Goal: Task Accomplishment & Management: Complete application form

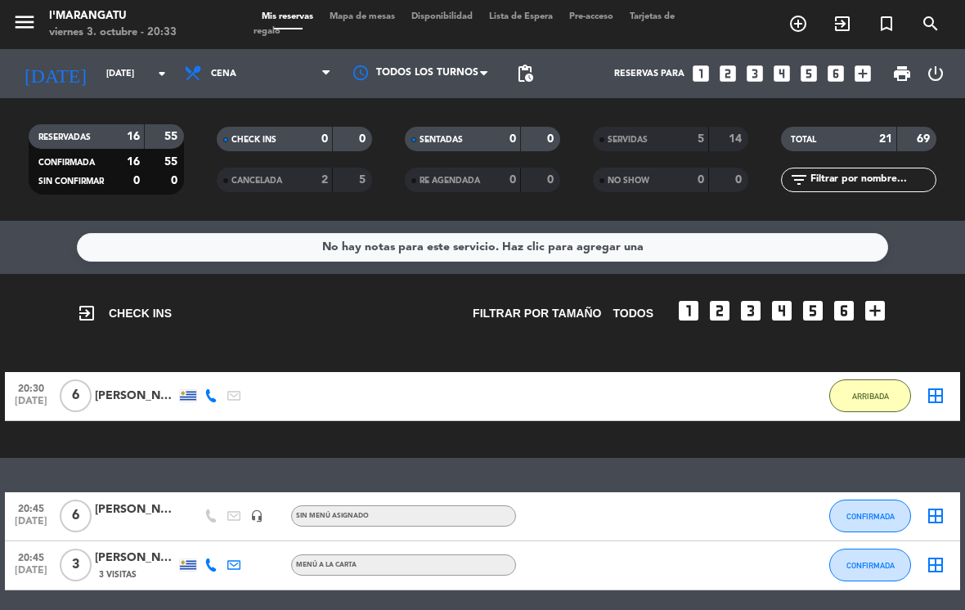
click at [127, 76] on input "[DATE]" at bounding box center [158, 73] width 121 height 27
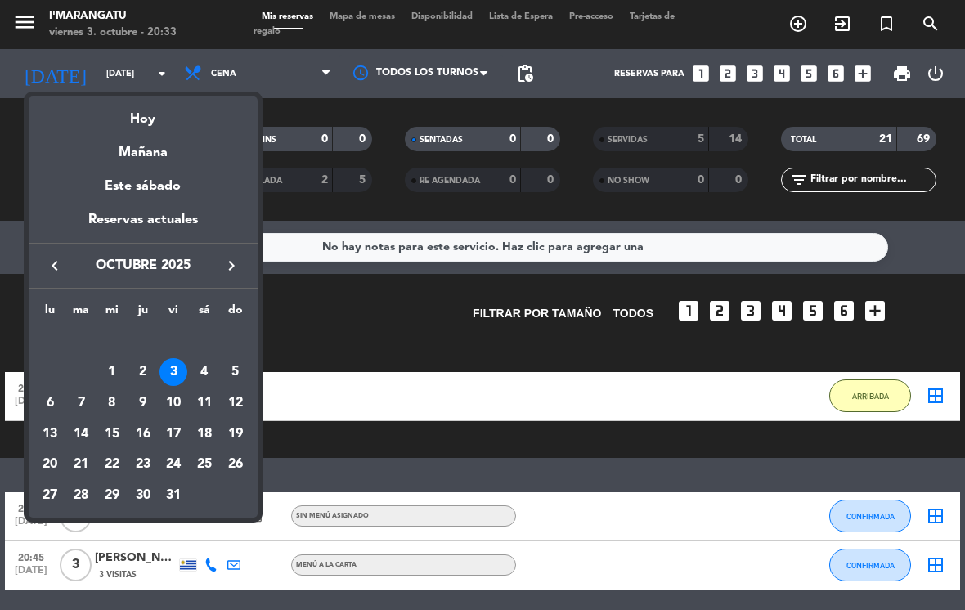
click at [205, 375] on div "4" at bounding box center [204, 372] width 28 height 28
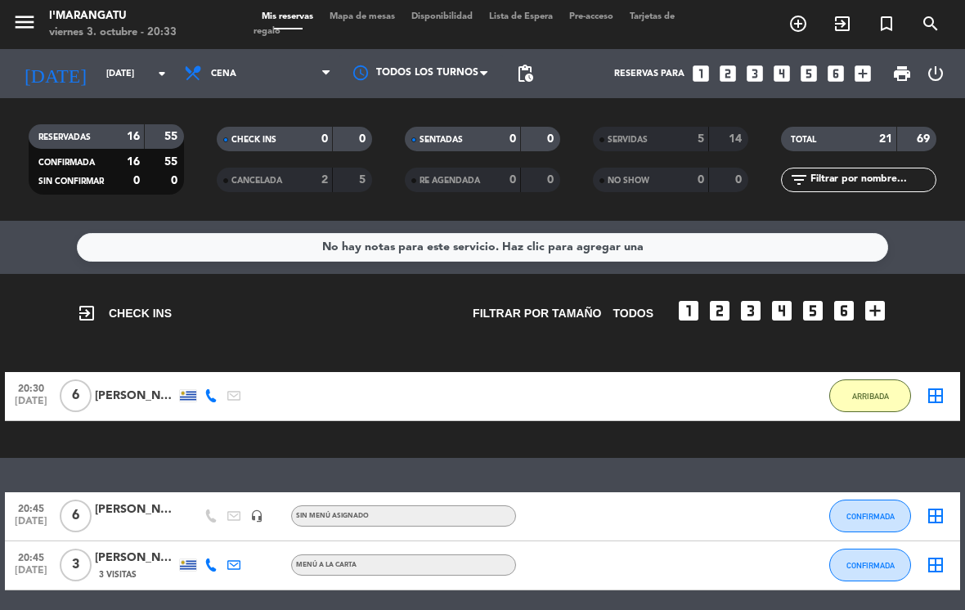
type input "[DATE]"
click at [274, 74] on span "Cena" at bounding box center [257, 74] width 163 height 36
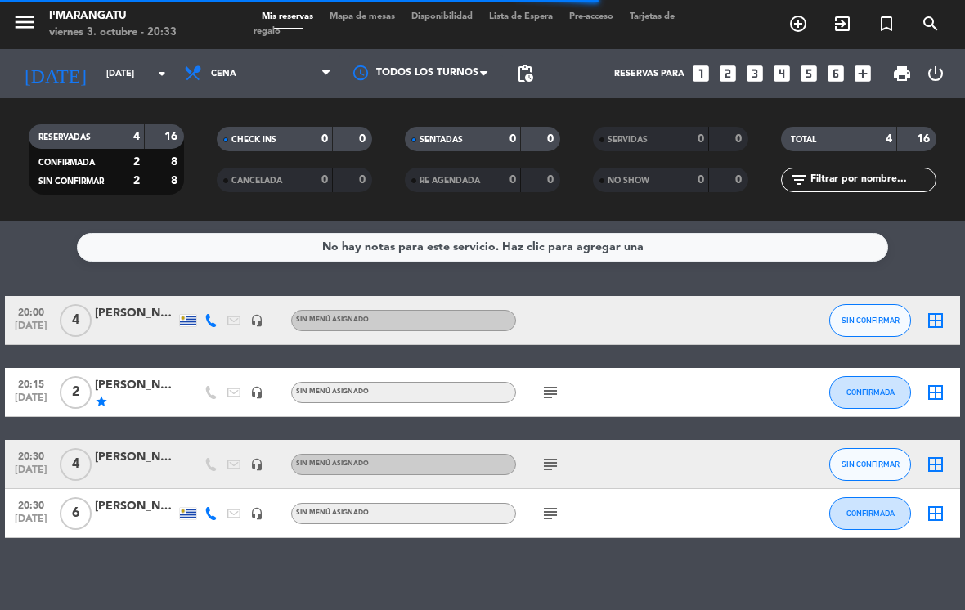
click at [317, 78] on span "Cena" at bounding box center [257, 74] width 163 height 36
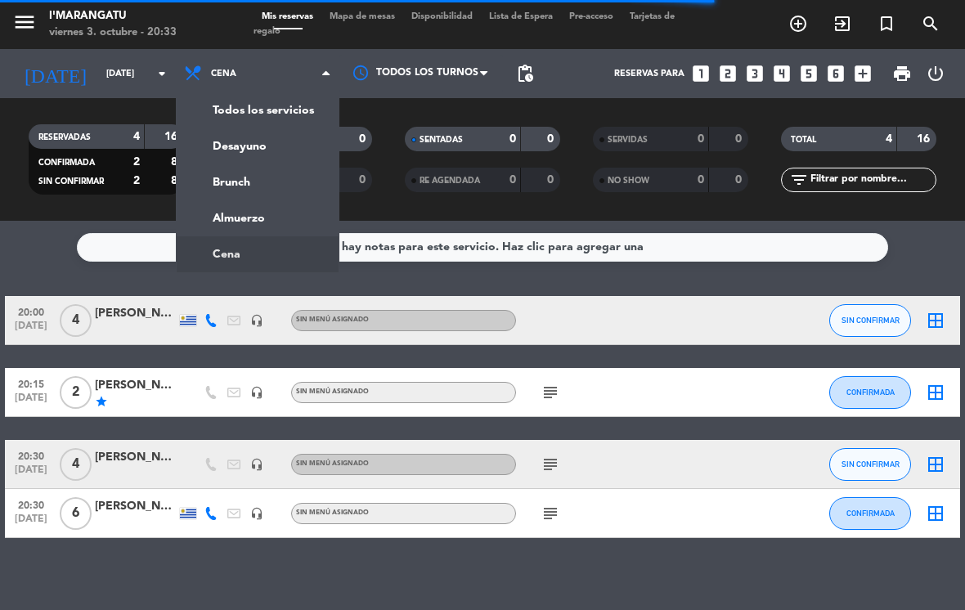
click at [281, 213] on div "menu I'marangatu viernes 3. octubre - 20:33 Mis reservas Mapa de mesas Disponib…" at bounding box center [482, 110] width 965 height 221
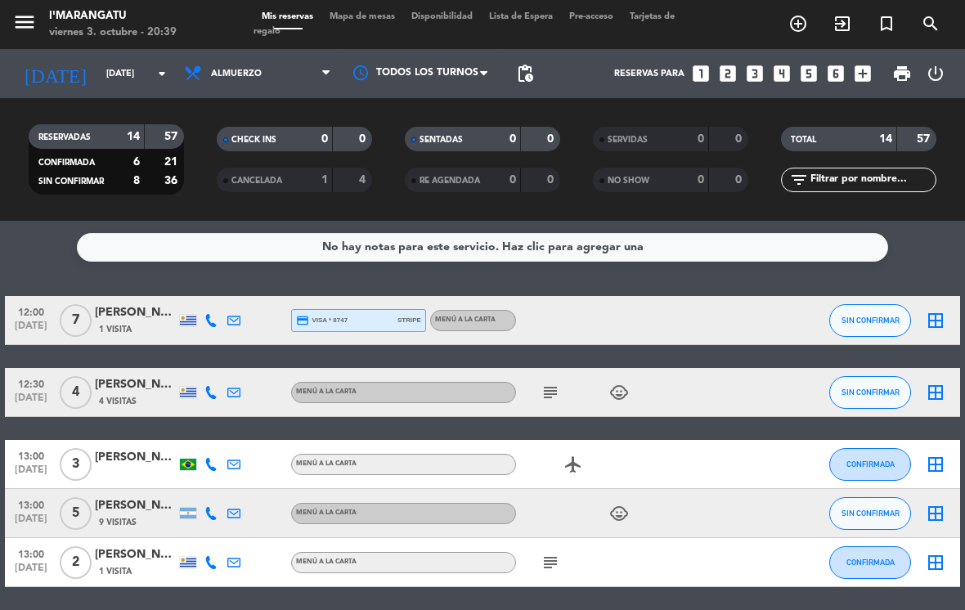
click at [324, 60] on span "Almuerzo" at bounding box center [257, 74] width 163 height 36
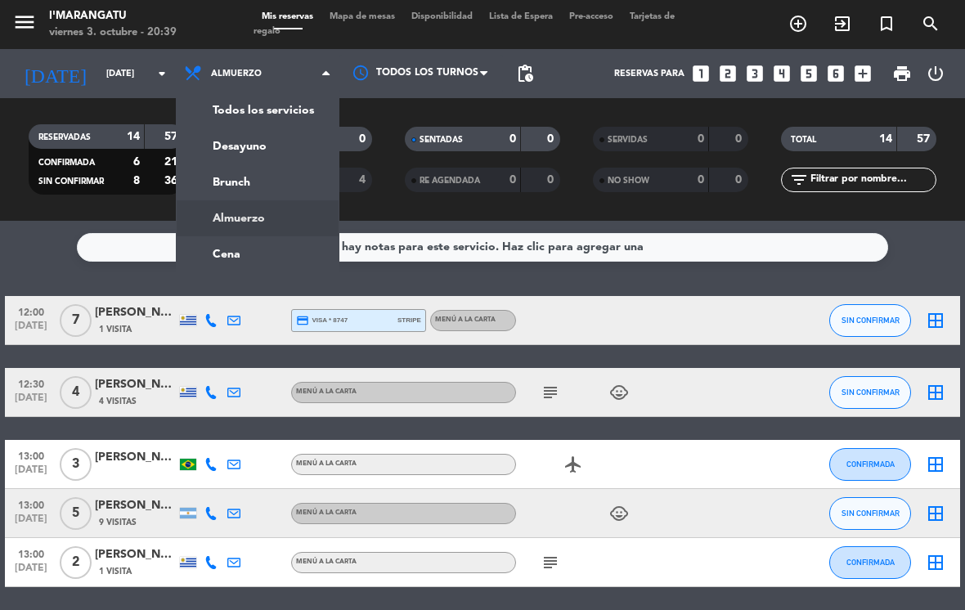
click at [236, 248] on ng-component "menu I'marangatu viernes 3. octubre - 20:39 Mis reservas Mapa de mesas Disponib…" at bounding box center [482, 305] width 965 height 610
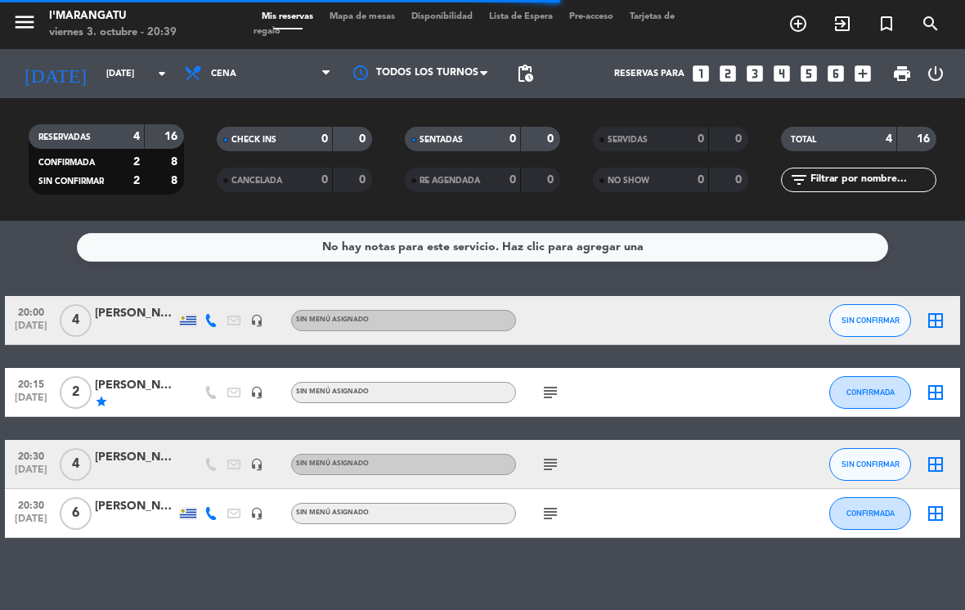
click at [163, 61] on input "[DATE]" at bounding box center [158, 73] width 121 height 27
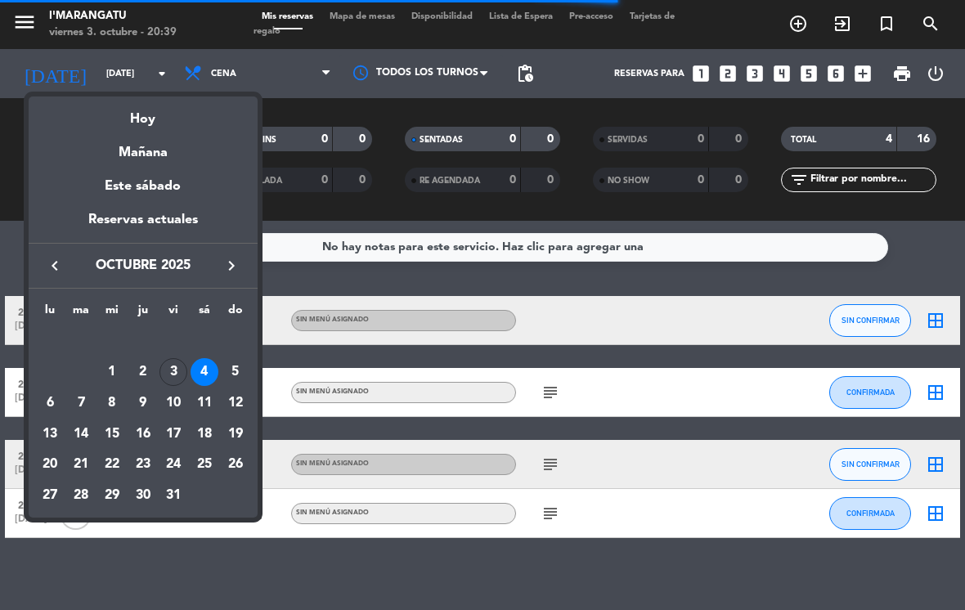
click at [176, 110] on div "Hoy" at bounding box center [143, 113] width 229 height 34
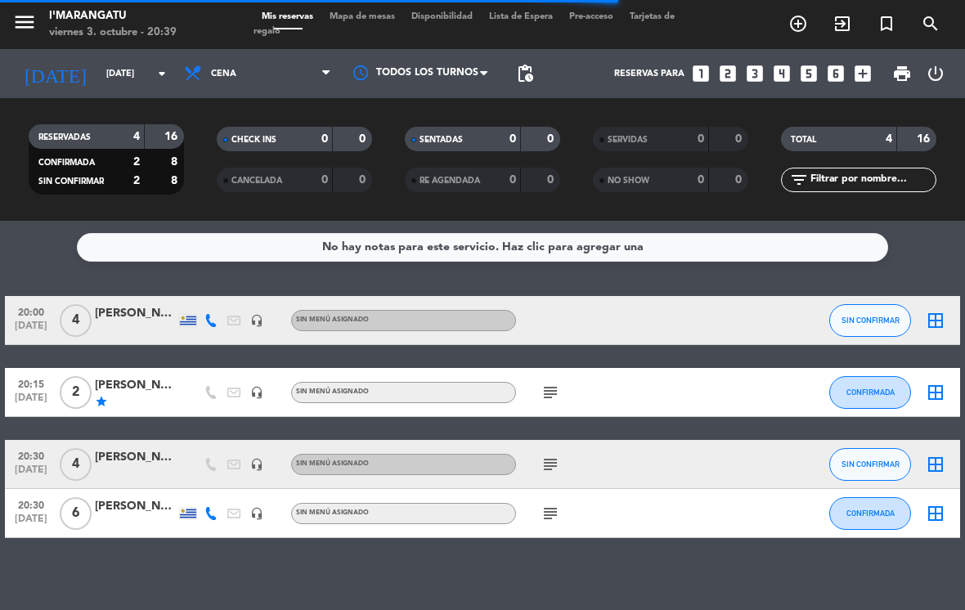
type input "[DATE]"
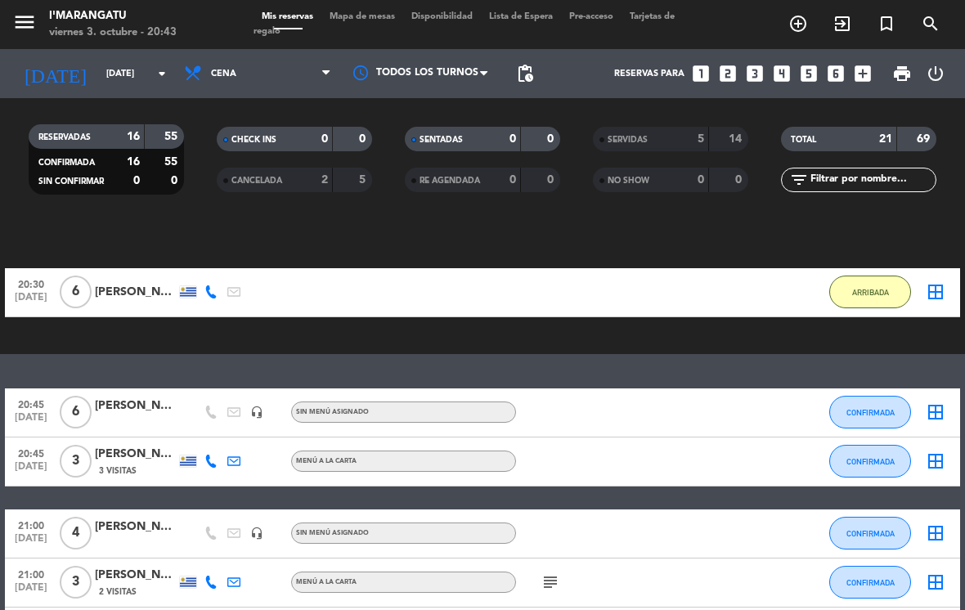
scroll to position [121, 0]
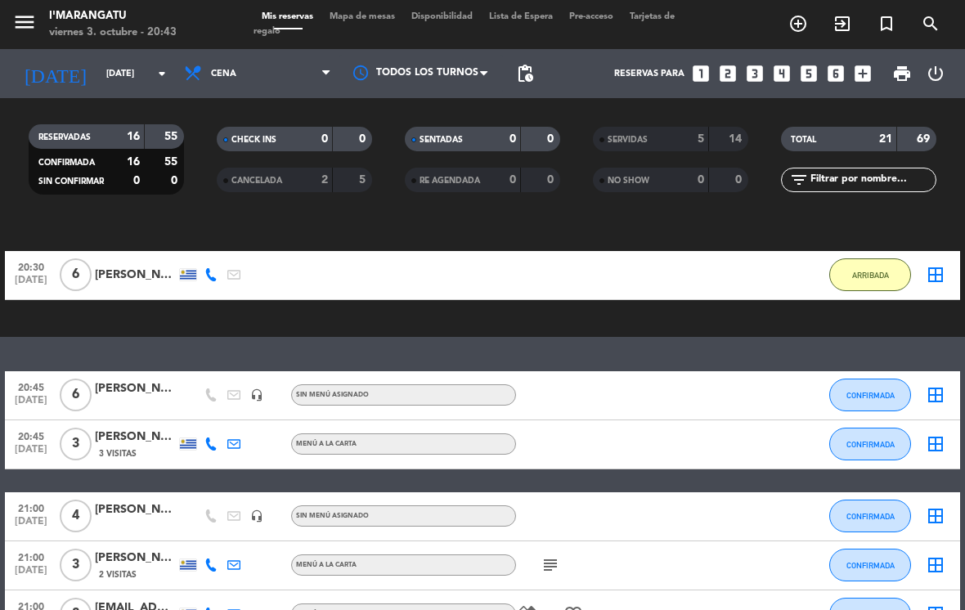
click at [870, 258] on button "ARRIBADA" at bounding box center [870, 274] width 82 height 33
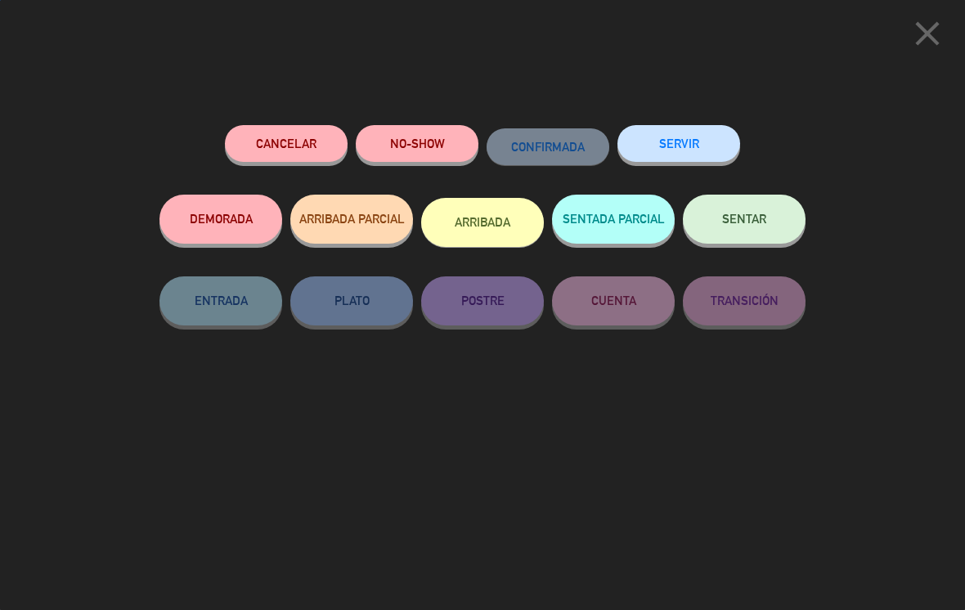
click at [683, 141] on button "SERVIR" at bounding box center [678, 143] width 123 height 37
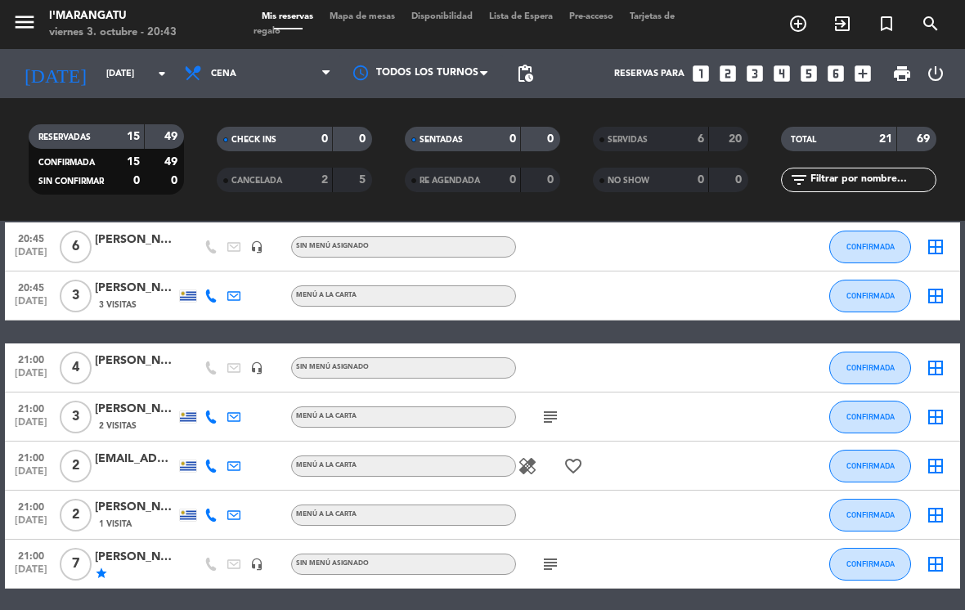
scroll to position [75, 0]
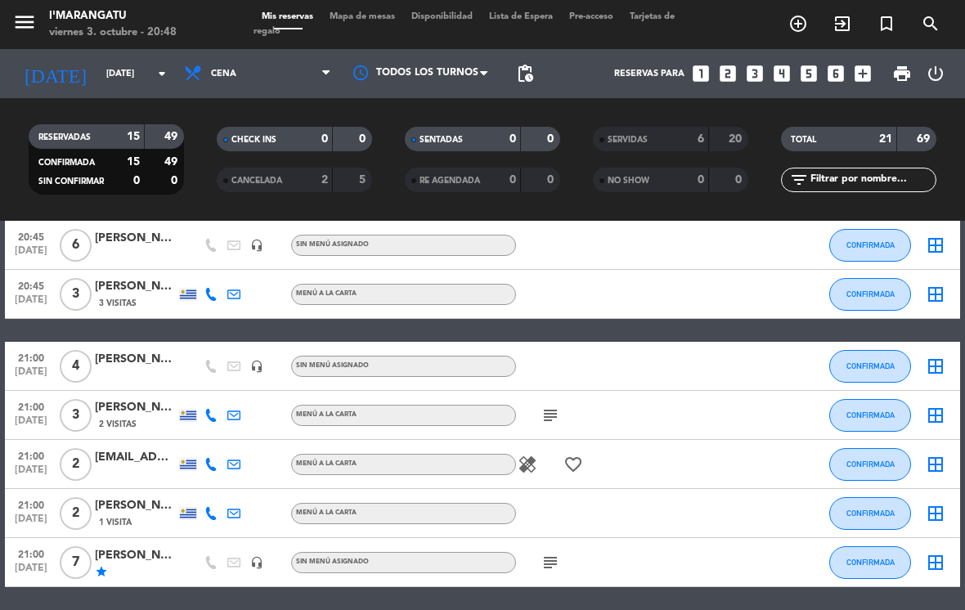
click at [866, 288] on button "CONFIRMADA" at bounding box center [870, 294] width 82 height 33
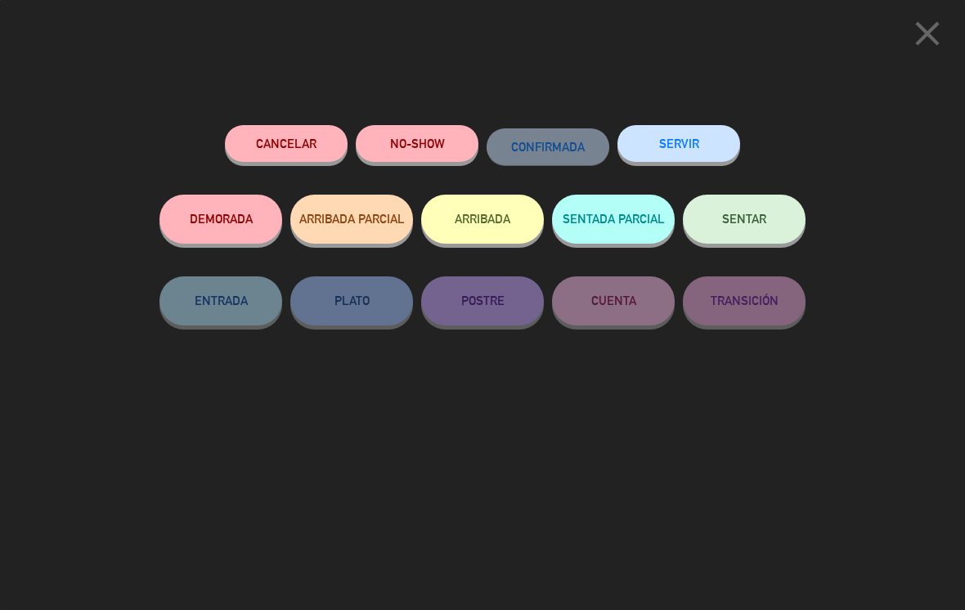
click at [703, 130] on button "SERVIR" at bounding box center [678, 143] width 123 height 37
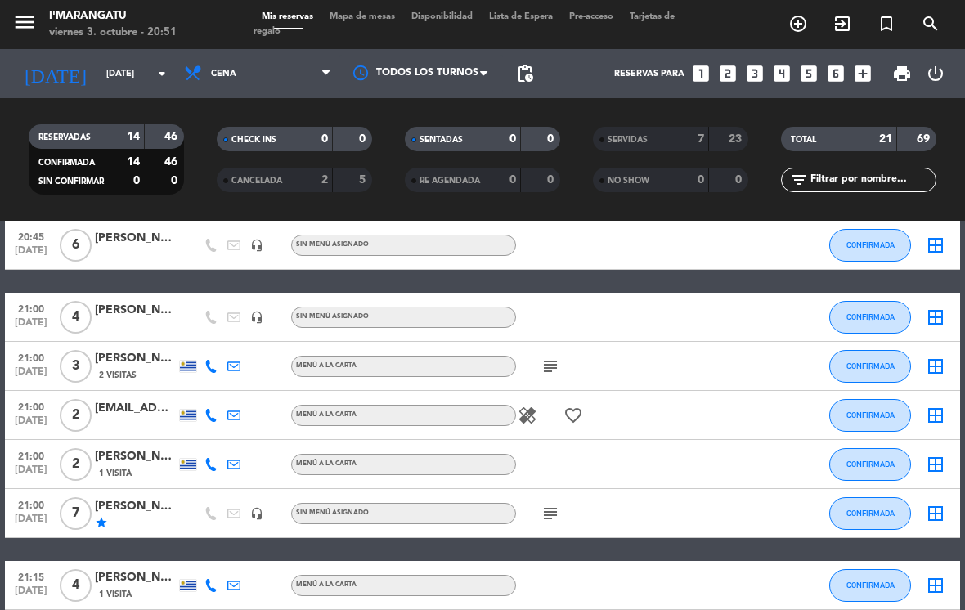
scroll to position [20, 0]
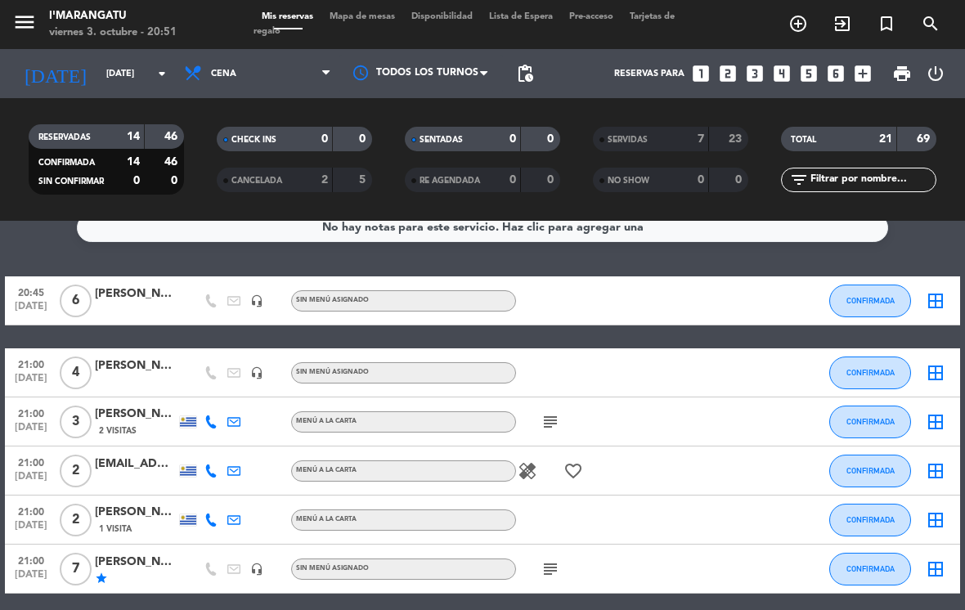
click at [871, 378] on button "CONFIRMADA" at bounding box center [870, 372] width 82 height 33
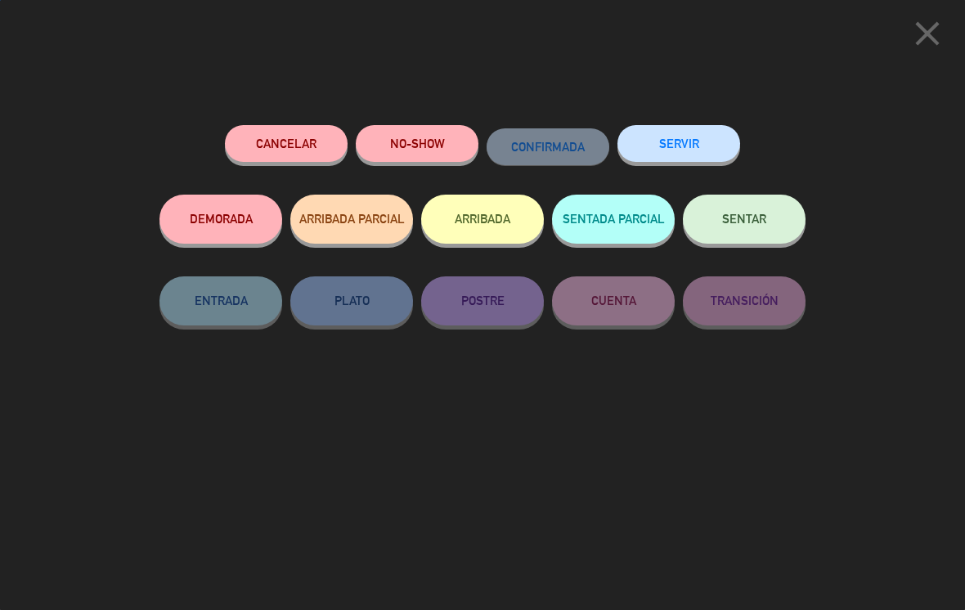
click at [685, 138] on button "SERVIR" at bounding box center [678, 143] width 123 height 37
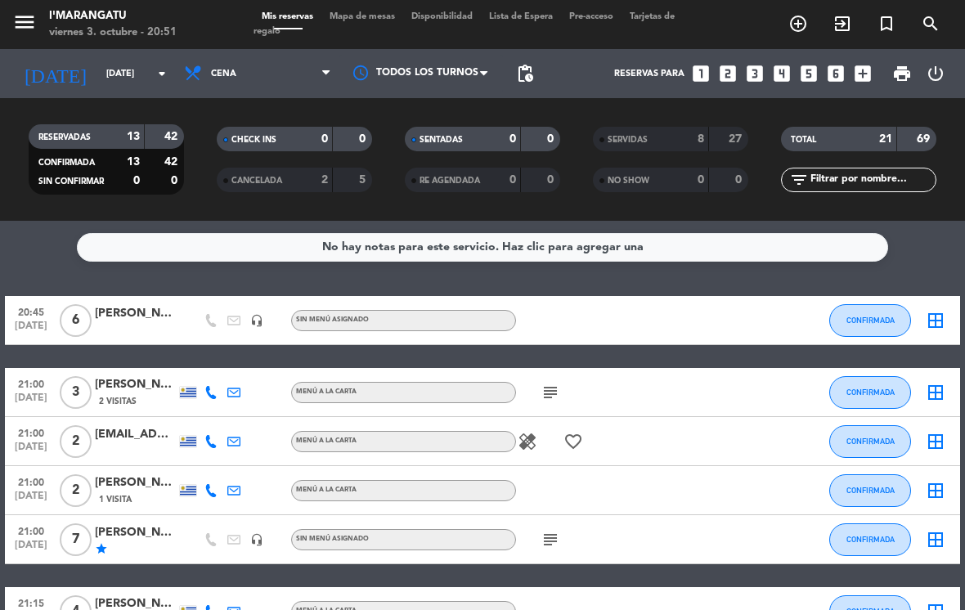
scroll to position [0, 0]
click at [871, 316] on span "CONFIRMADA" at bounding box center [870, 320] width 48 height 9
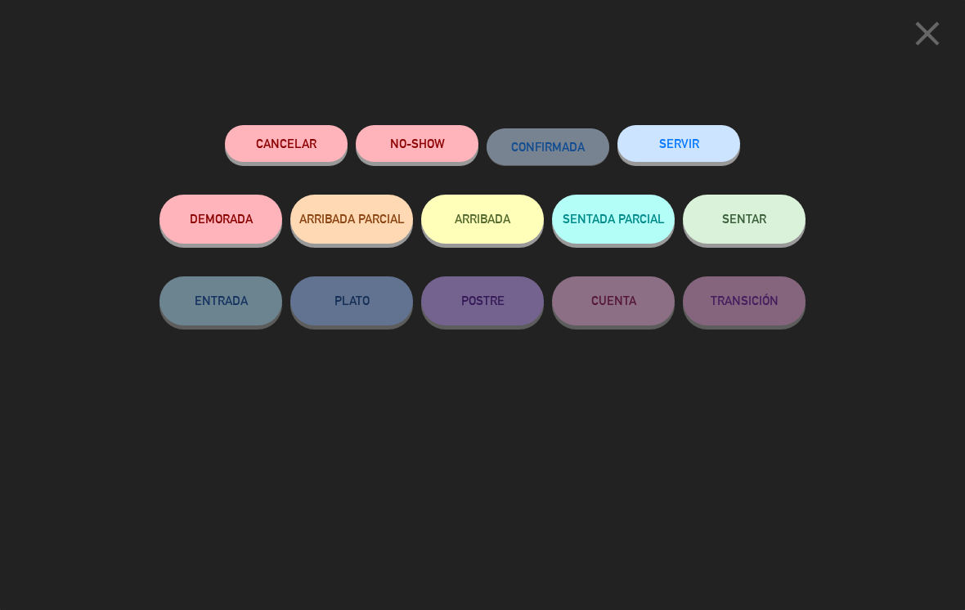
click at [480, 225] on button "ARRIBADA" at bounding box center [482, 219] width 123 height 49
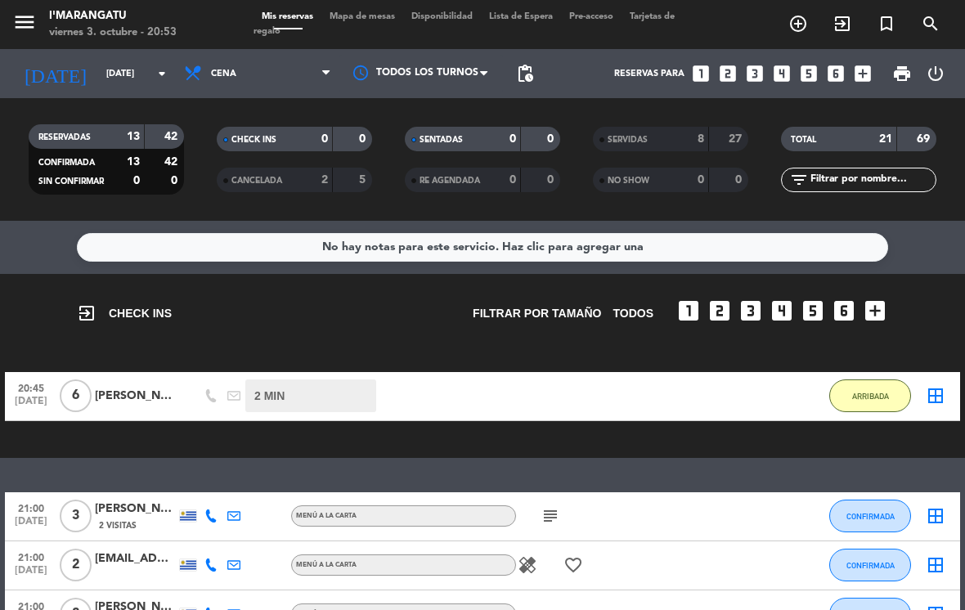
select select "dinner"
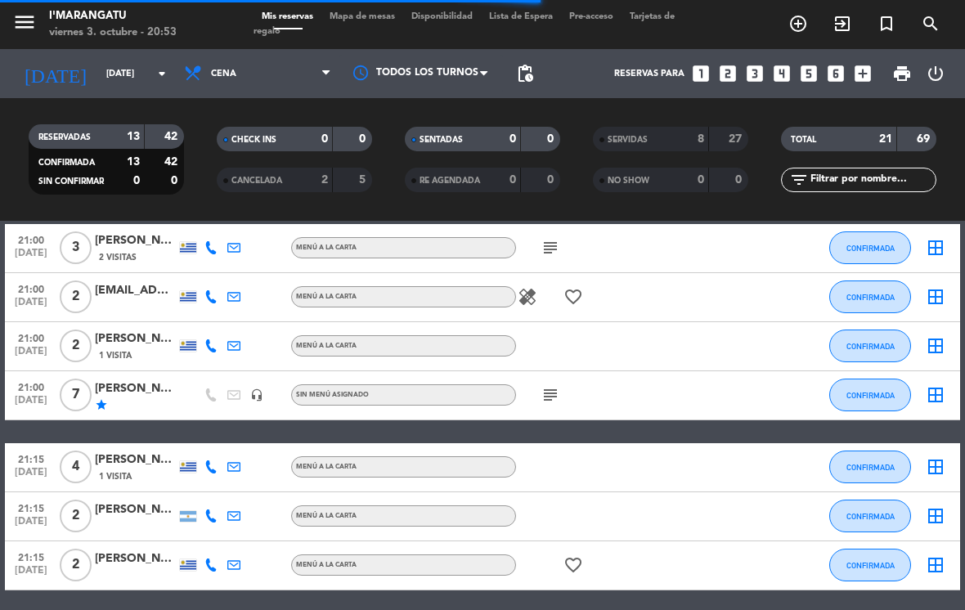
scroll to position [277, 0]
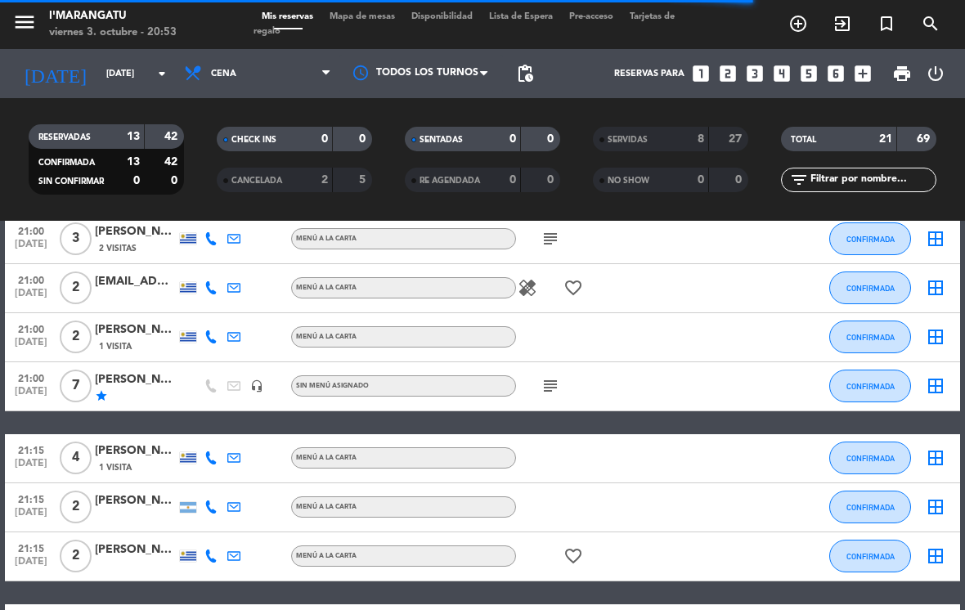
click at [869, 284] on span "CONFIRMADA" at bounding box center [870, 288] width 48 height 9
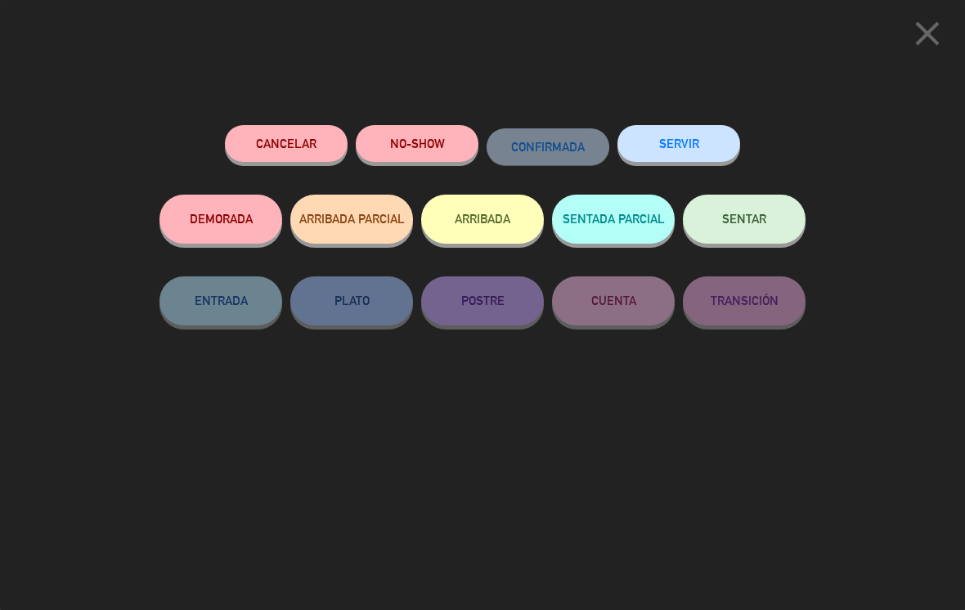
click at [496, 210] on button "ARRIBADA" at bounding box center [482, 219] width 123 height 49
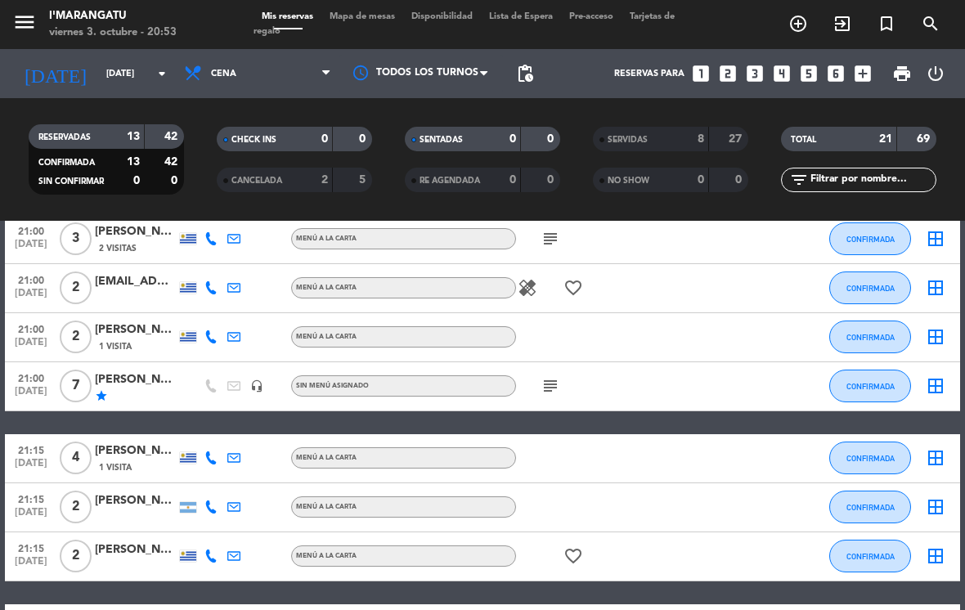
click at [499, 205] on button "ARRIBADA" at bounding box center [482, 219] width 123 height 49
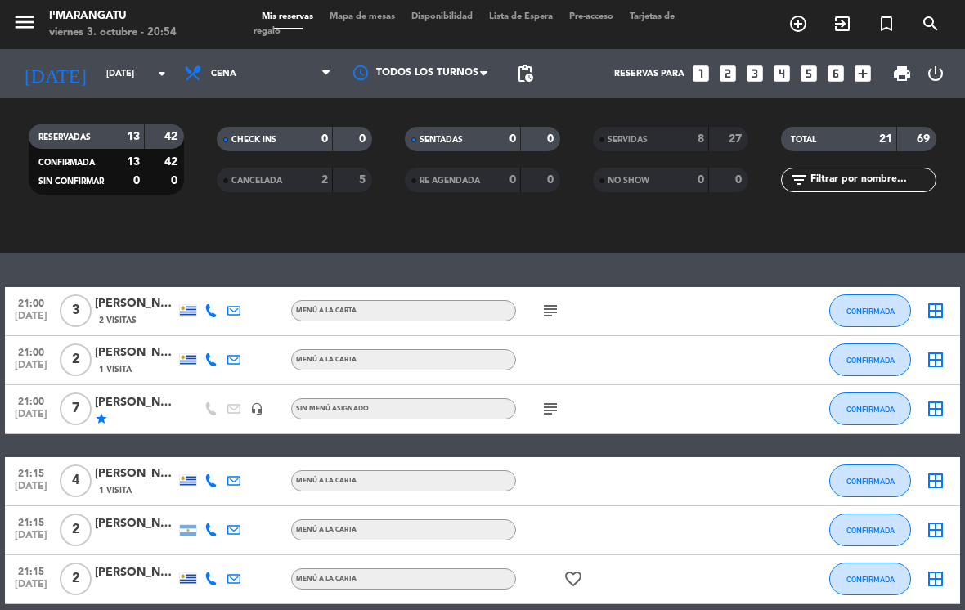
click at [870, 402] on button "CONFIRMADA" at bounding box center [870, 408] width 82 height 33
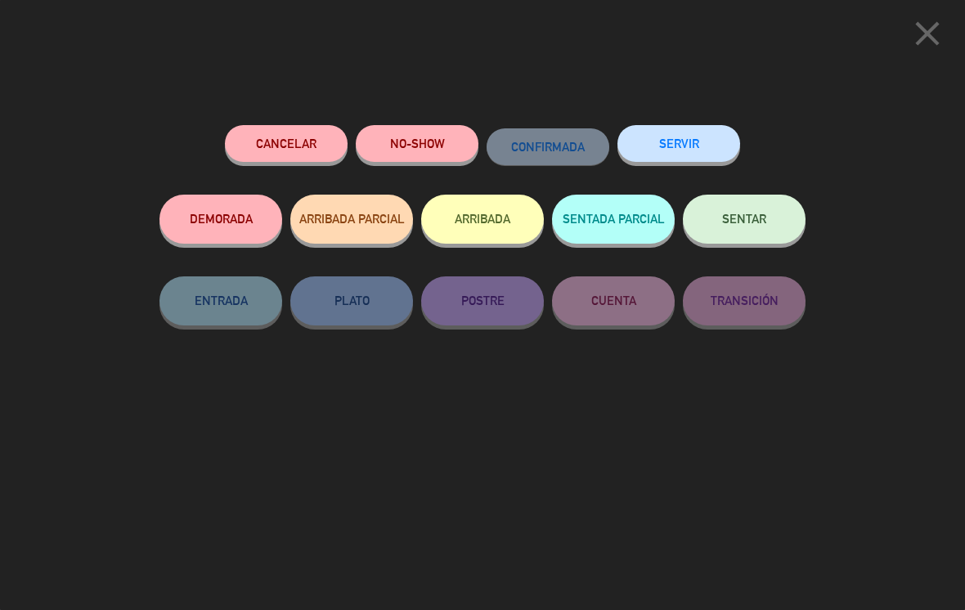
click at [490, 216] on button "ARRIBADA" at bounding box center [482, 219] width 123 height 49
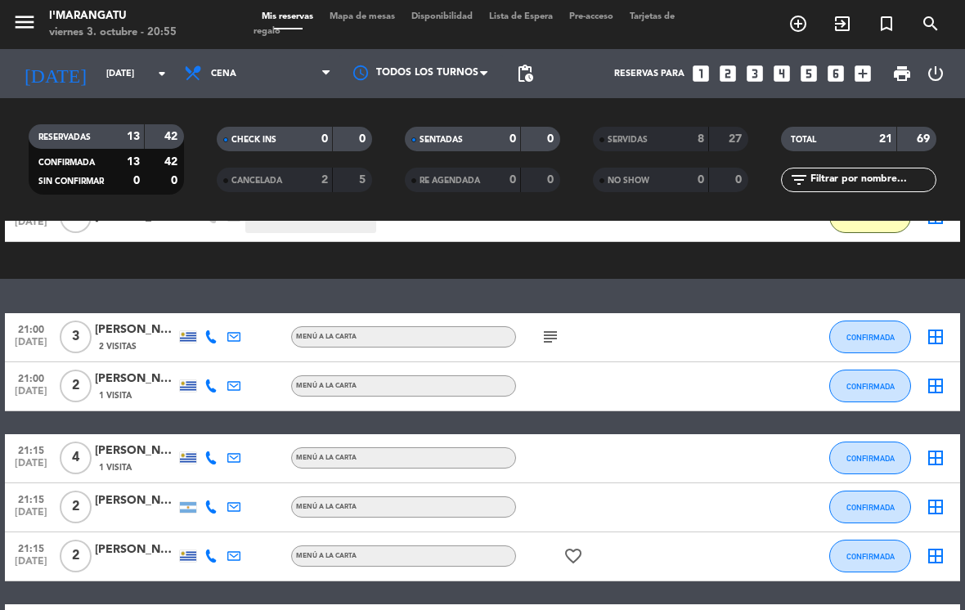
scroll to position [303, 0]
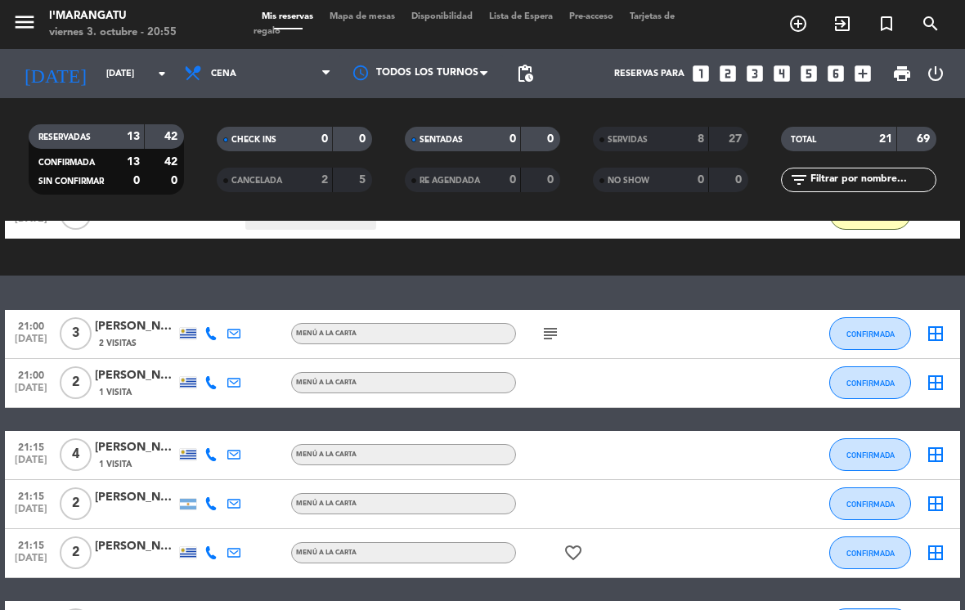
click at [871, 499] on span "CONFIRMADA" at bounding box center [870, 503] width 48 height 9
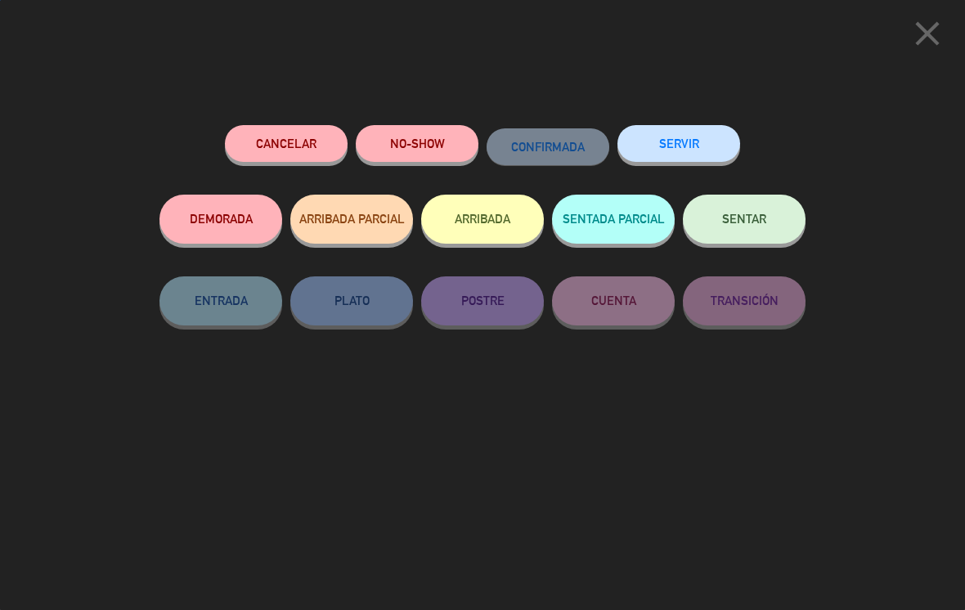
click at [696, 130] on button "SERVIR" at bounding box center [678, 143] width 123 height 37
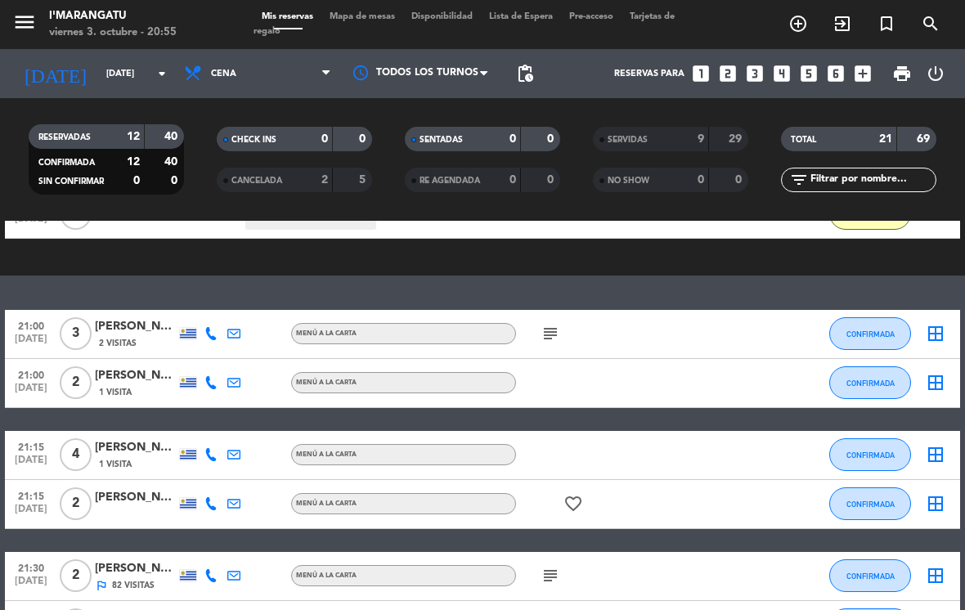
click at [873, 370] on button "CONFIRMADA" at bounding box center [870, 382] width 82 height 33
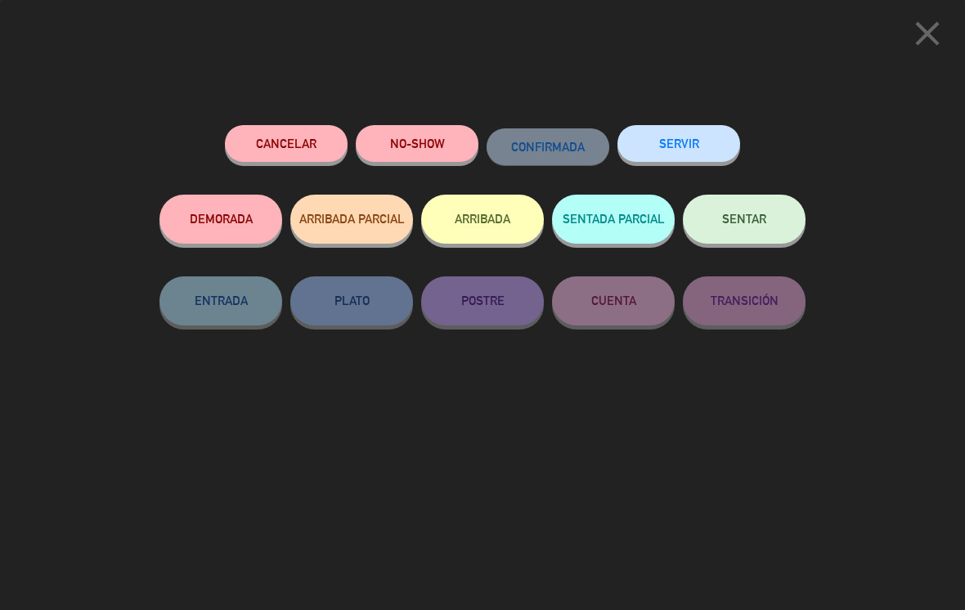
click at [695, 132] on button "SERVIR" at bounding box center [678, 143] width 123 height 37
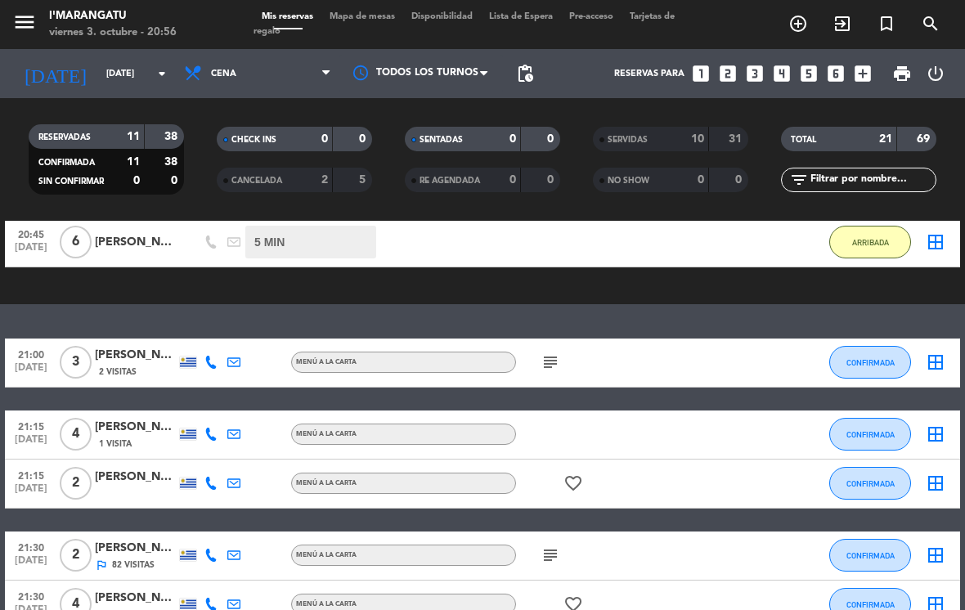
scroll to position [276, 0]
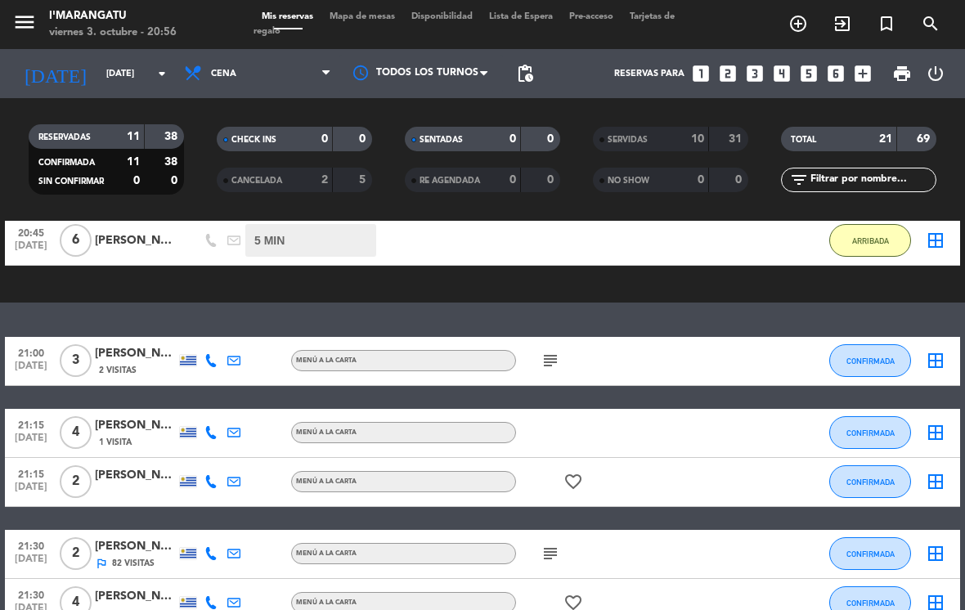
click at [871, 426] on button "CONFIRMADA" at bounding box center [870, 432] width 82 height 33
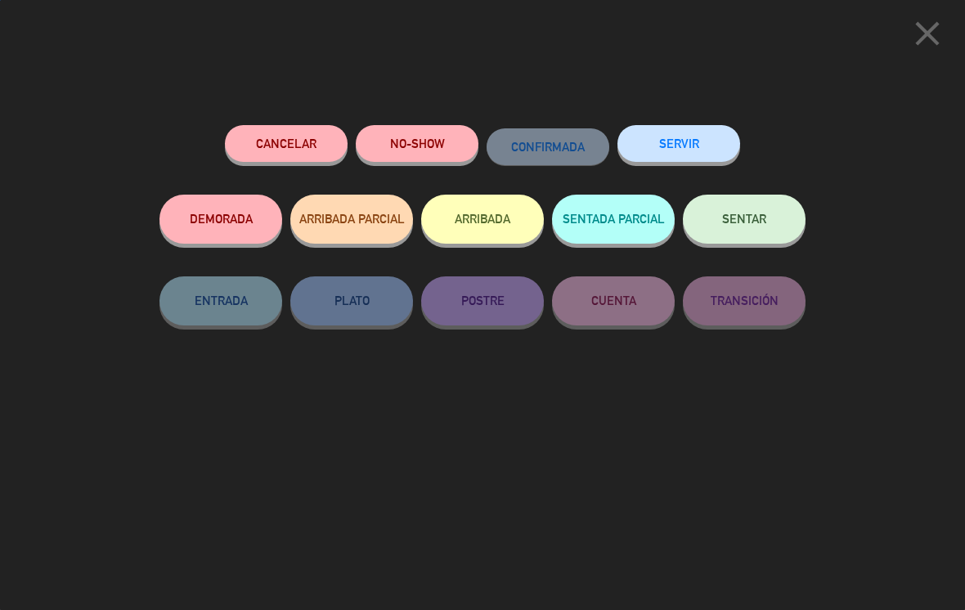
click at [481, 217] on button "ARRIBADA" at bounding box center [482, 219] width 123 height 49
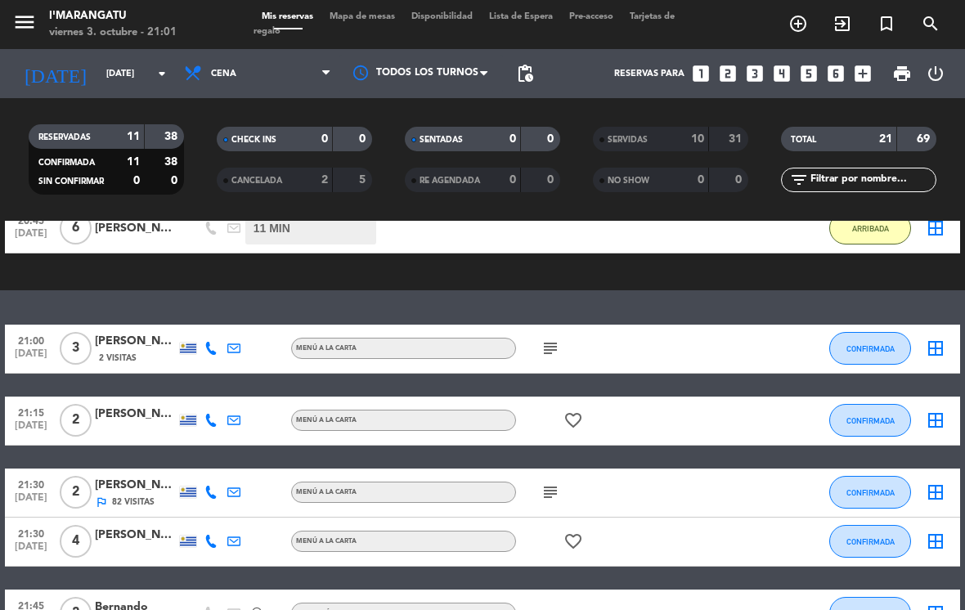
scroll to position [361, 0]
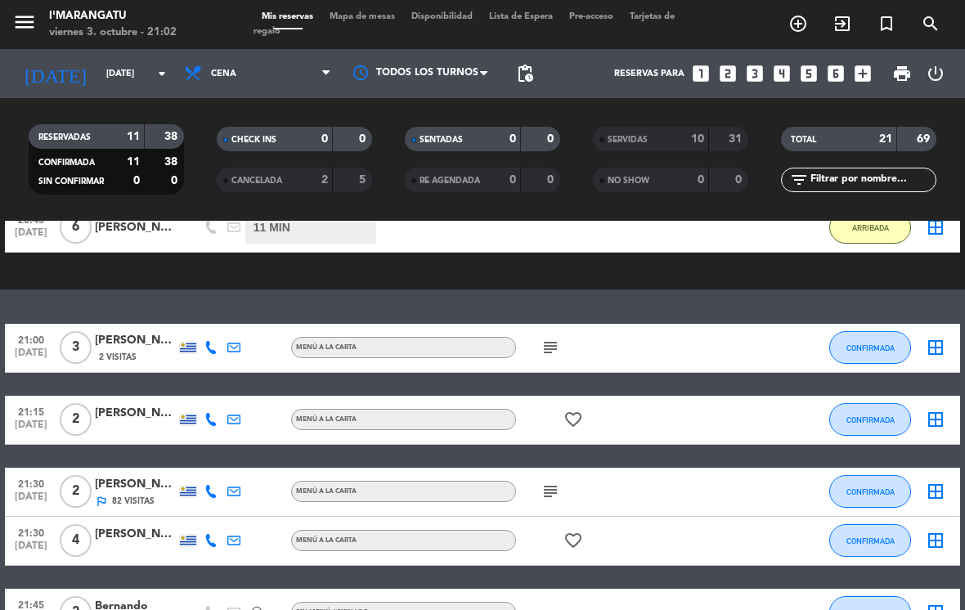
click at [552, 338] on icon "subject" at bounding box center [550, 348] width 20 height 20
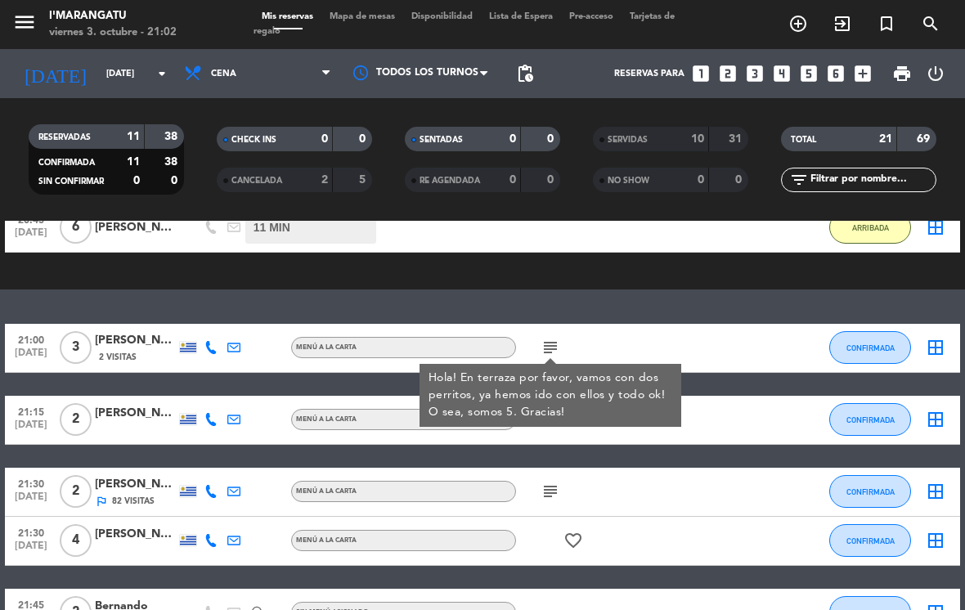
click at [898, 340] on button "CONFIRMADA" at bounding box center [870, 347] width 82 height 33
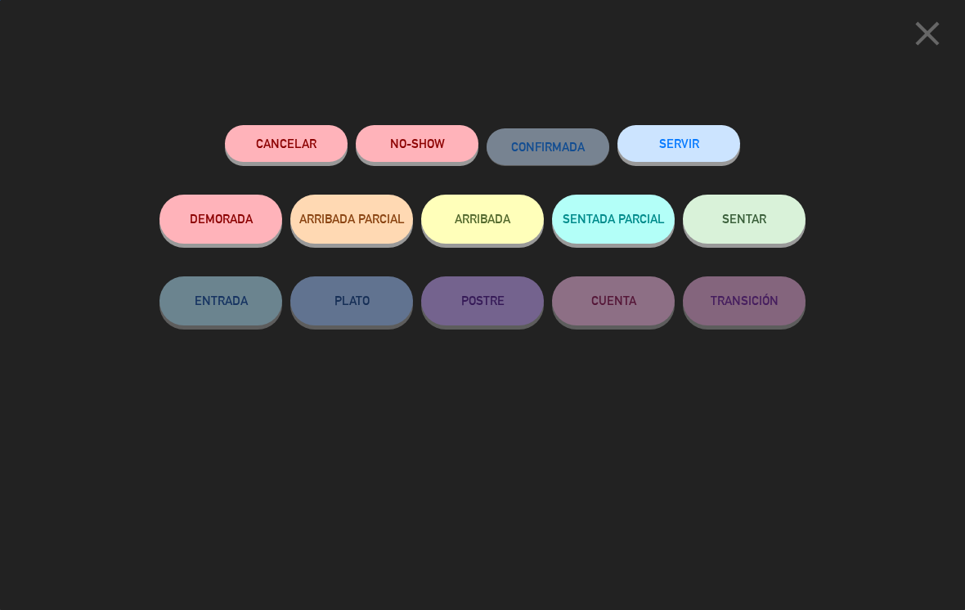
click at [707, 128] on button "SERVIR" at bounding box center [678, 143] width 123 height 37
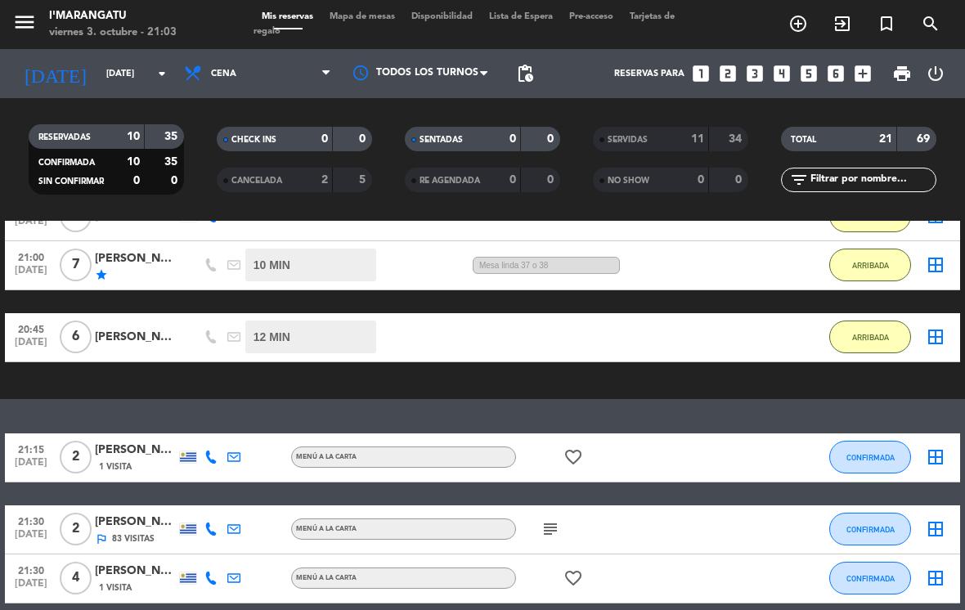
scroll to position [230, 0]
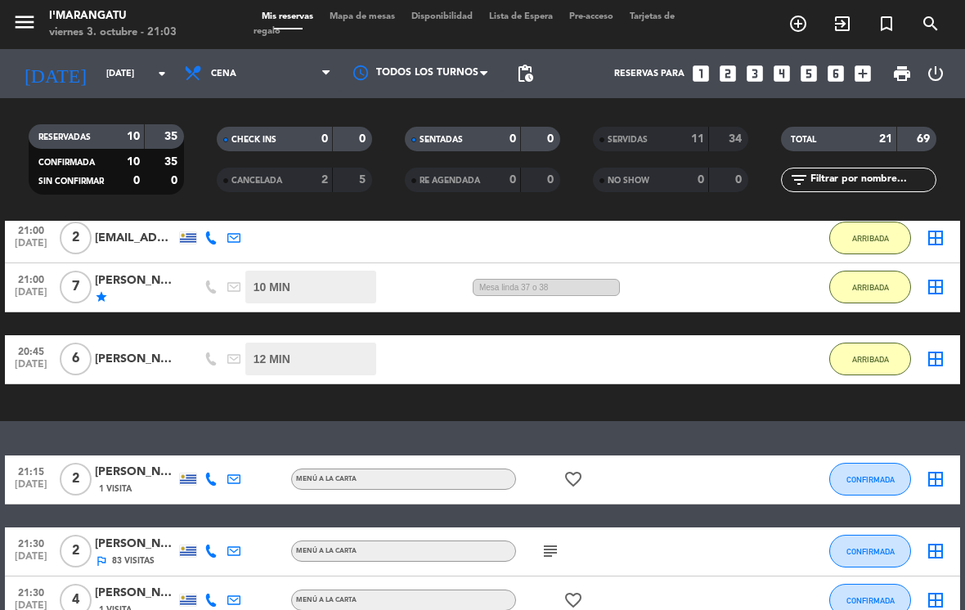
click at [871, 356] on span "ARRIBADA" at bounding box center [870, 359] width 37 height 9
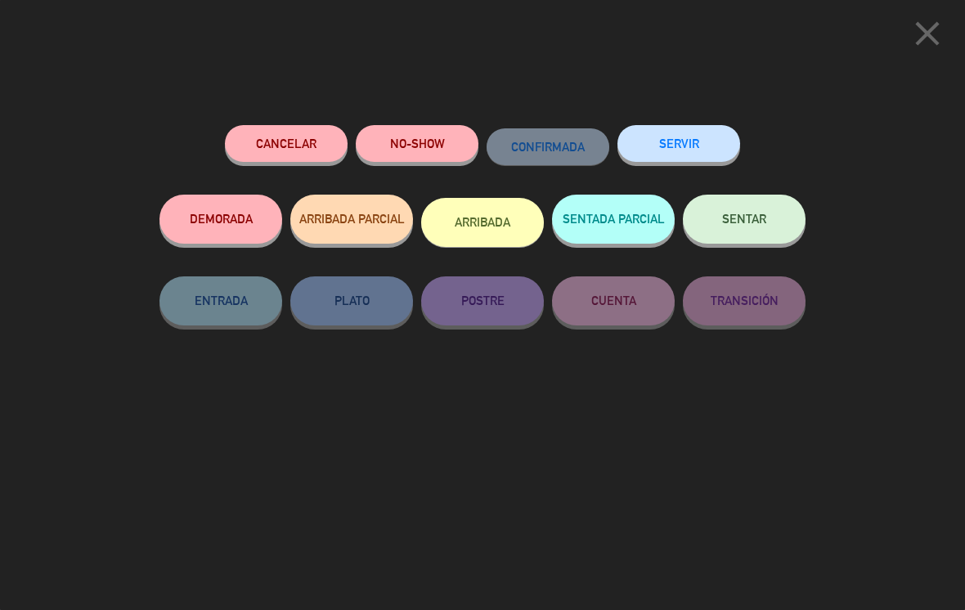
click at [698, 137] on button "SERVIR" at bounding box center [678, 143] width 123 height 37
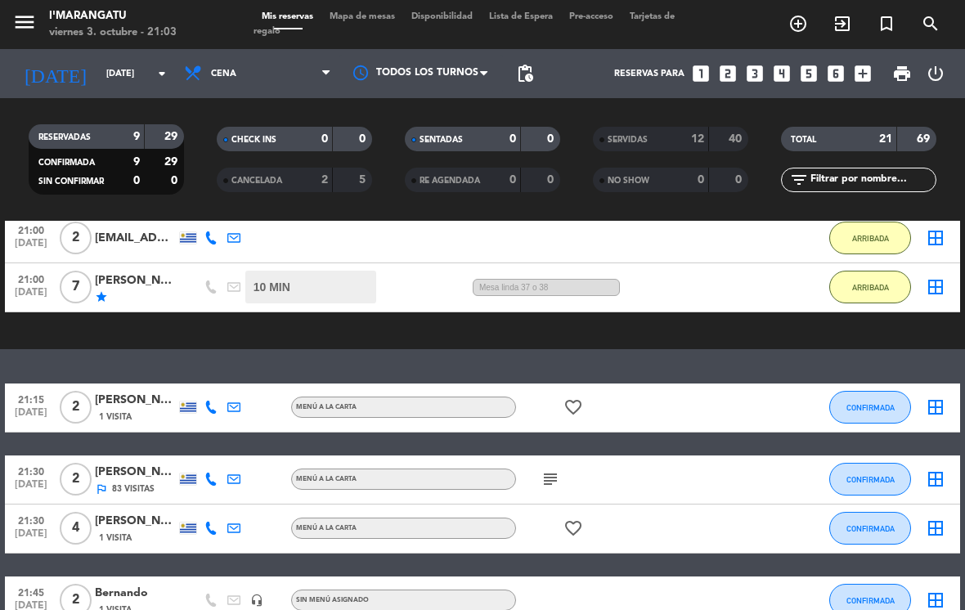
click at [866, 290] on span "ARRIBADA" at bounding box center [870, 287] width 37 height 9
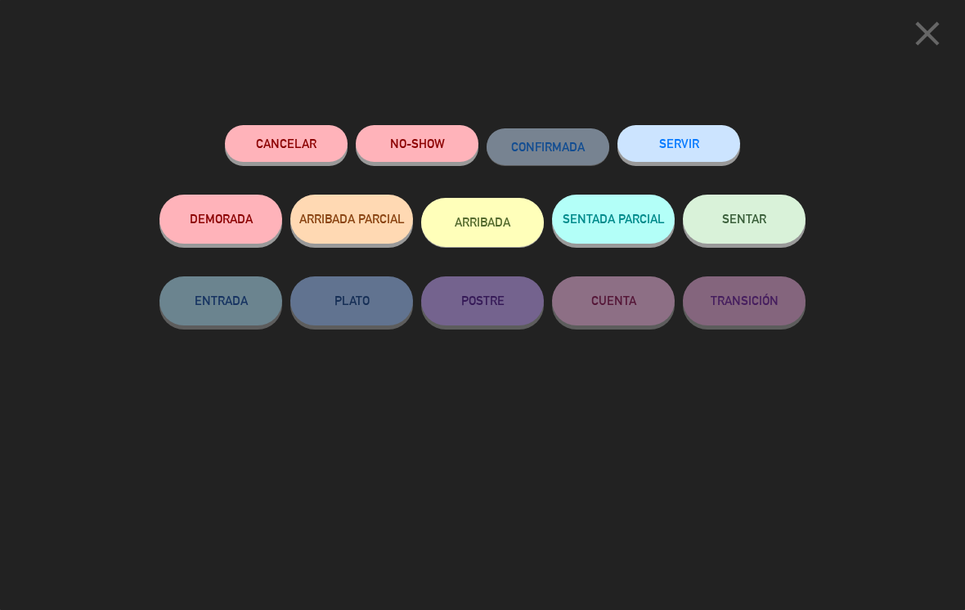
click at [916, 34] on icon "close" at bounding box center [927, 33] width 41 height 41
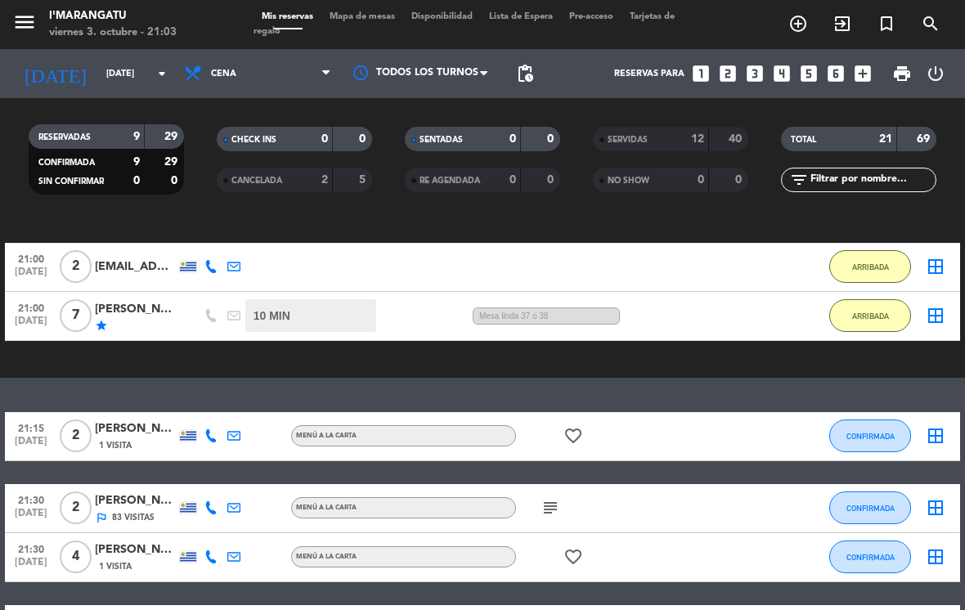
scroll to position [185, 0]
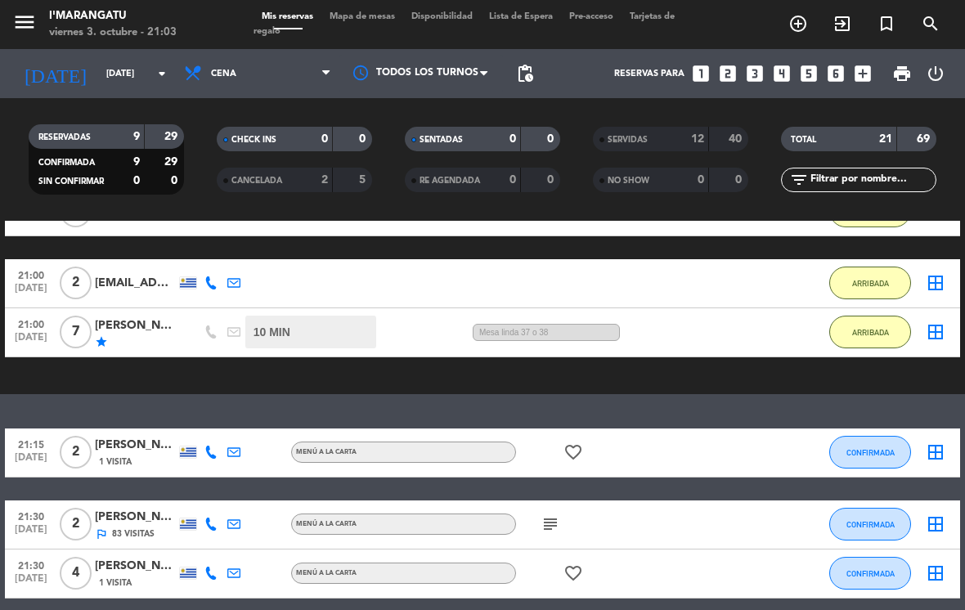
click at [871, 279] on span "ARRIBADA" at bounding box center [870, 283] width 37 height 9
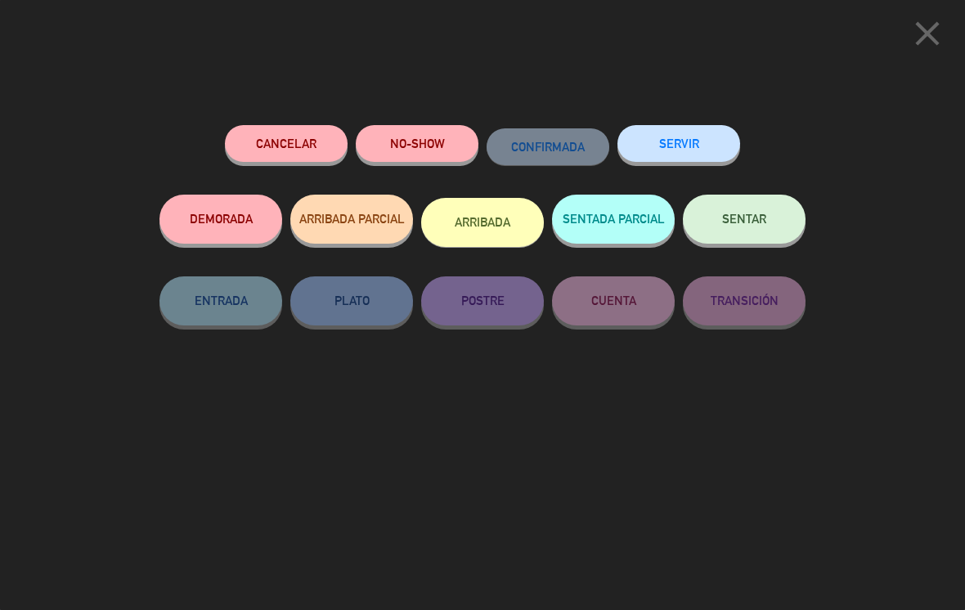
click at [702, 140] on button "SERVIR" at bounding box center [678, 143] width 123 height 37
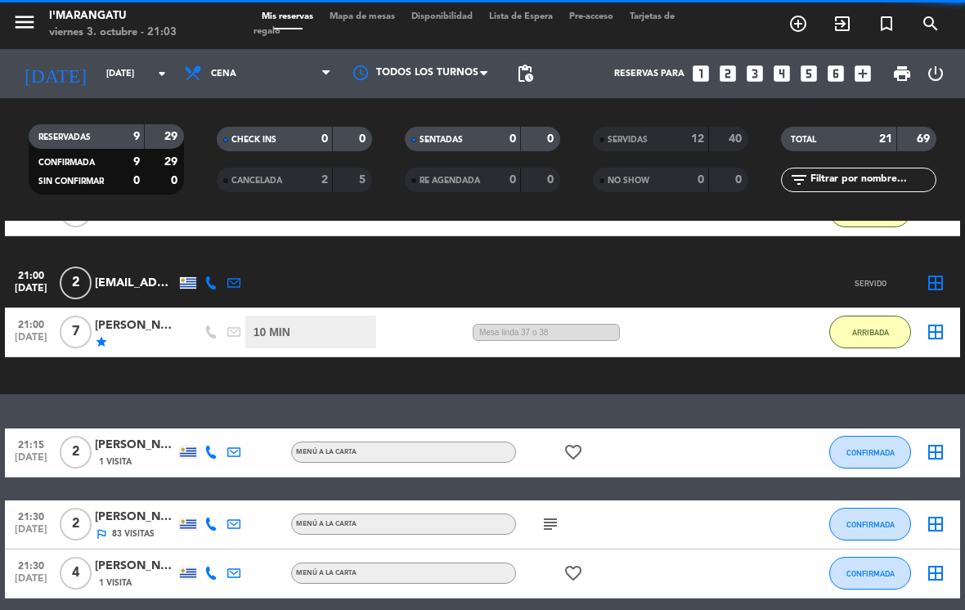
scroll to position [87, 0]
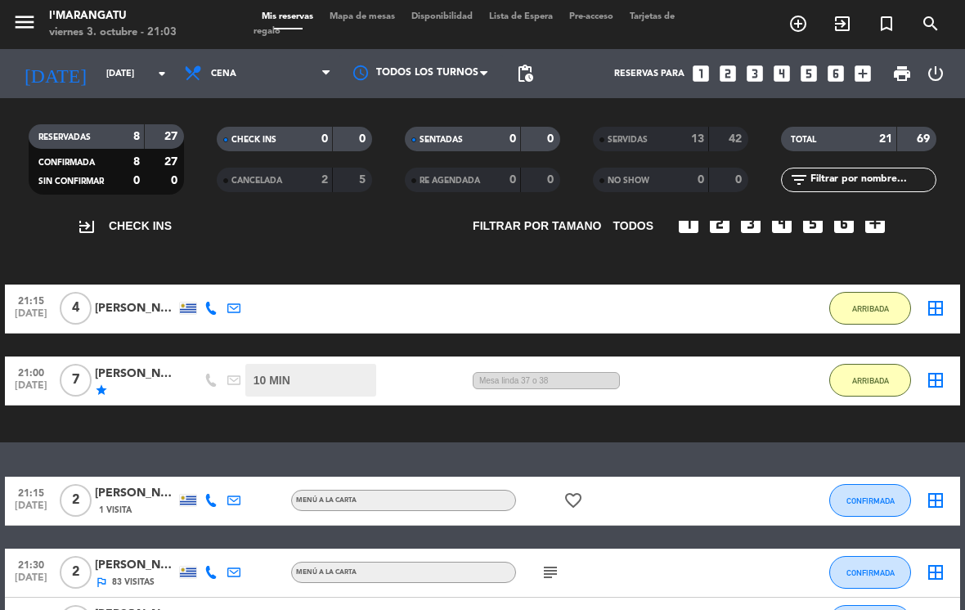
click at [877, 305] on span "ARRIBADA" at bounding box center [870, 308] width 37 height 9
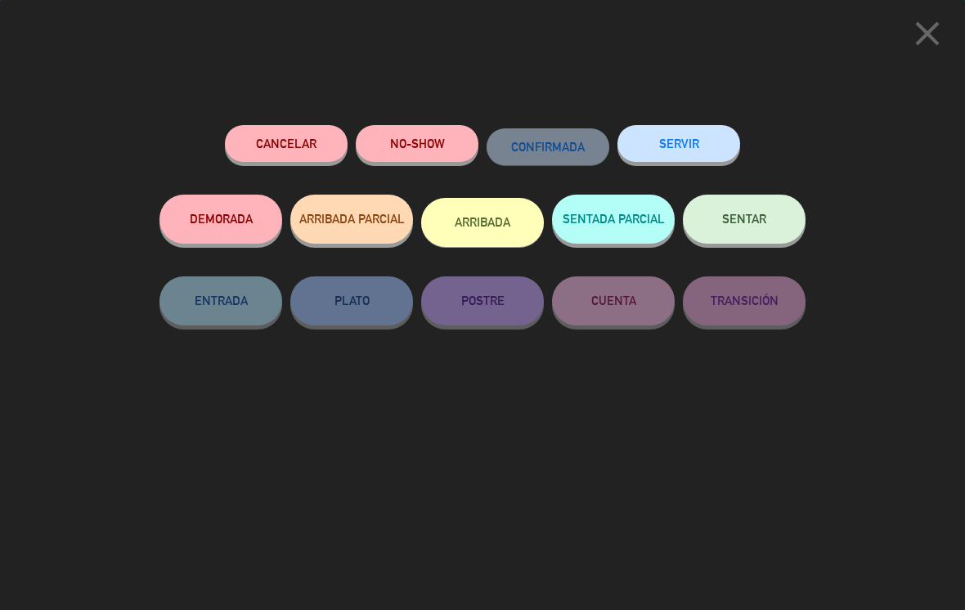
click at [691, 132] on button "SERVIR" at bounding box center [678, 143] width 123 height 37
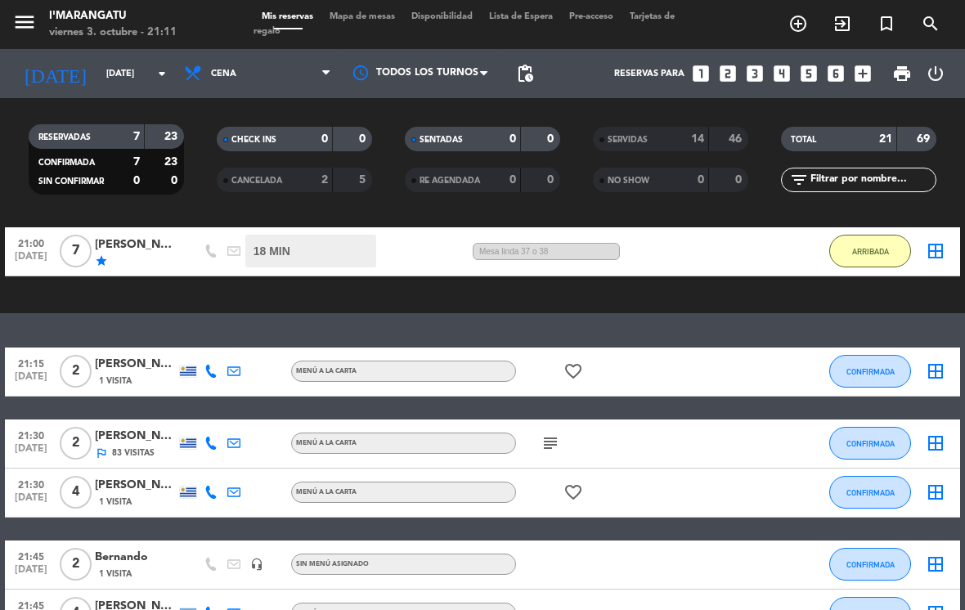
scroll to position [146, 0]
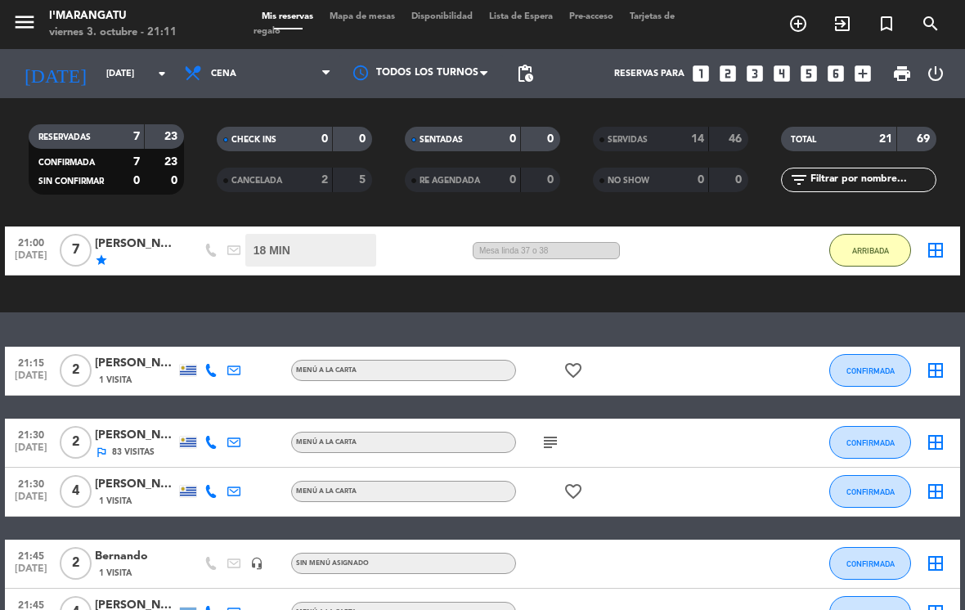
click at [576, 372] on icon "favorite_border" at bounding box center [573, 371] width 20 height 20
click at [880, 405] on div "21:15 [DATE] 2 [PERSON_NAME] 1 Visita MENÚ A LA CARTA favorite_border ANIVERSAR…" at bounding box center [482, 528] width 955 height 363
click at [871, 372] on span "CONFIRMADA" at bounding box center [870, 370] width 48 height 9
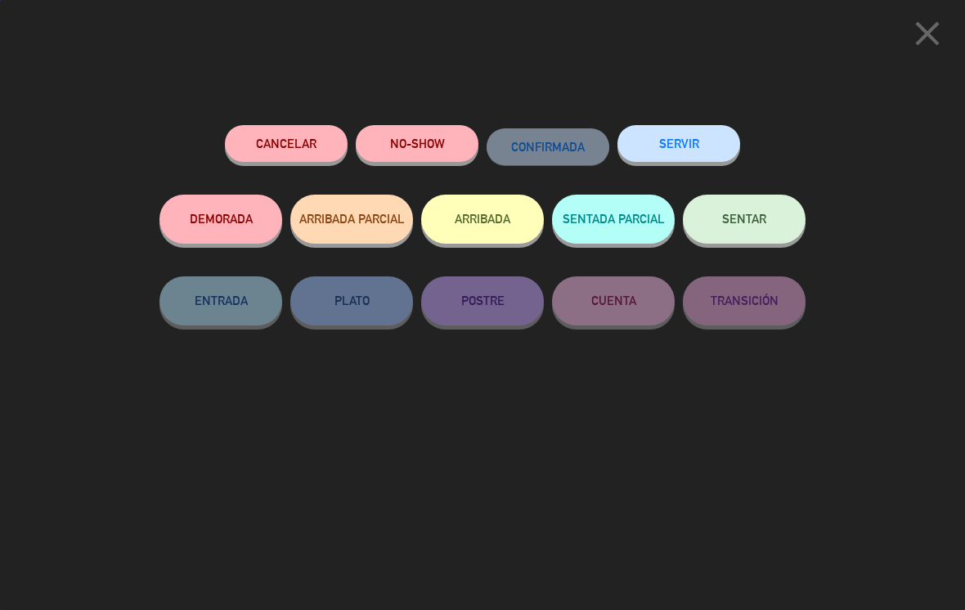
click at [698, 143] on button "SERVIR" at bounding box center [678, 143] width 123 height 37
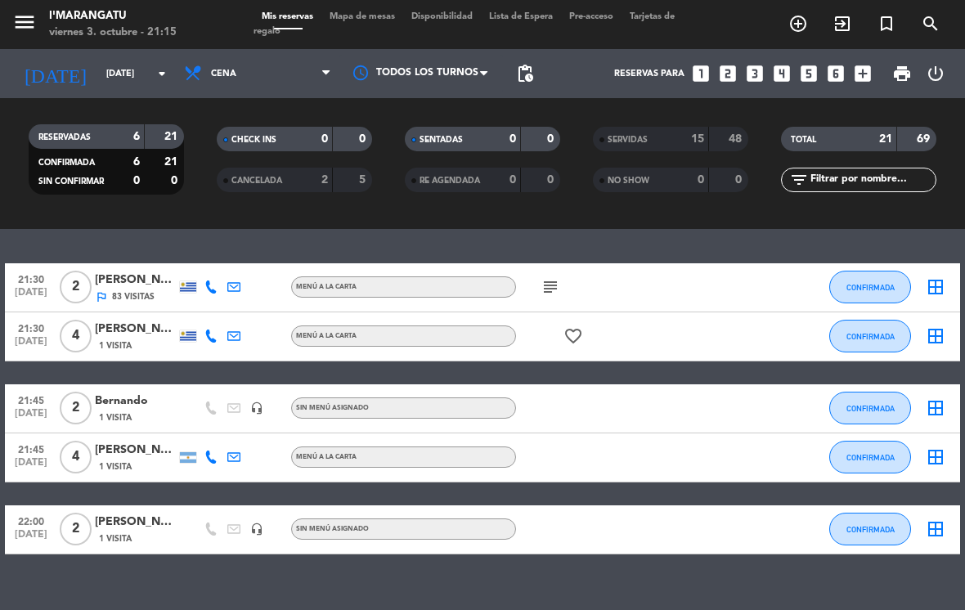
scroll to position [11, 0]
click at [681, 481] on div "21:30 [DATE] 2 [PERSON_NAME] outlined_flag 83 Visitas MENÚ A LA CARTA subject C…" at bounding box center [482, 408] width 955 height 291
click at [573, 329] on icon "favorite_border" at bounding box center [573, 336] width 20 height 20
click at [558, 277] on icon "subject" at bounding box center [550, 287] width 20 height 20
click at [553, 277] on icon "subject" at bounding box center [550, 287] width 20 height 20
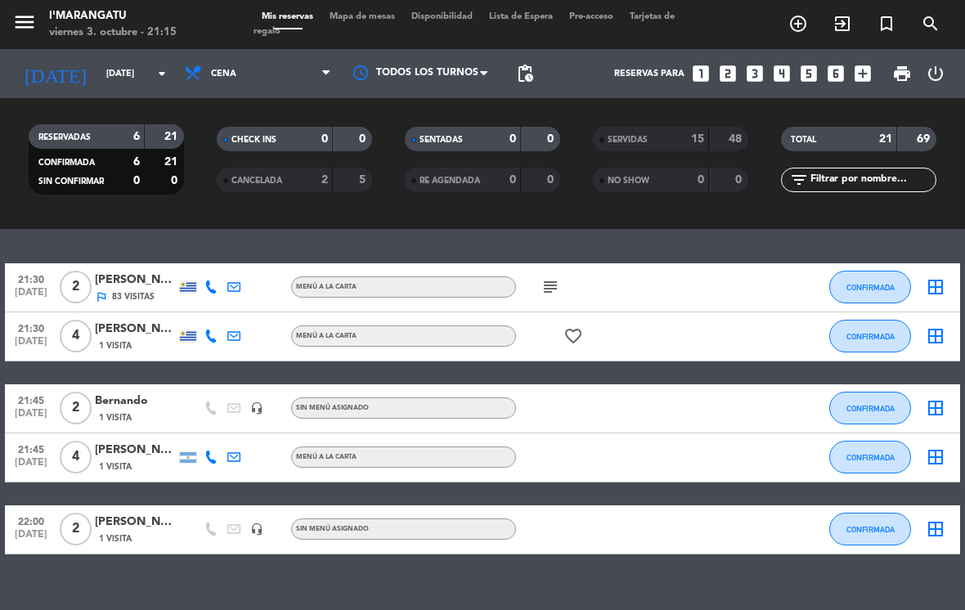
click at [548, 280] on icon "subject" at bounding box center [550, 287] width 20 height 20
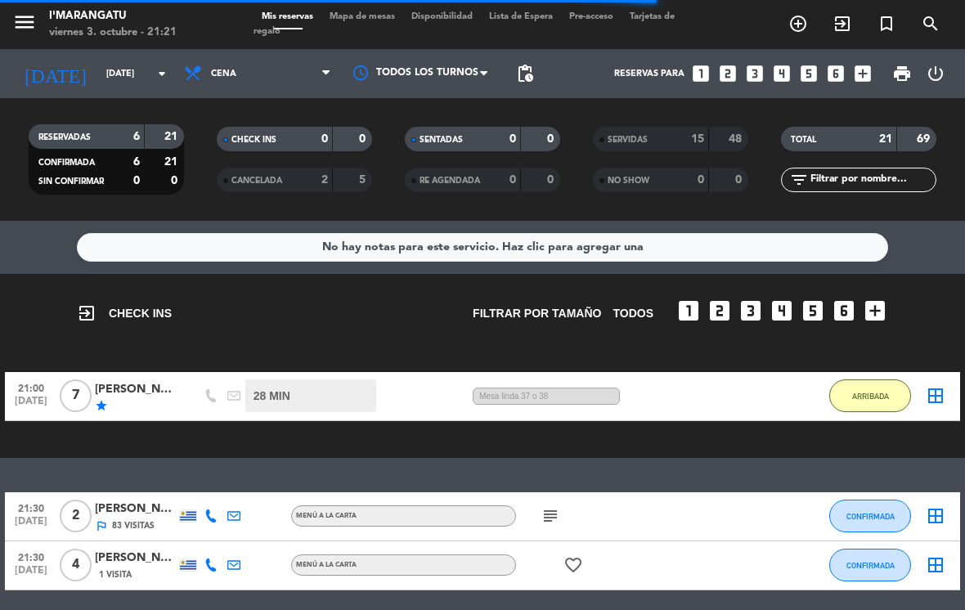
select select "dinner"
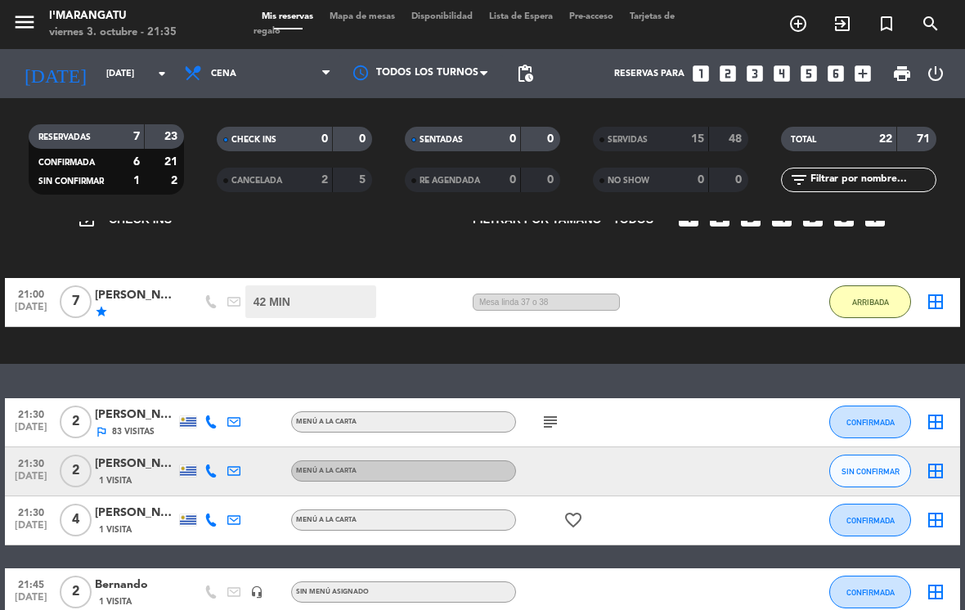
scroll to position [95, 0]
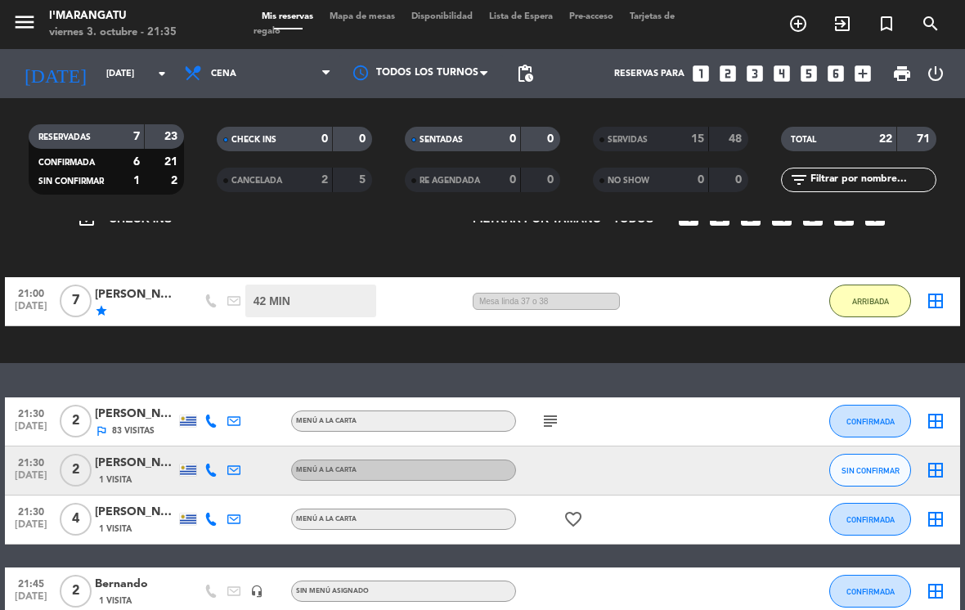
click at [870, 466] on span "SIN CONFIRMAR" at bounding box center [870, 470] width 58 height 9
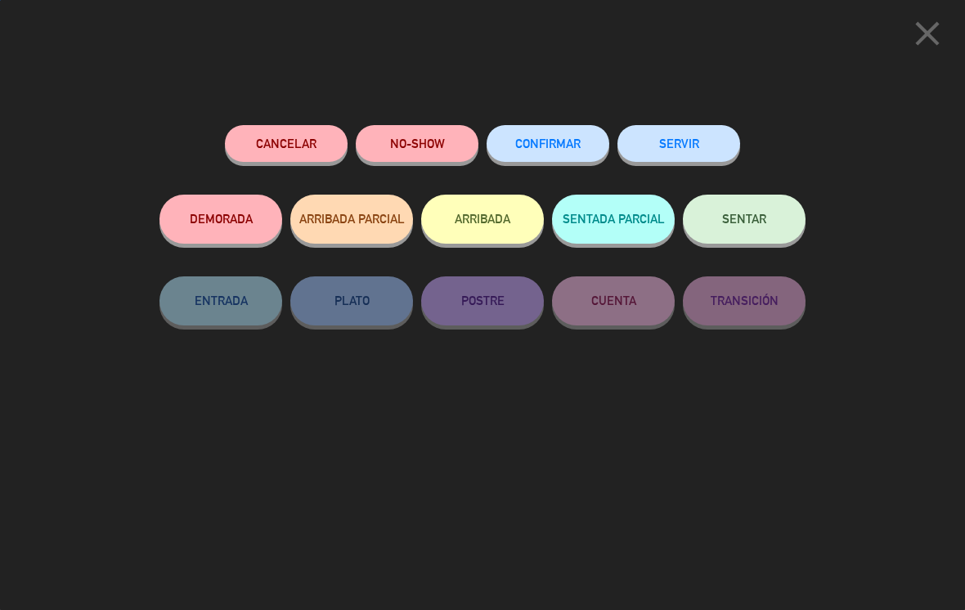
click at [570, 132] on button "CONFIRMAR" at bounding box center [547, 143] width 123 height 37
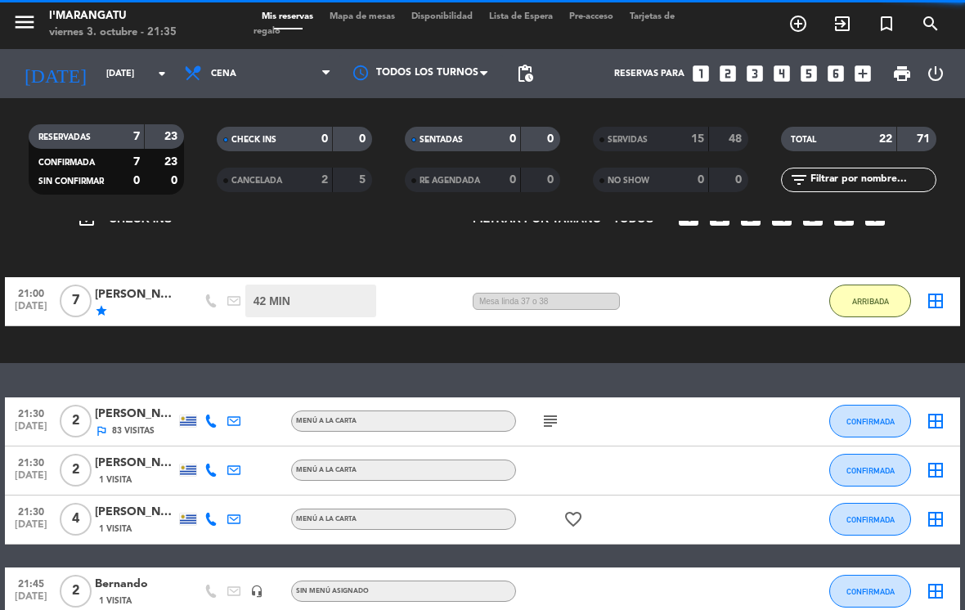
click at [876, 466] on span "CONFIRMADA" at bounding box center [870, 470] width 48 height 9
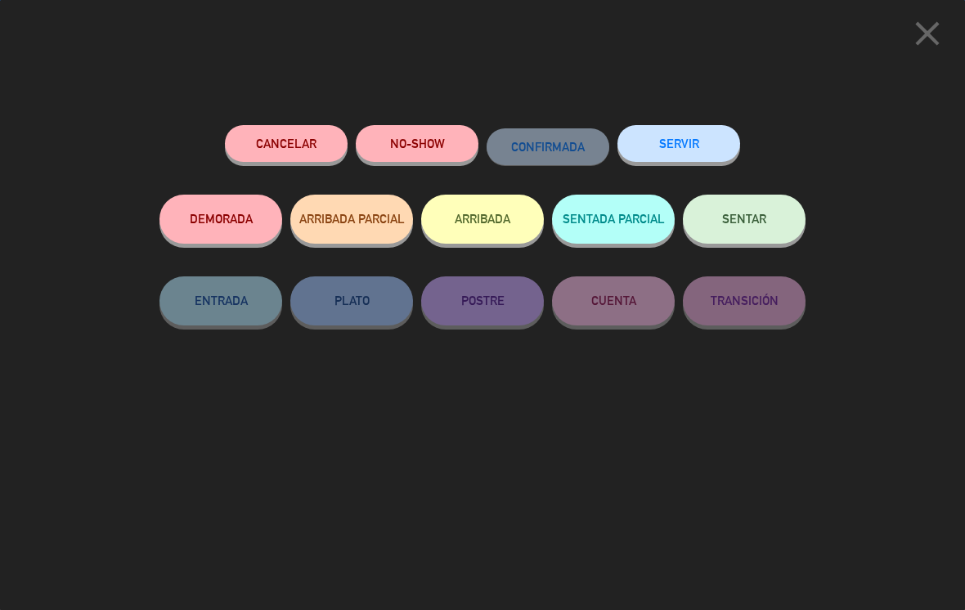
click at [680, 142] on button "SERVIR" at bounding box center [678, 143] width 123 height 37
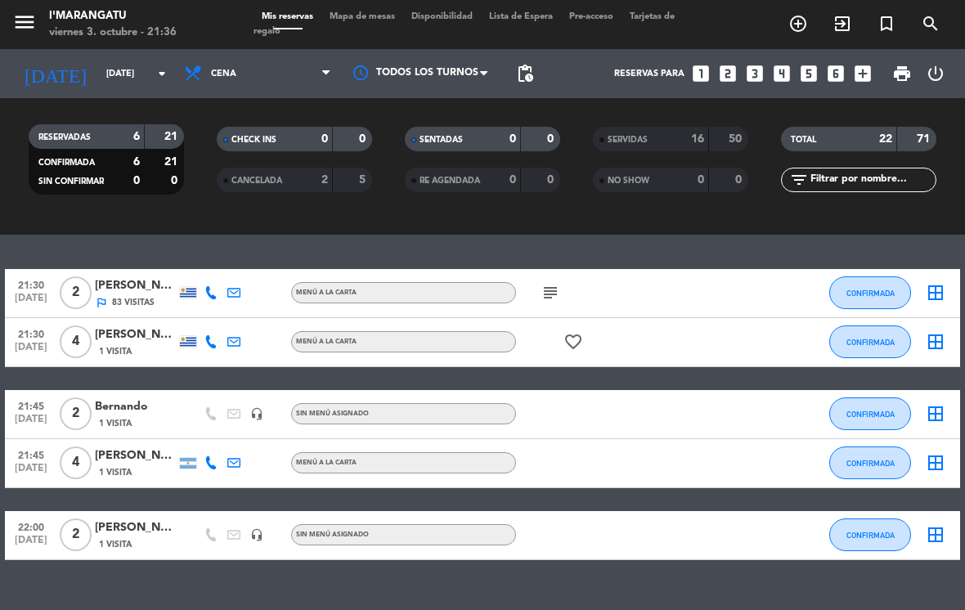
scroll to position [225, 0]
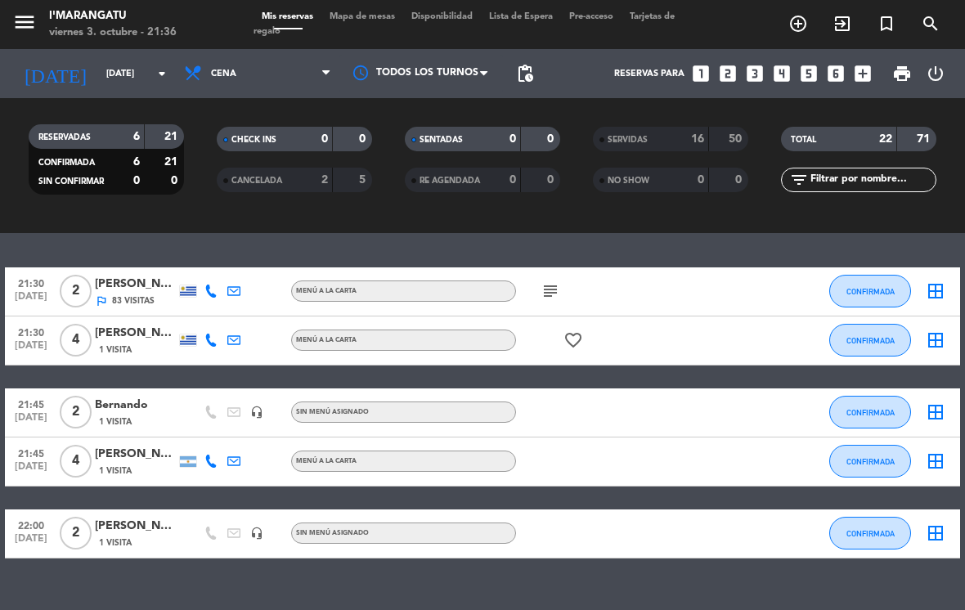
click at [878, 457] on span "CONFIRMADA" at bounding box center [870, 461] width 48 height 9
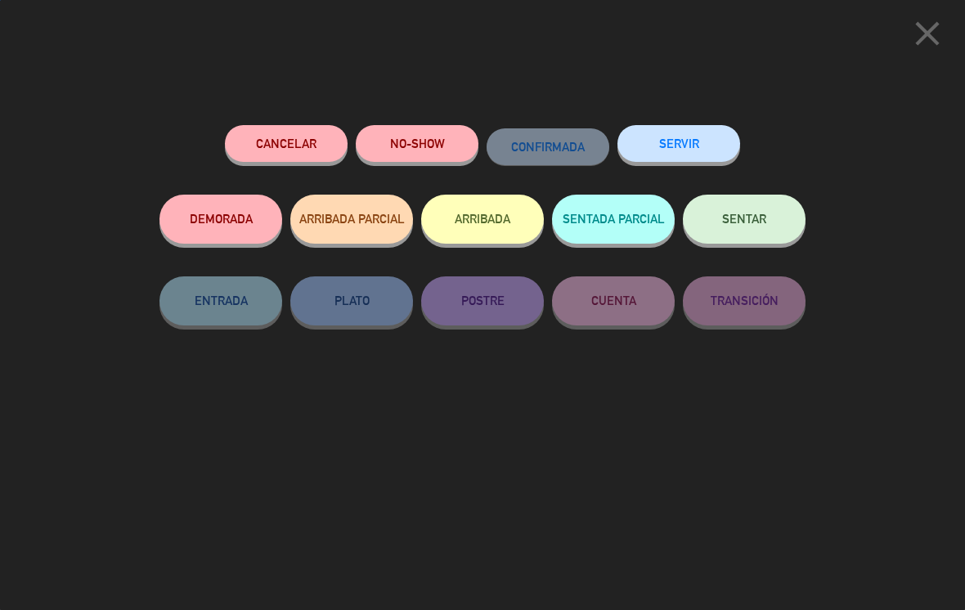
click at [499, 213] on button "ARRIBADA" at bounding box center [482, 219] width 123 height 49
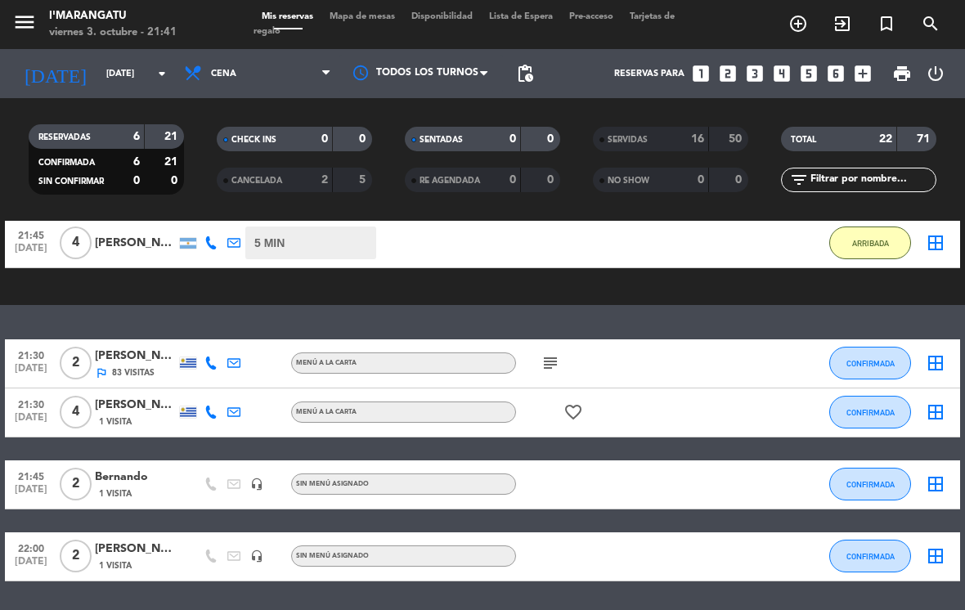
click at [880, 236] on button "ARRIBADA" at bounding box center [870, 242] width 82 height 33
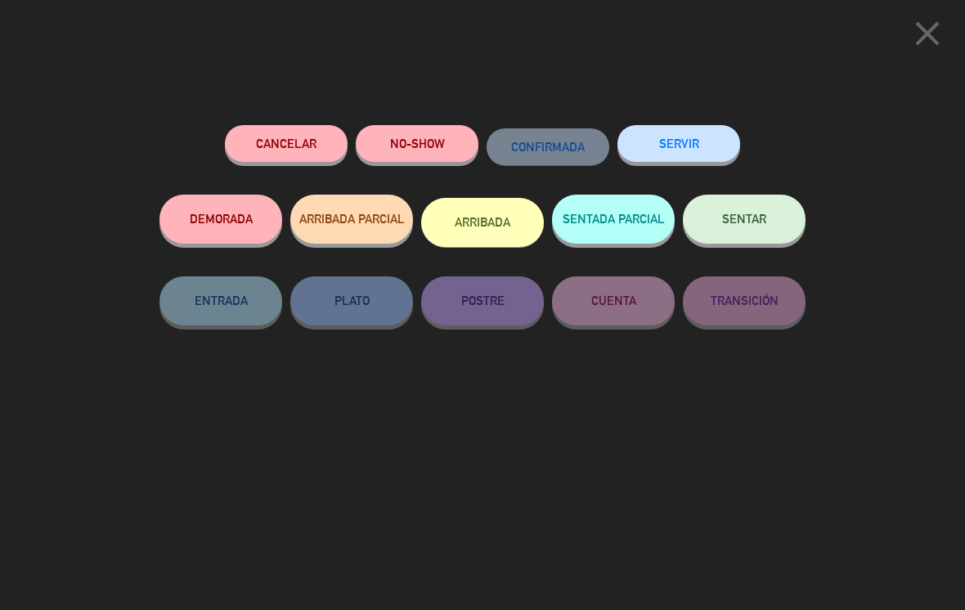
click at [713, 127] on button "SERVIR" at bounding box center [678, 143] width 123 height 37
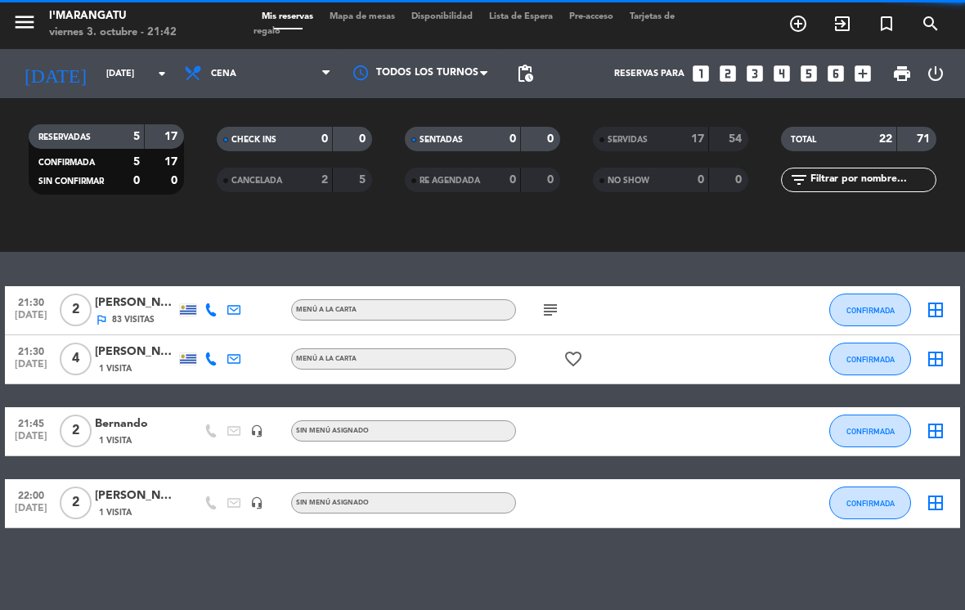
scroll to position [180, 0]
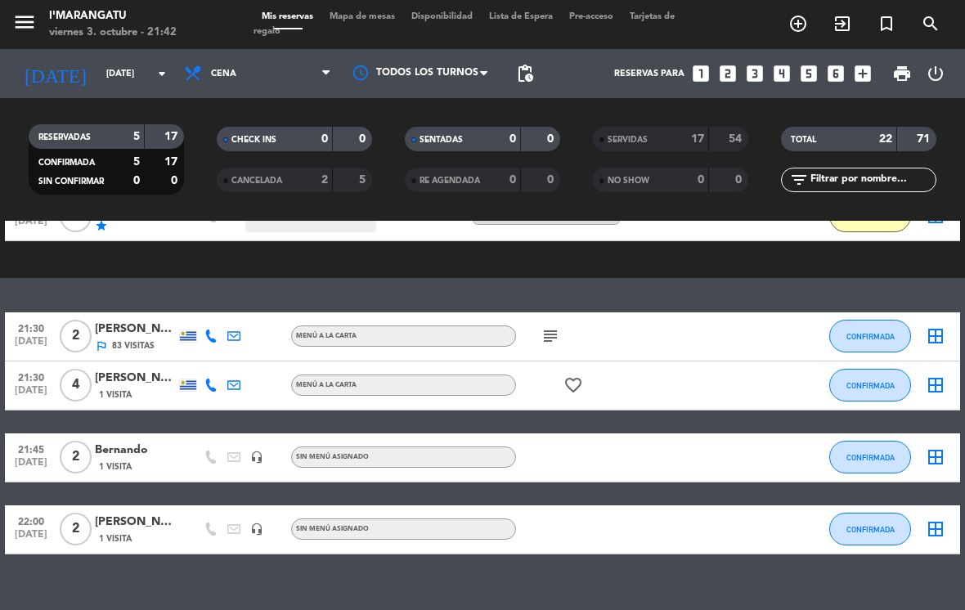
click at [872, 320] on button "CONFIRMADA" at bounding box center [870, 336] width 82 height 33
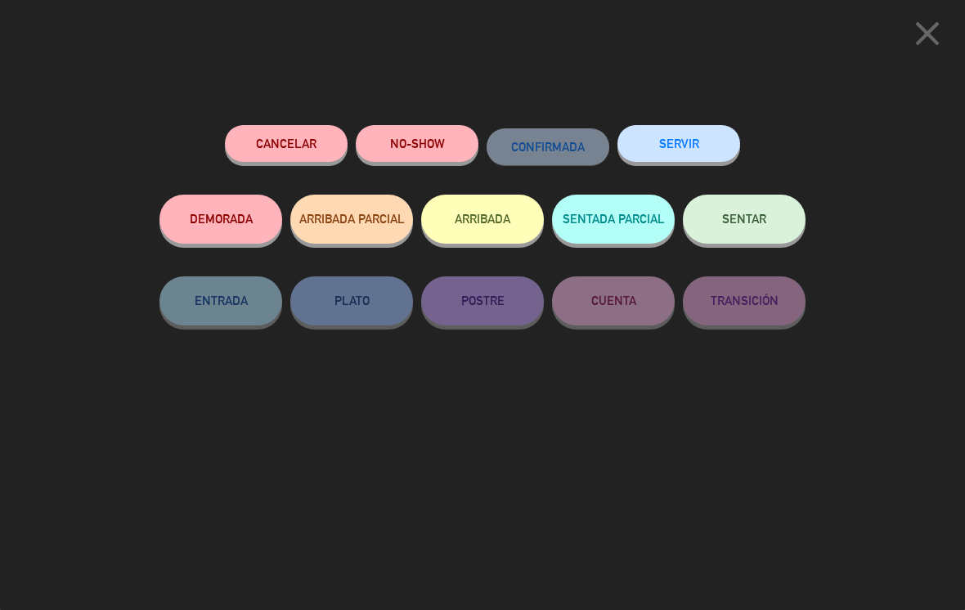
click at [699, 133] on button "SERVIR" at bounding box center [678, 143] width 123 height 37
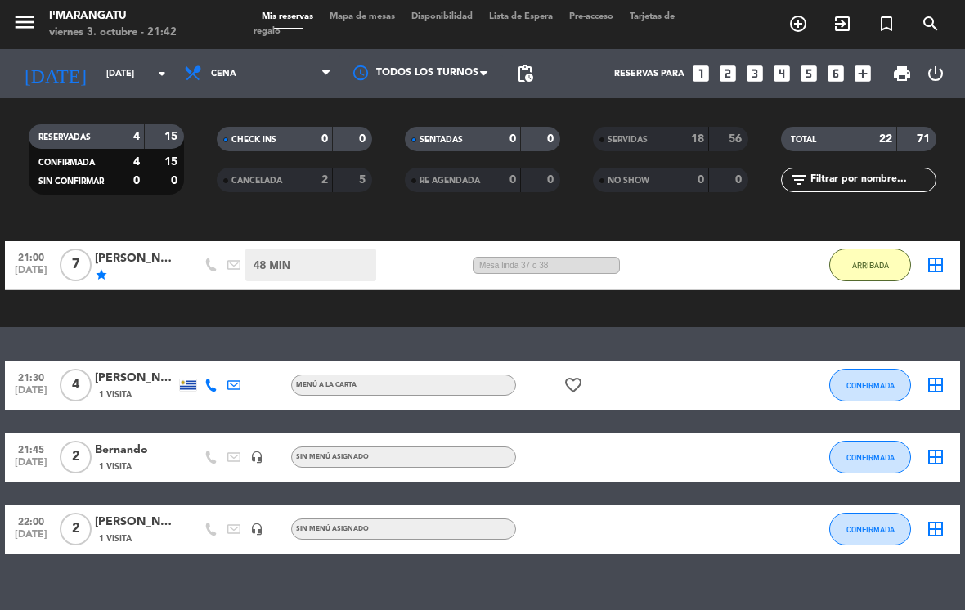
scroll to position [-1, 0]
click at [867, 268] on span "ARRIBADA" at bounding box center [870, 265] width 37 height 9
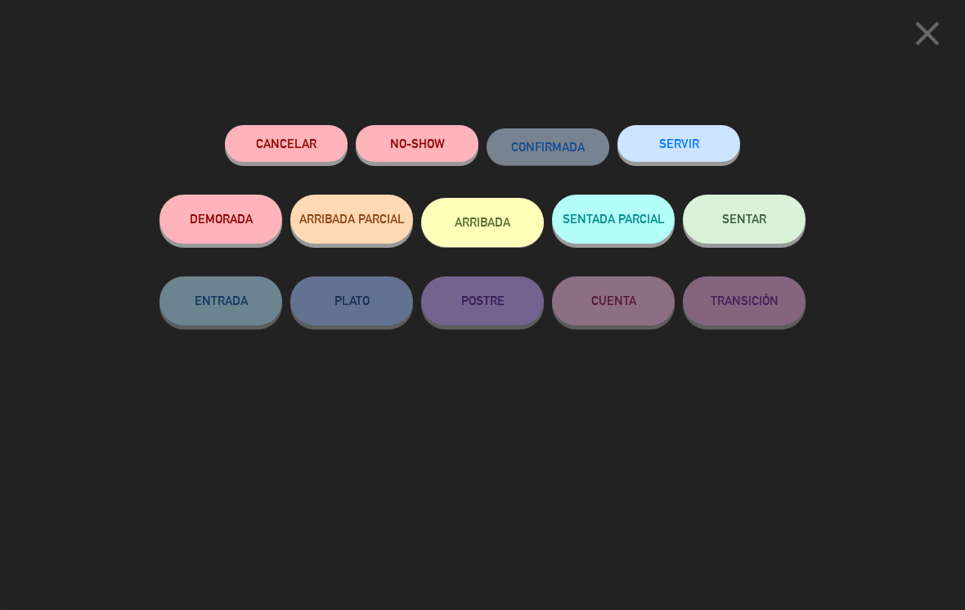
click at [694, 141] on button "SERVIR" at bounding box center [678, 143] width 123 height 37
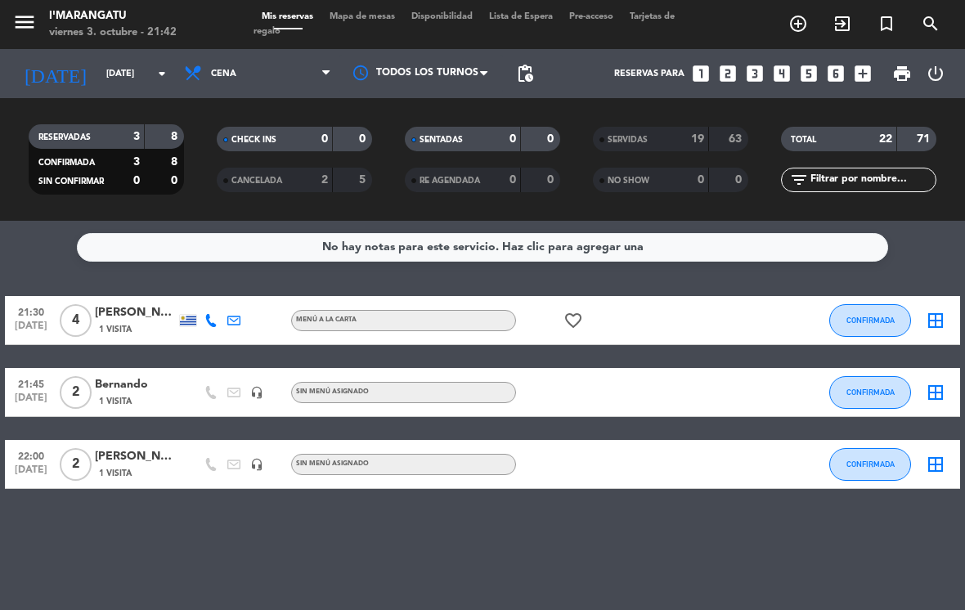
scroll to position [25, 0]
click at [776, 63] on icon "looks_4" at bounding box center [781, 73] width 21 height 21
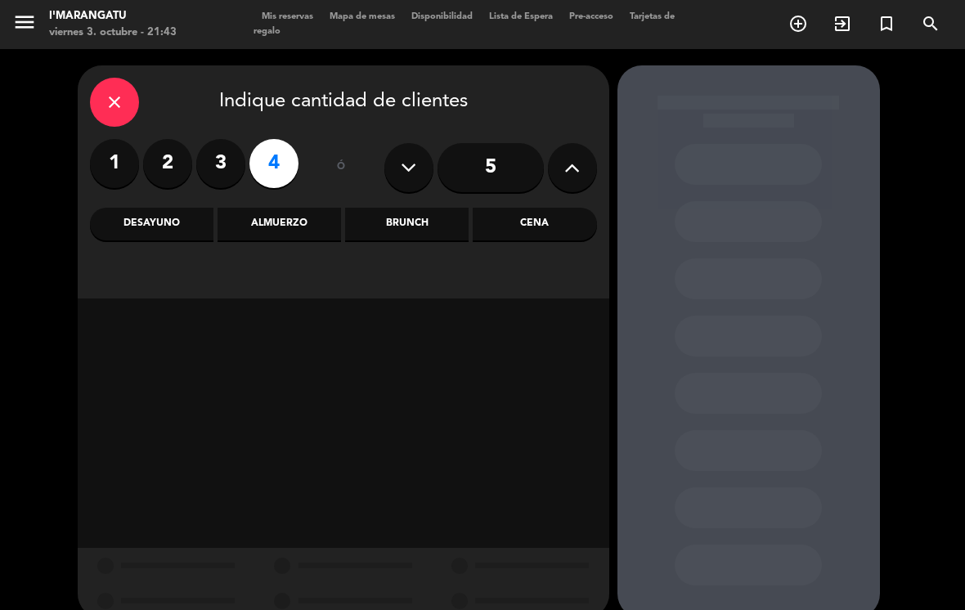
click at [120, 92] on icon "close" at bounding box center [115, 102] width 20 height 20
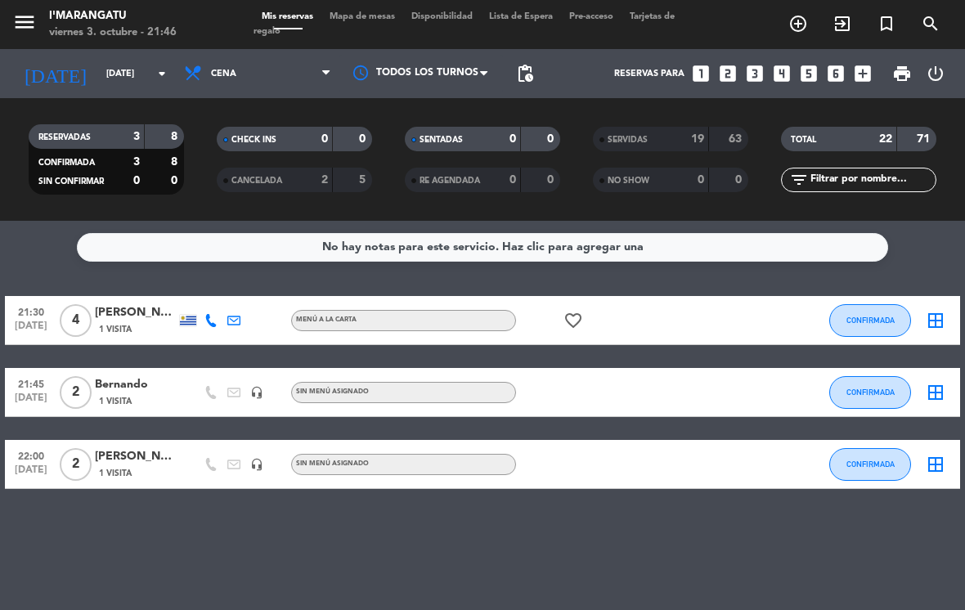
scroll to position [25, 0]
click at [874, 376] on button "CONFIRMADA" at bounding box center [870, 392] width 82 height 33
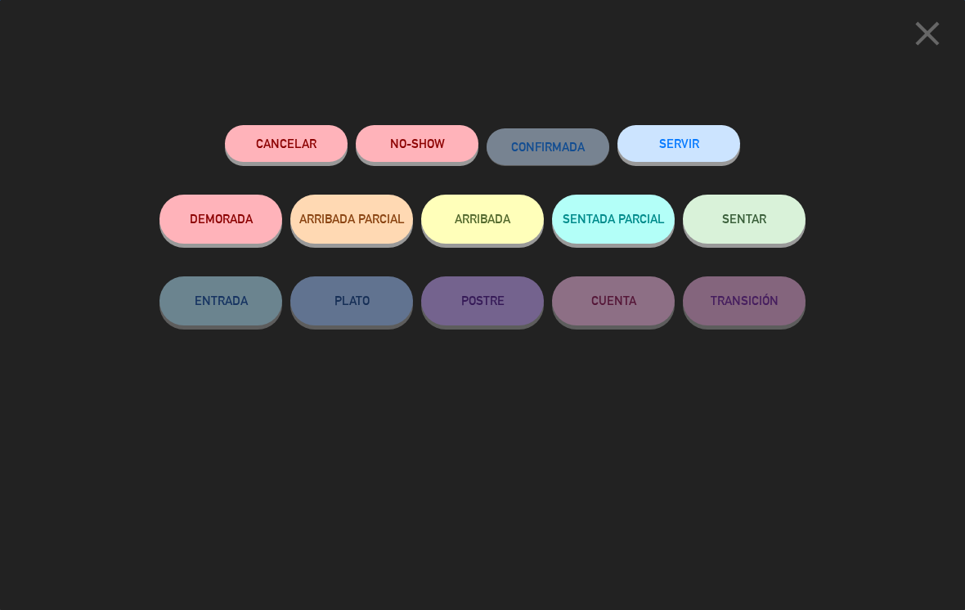
click at [684, 137] on button "SERVIR" at bounding box center [678, 143] width 123 height 37
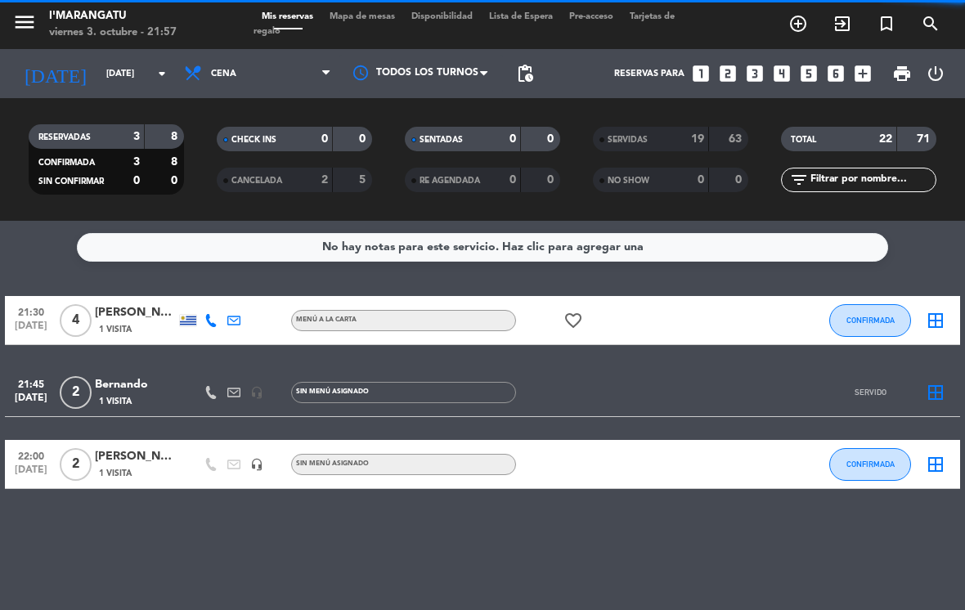
click at [874, 459] on span "CONFIRMADA" at bounding box center [870, 463] width 48 height 9
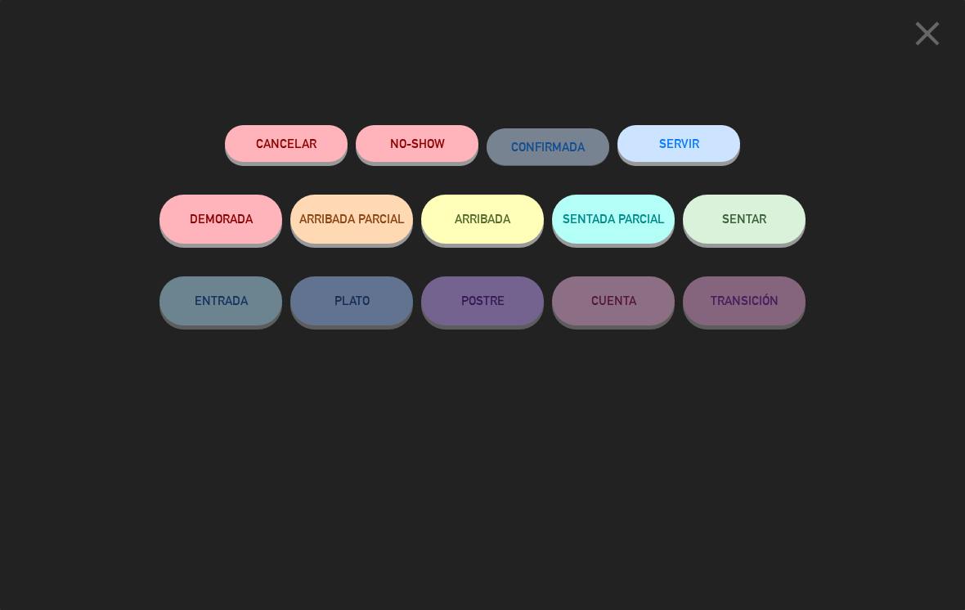
click at [678, 145] on button "SERVIR" at bounding box center [678, 143] width 123 height 37
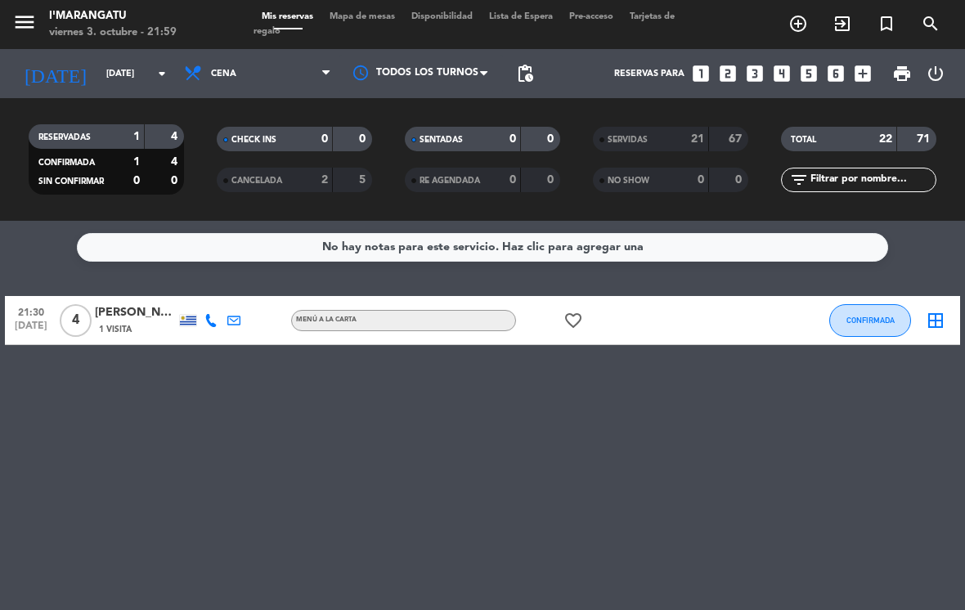
click at [558, 297] on div "favorite_border" at bounding box center [584, 320] width 137 height 48
click at [564, 311] on icon "favorite_border" at bounding box center [573, 321] width 20 height 20
click at [228, 69] on span "Cena" at bounding box center [223, 74] width 25 height 11
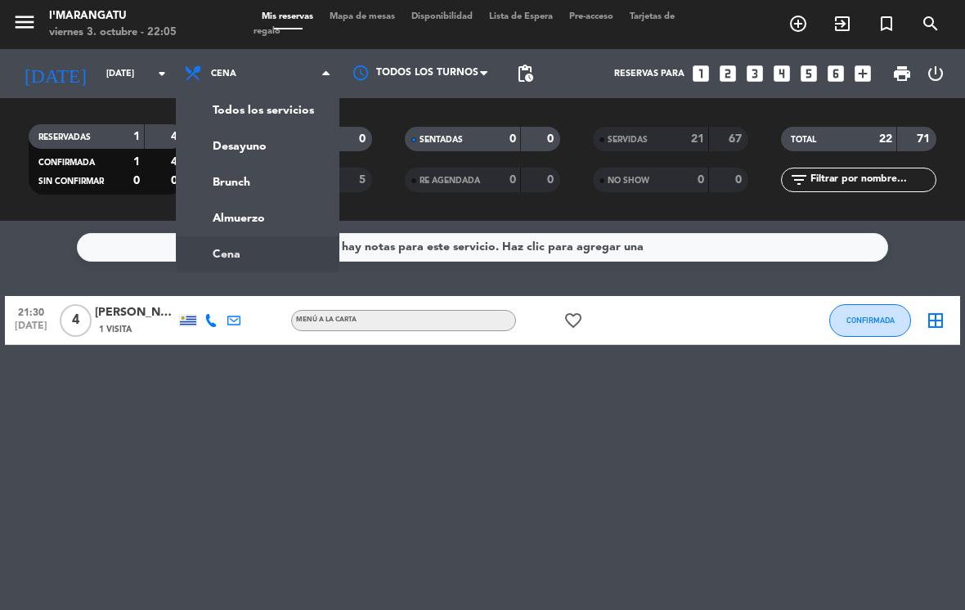
click at [294, 195] on div "menu I'marangatu viernes 3. octubre - 22:05 Mis reservas Mapa de mesas Disponib…" at bounding box center [482, 110] width 965 height 221
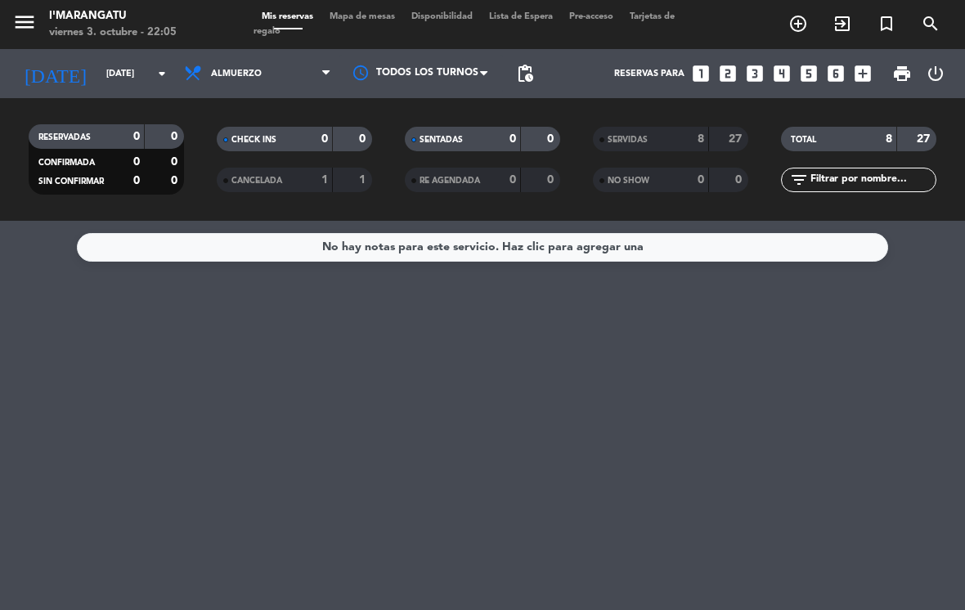
click at [282, 177] on span "CANCELADA" at bounding box center [256, 181] width 51 height 8
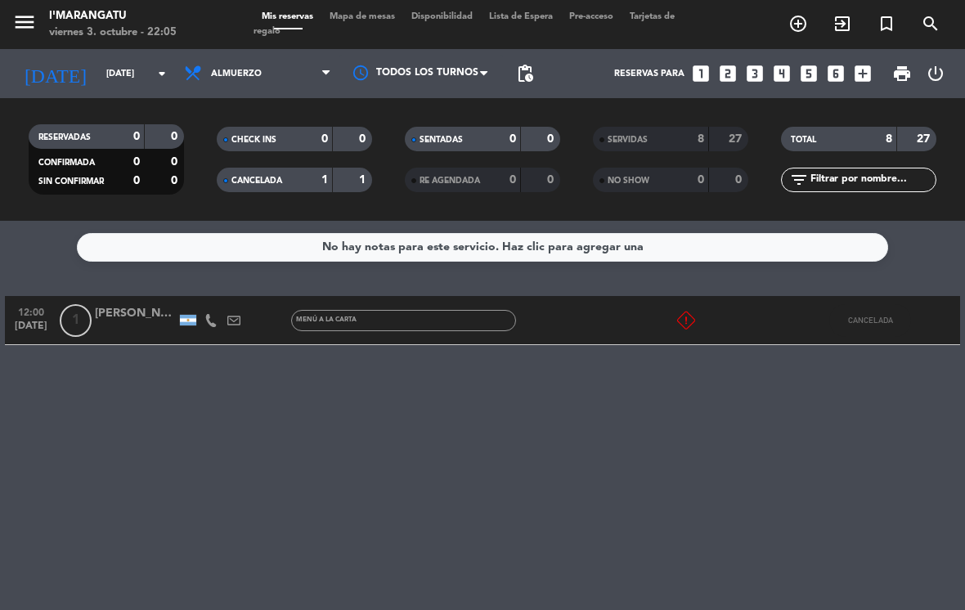
click at [278, 168] on div "CANCELADA 1 1" at bounding box center [294, 180] width 155 height 25
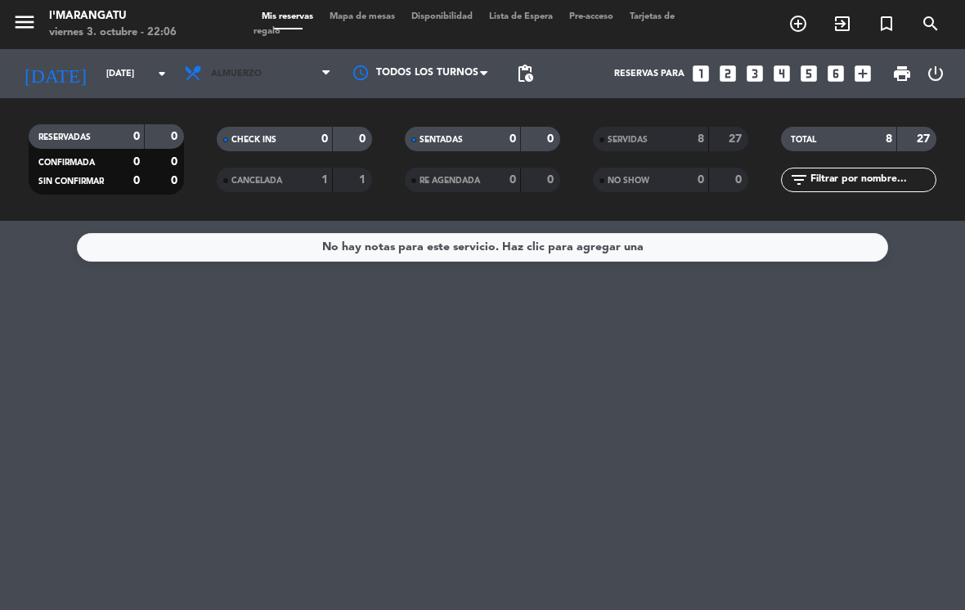
click at [294, 56] on span "Almuerzo" at bounding box center [257, 74] width 163 height 36
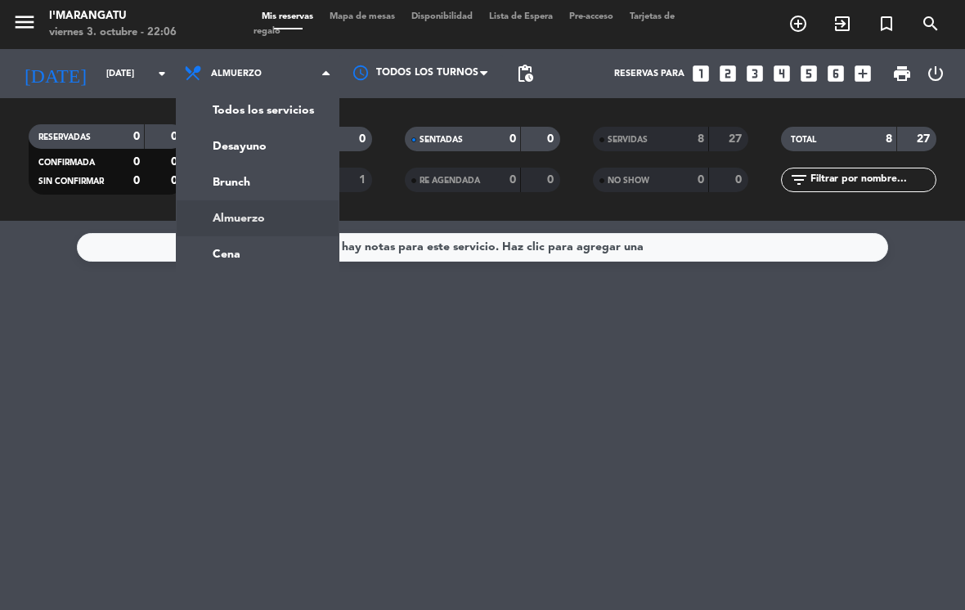
click at [278, 233] on ng-component "menu I'marangatu viernes 3. octubre - 22:06 Mis reservas Mapa de mesas Disponib…" at bounding box center [482, 305] width 965 height 610
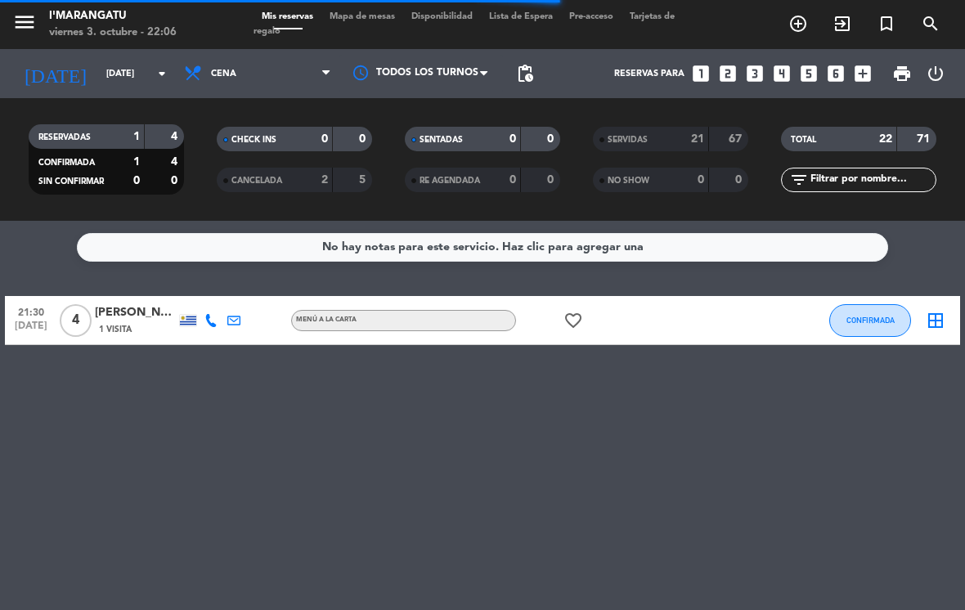
click at [868, 311] on button "CONFIRMADA" at bounding box center [870, 320] width 82 height 33
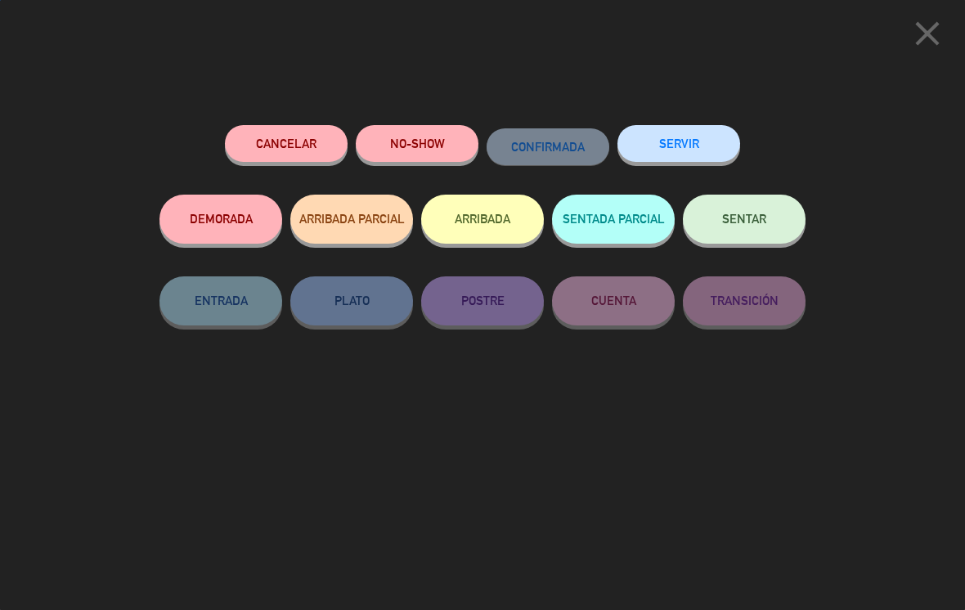
click at [687, 137] on button "SERVIR" at bounding box center [678, 143] width 123 height 37
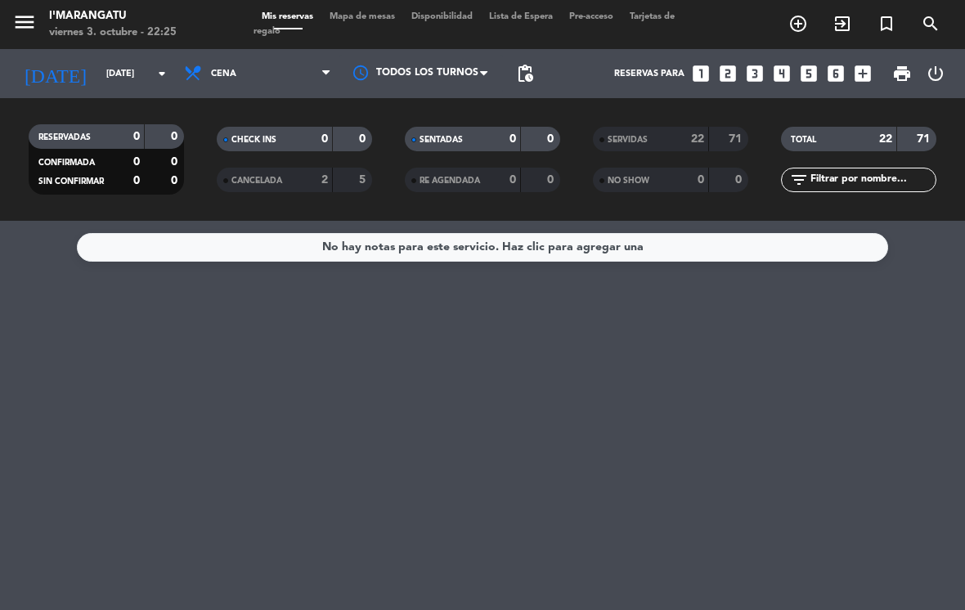
click at [108, 60] on input "[DATE]" at bounding box center [158, 73] width 121 height 27
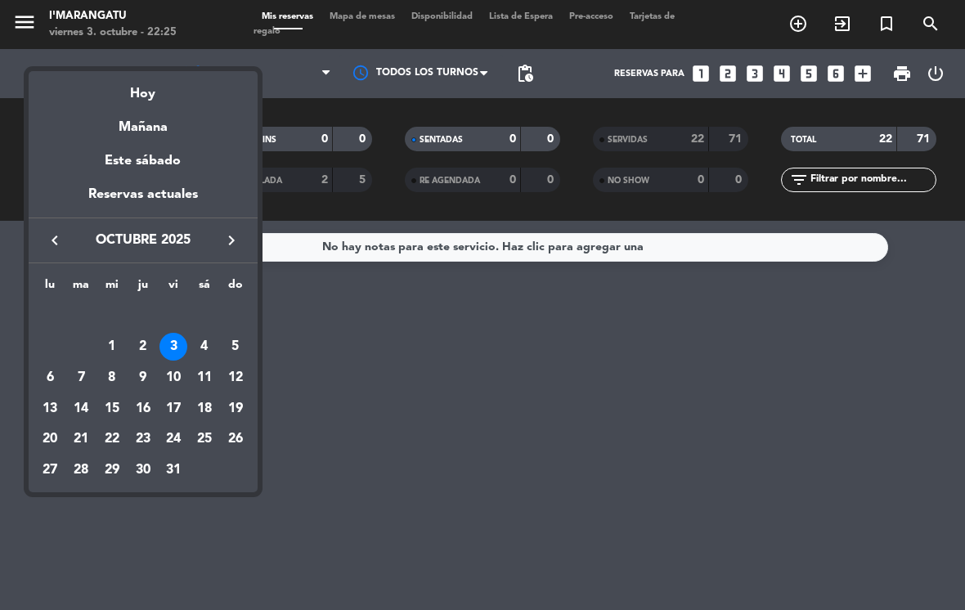
click at [205, 356] on div "4" at bounding box center [204, 347] width 28 height 28
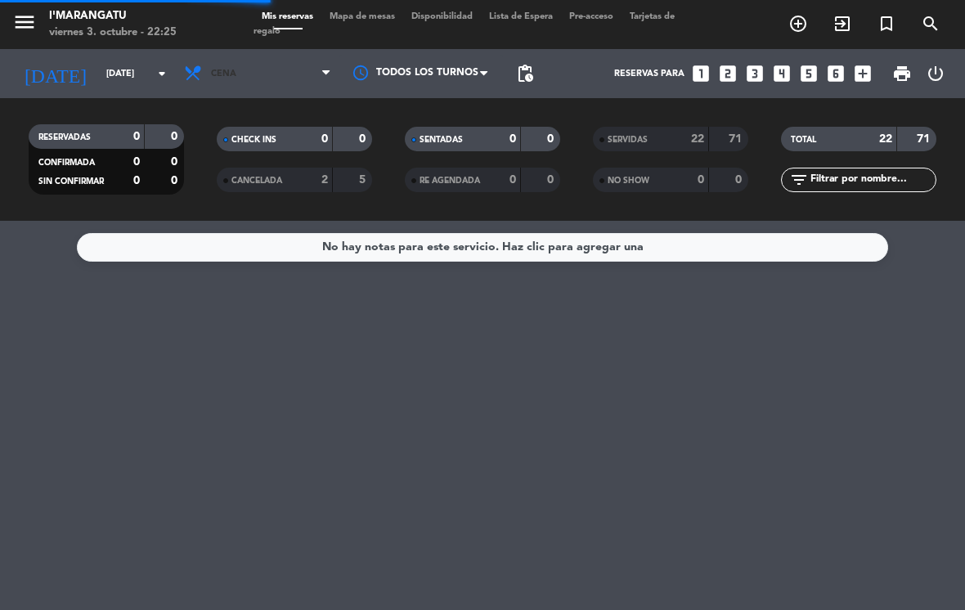
click at [247, 56] on span "Cena" at bounding box center [257, 74] width 163 height 36
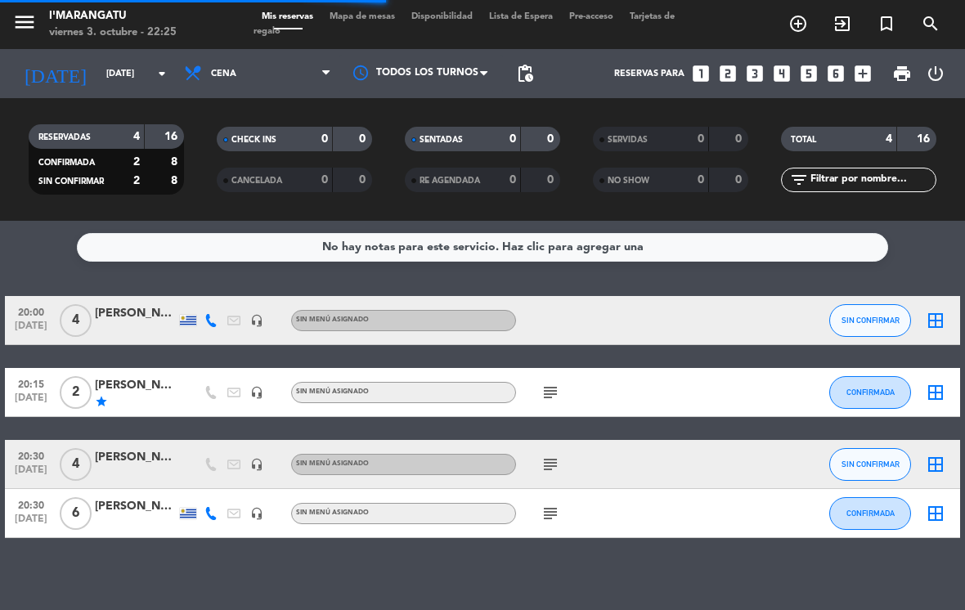
click at [277, 221] on div "No hay notas para este servicio. Haz clic para agregar una 20:00 [DATE] 4 [PERS…" at bounding box center [482, 415] width 965 height 389
click at [305, 56] on span "Cena" at bounding box center [257, 74] width 163 height 36
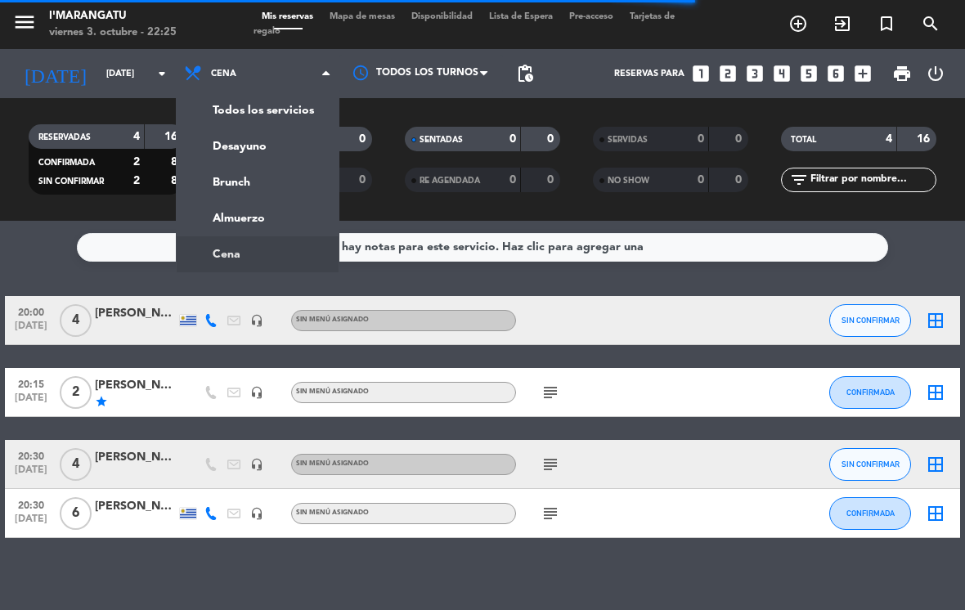
click at [286, 188] on div "menu I'marangatu viernes 3. octubre - 22:25 Mis reservas Mapa de mesas Disponib…" at bounding box center [482, 110] width 965 height 221
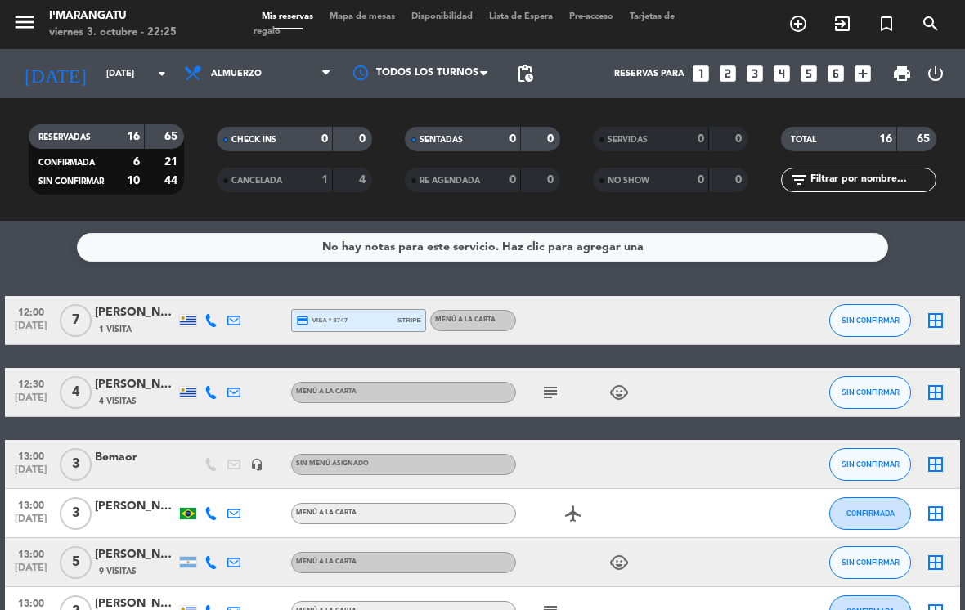
scroll to position [0, 0]
click at [259, 65] on span "Almuerzo" at bounding box center [257, 74] width 163 height 36
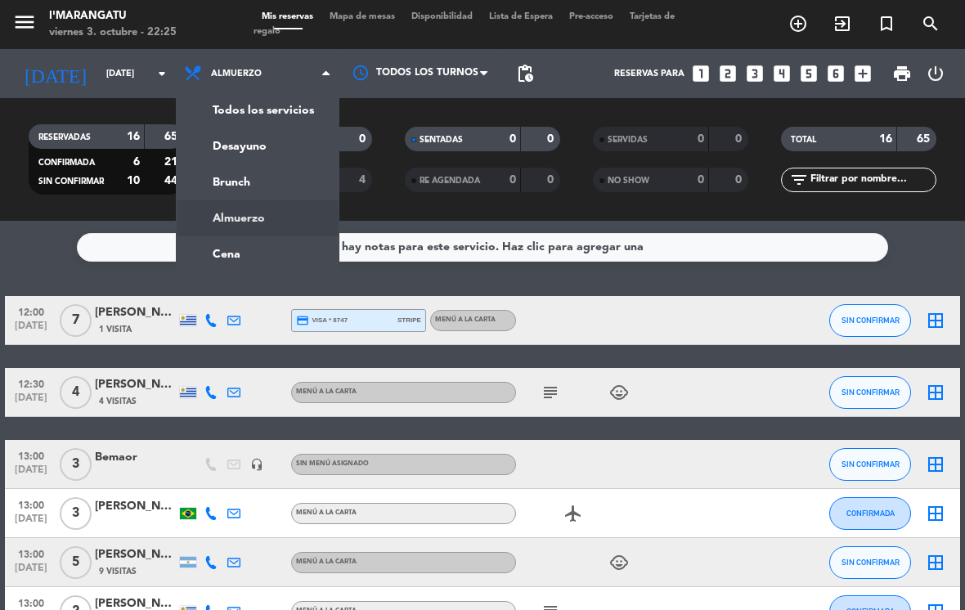
click at [262, 221] on ng-component "menu I'marangatu viernes 3. octubre - 22:25 Mis reservas Mapa de mesas Disponib…" at bounding box center [482, 305] width 965 height 610
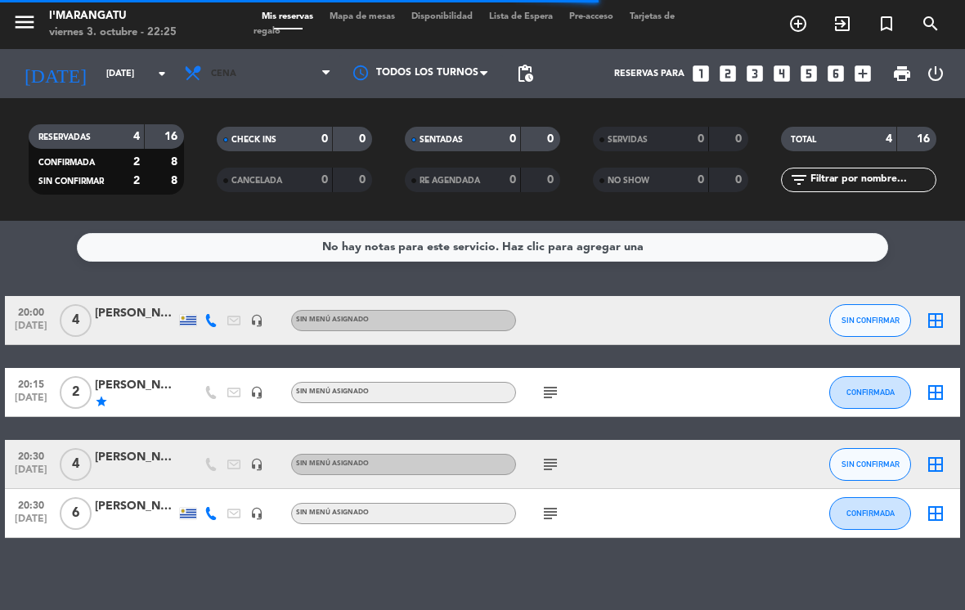
click at [302, 56] on span "Cena" at bounding box center [257, 74] width 163 height 36
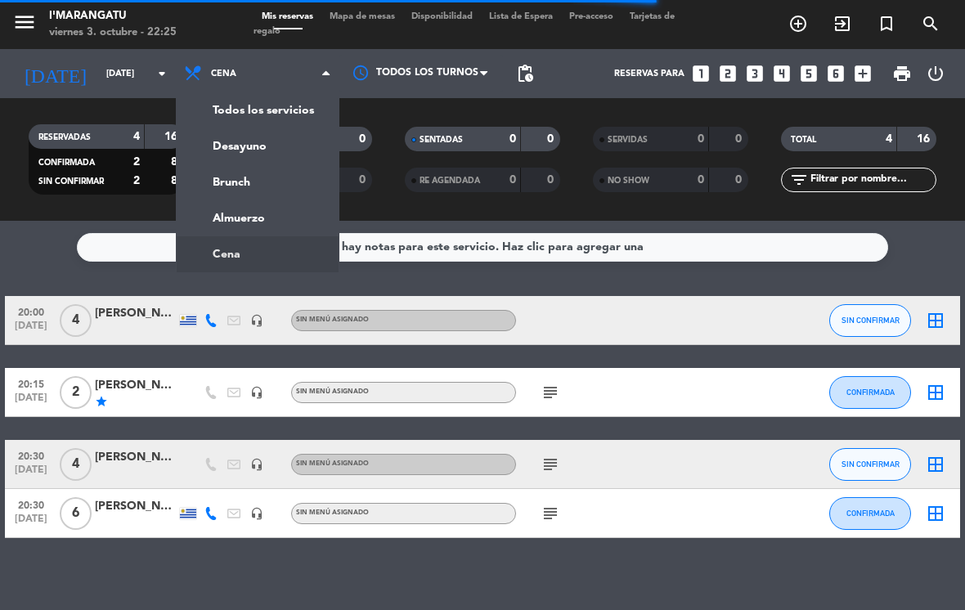
click at [273, 192] on div "menu I'marangatu viernes 3. octubre - 22:25 Mis reservas Mapa de mesas Disponib…" at bounding box center [482, 110] width 965 height 221
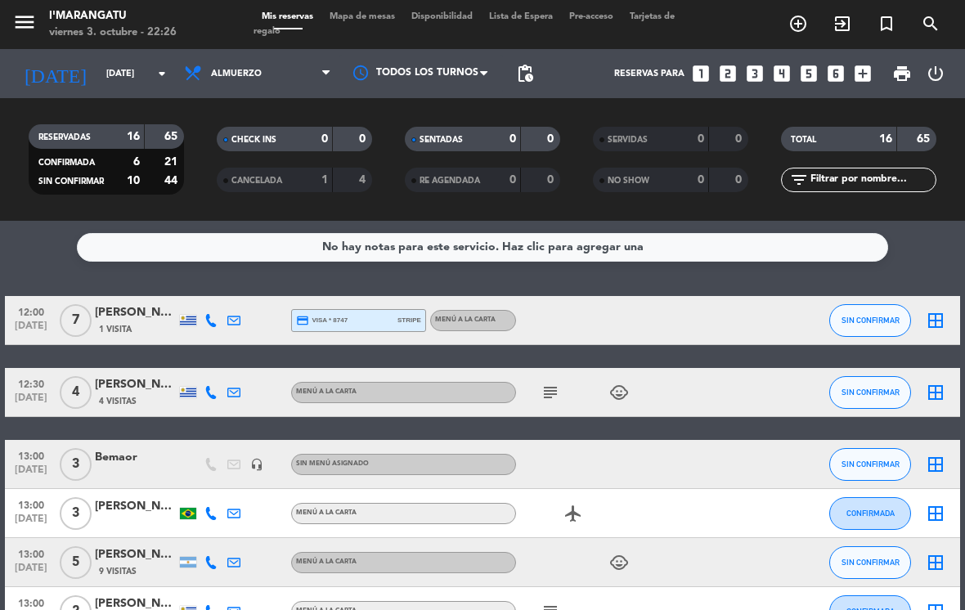
click at [881, 316] on span "SIN CONFIRMAR" at bounding box center [870, 320] width 58 height 9
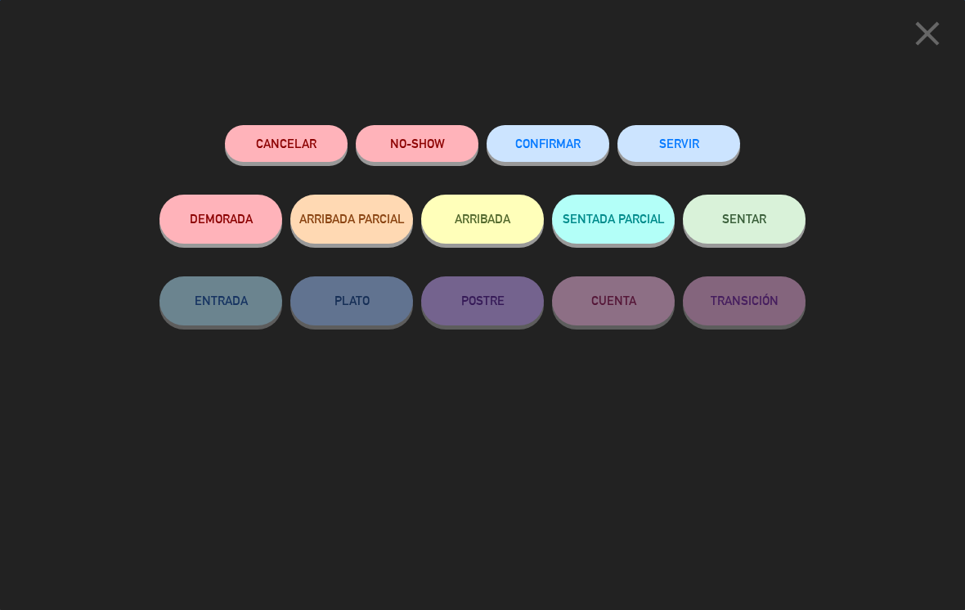
click at [563, 140] on span "CONFIRMAR" at bounding box center [547, 144] width 65 height 14
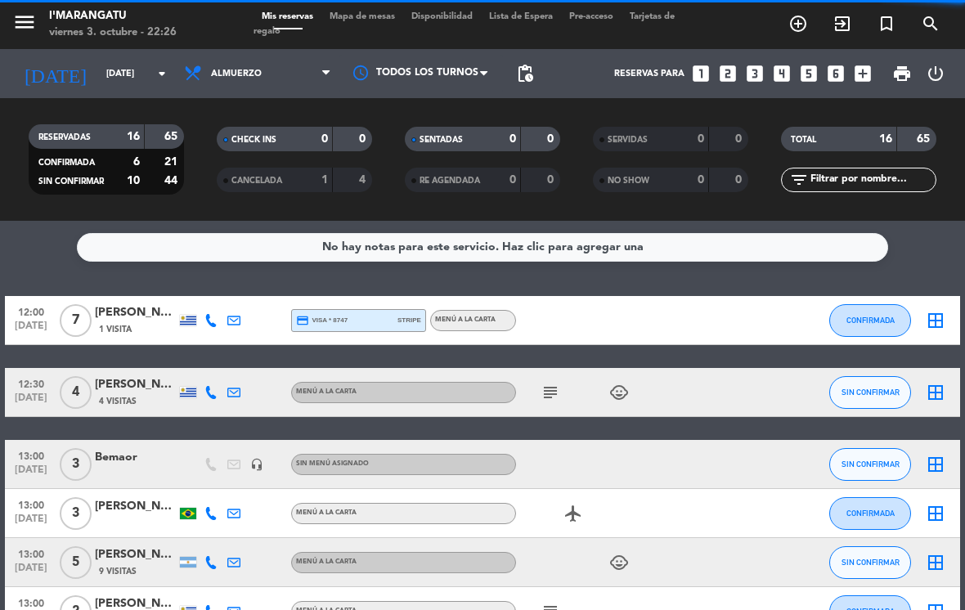
click at [874, 376] on button "SIN CONFIRMAR" at bounding box center [870, 392] width 82 height 33
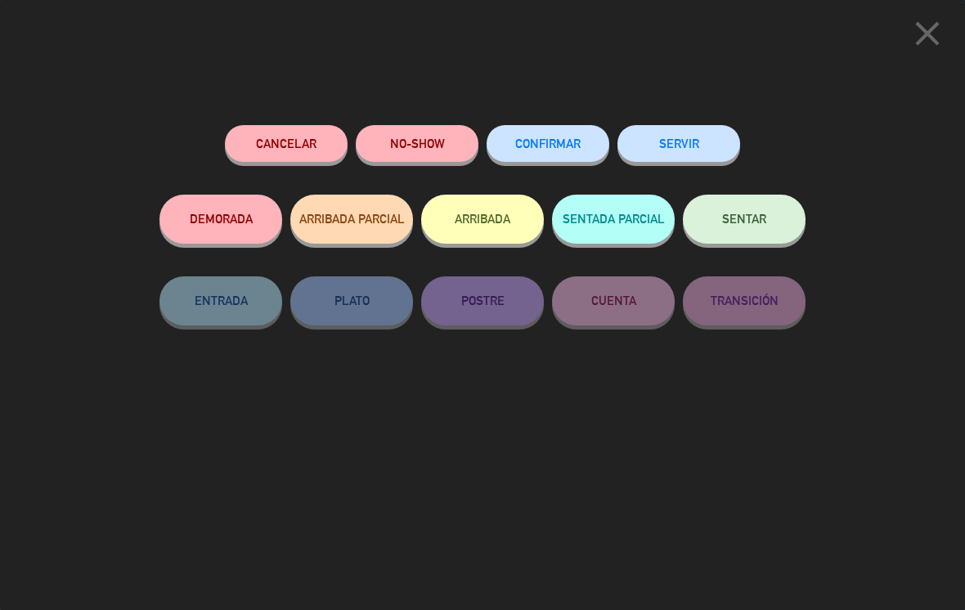
click at [564, 129] on button "CONFIRMAR" at bounding box center [547, 143] width 123 height 37
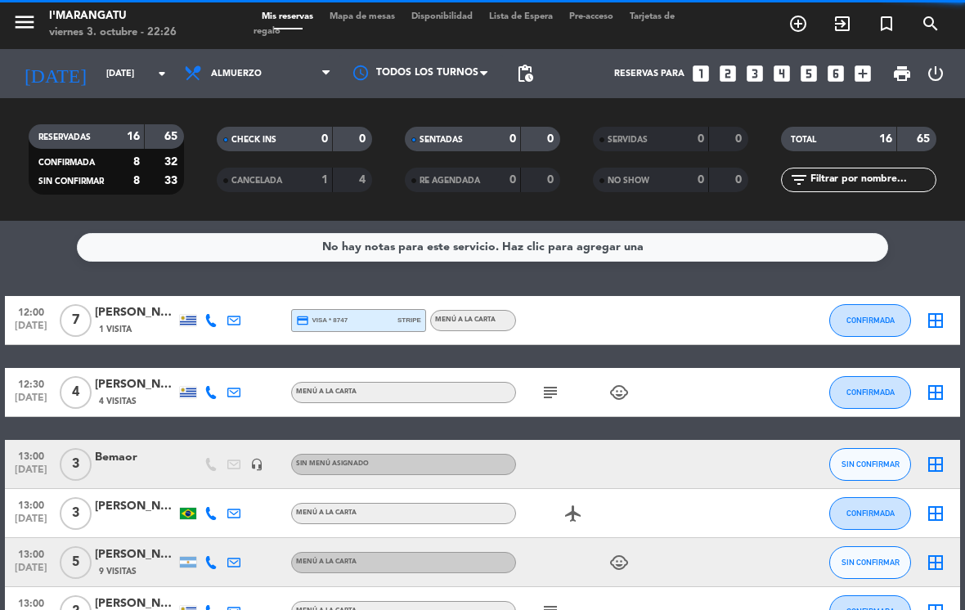
click at [875, 459] on span "SIN CONFIRMAR" at bounding box center [870, 463] width 58 height 9
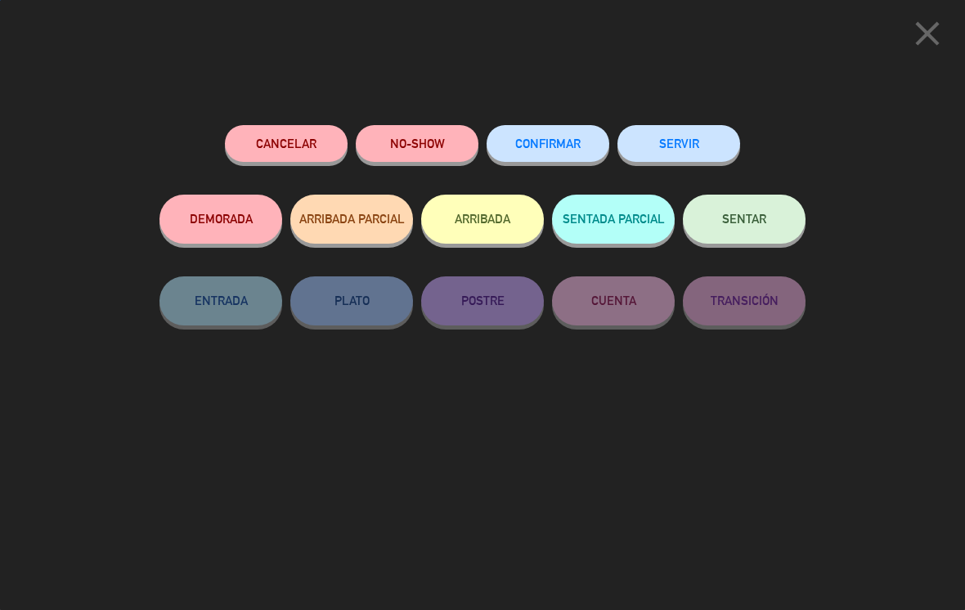
click at [565, 141] on span "CONFIRMAR" at bounding box center [547, 144] width 65 height 14
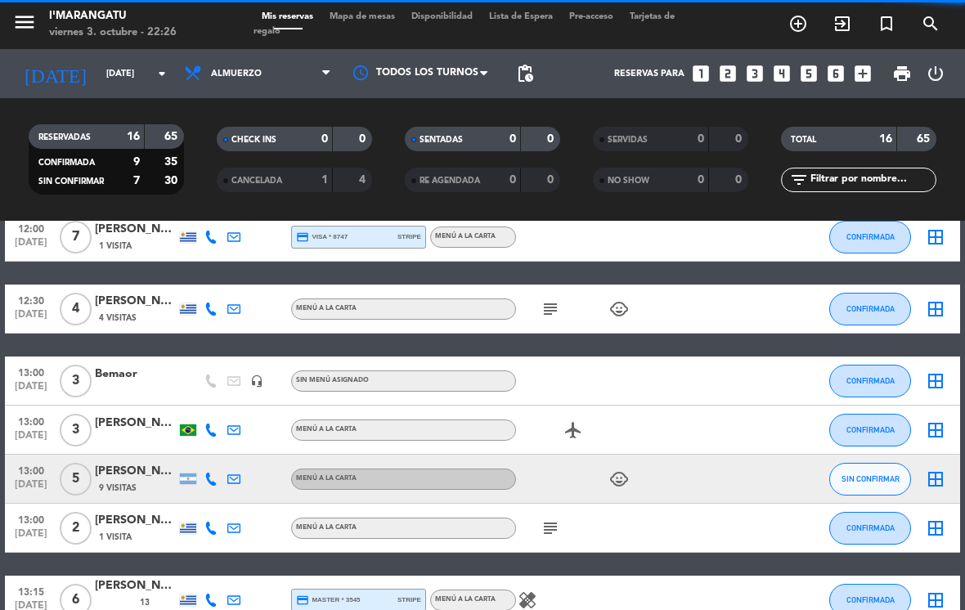
scroll to position [98, 0]
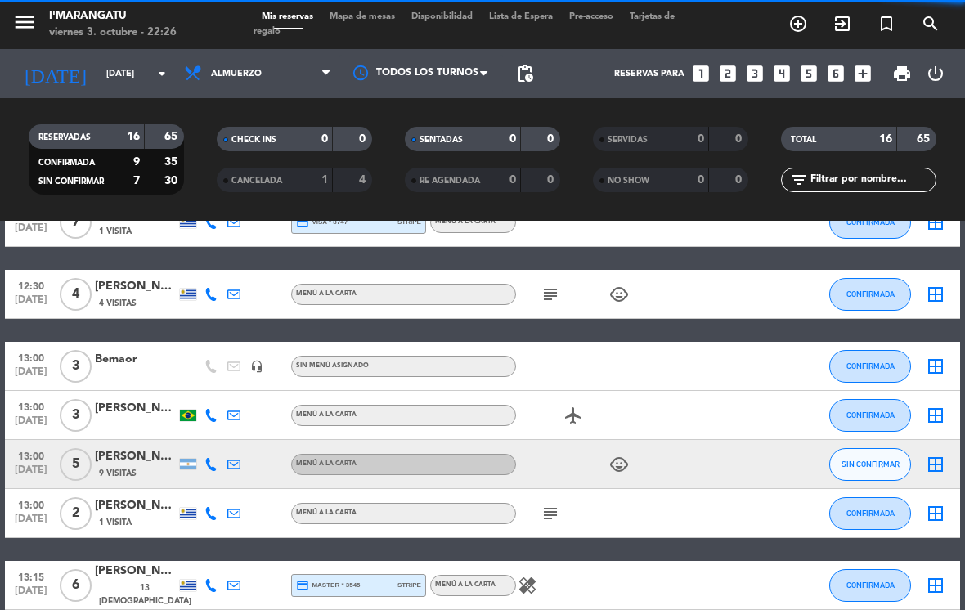
click at [876, 448] on button "SIN CONFIRMAR" at bounding box center [870, 464] width 82 height 33
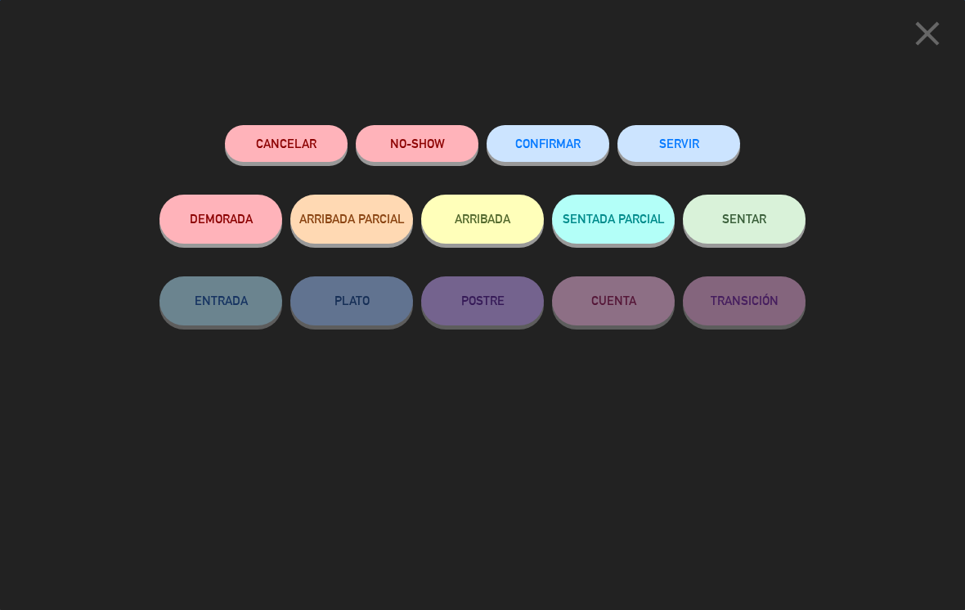
click at [555, 131] on button "CONFIRMAR" at bounding box center [547, 143] width 123 height 37
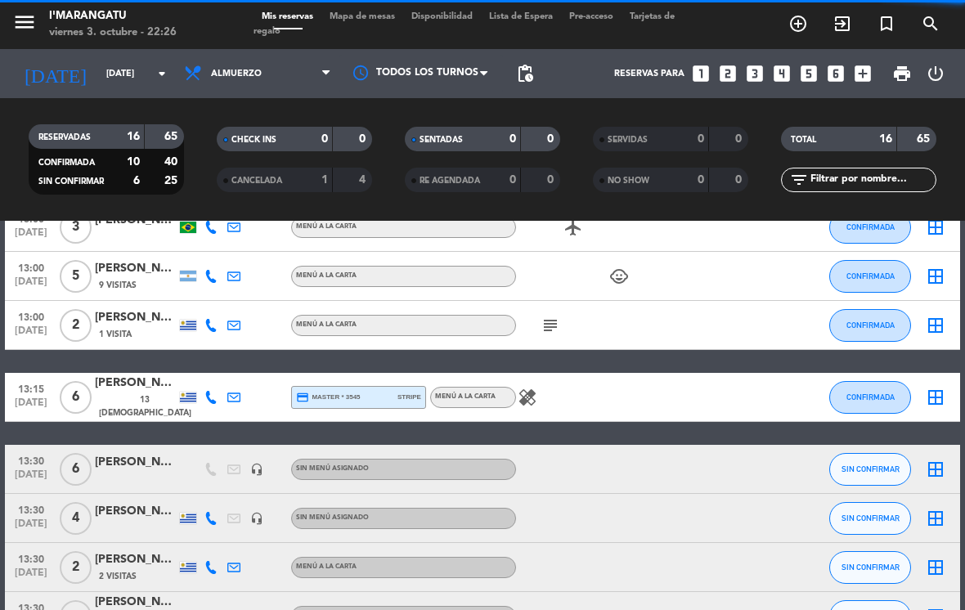
scroll to position [294, 0]
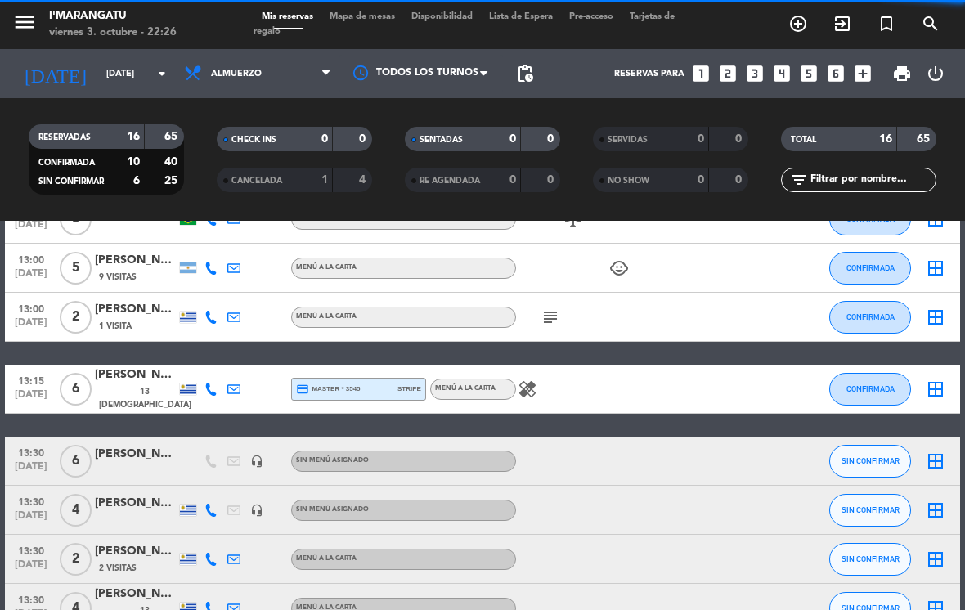
click at [872, 456] on span "SIN CONFIRMAR" at bounding box center [870, 460] width 58 height 9
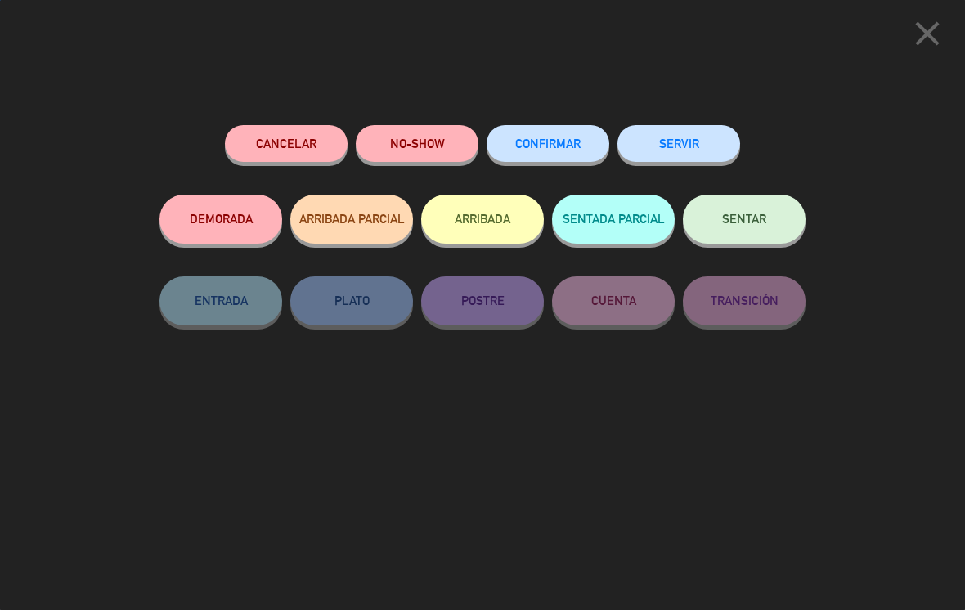
click at [567, 138] on span "CONFIRMAR" at bounding box center [547, 144] width 65 height 14
click at [554, 132] on button "CONFIRMAR" at bounding box center [547, 143] width 123 height 37
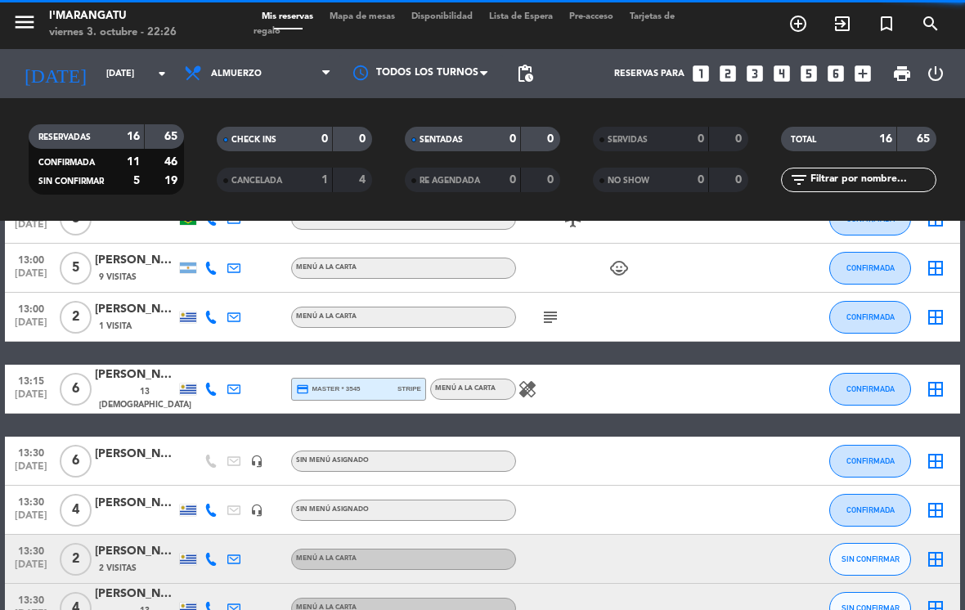
click at [886, 543] on button "SIN CONFIRMAR" at bounding box center [870, 559] width 82 height 33
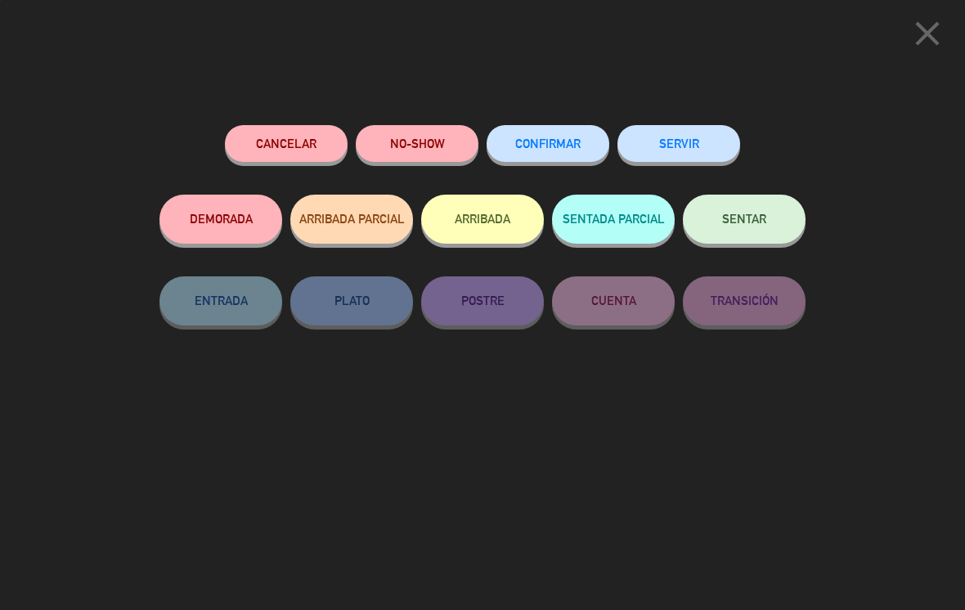
click at [571, 135] on button "CONFIRMAR" at bounding box center [547, 143] width 123 height 37
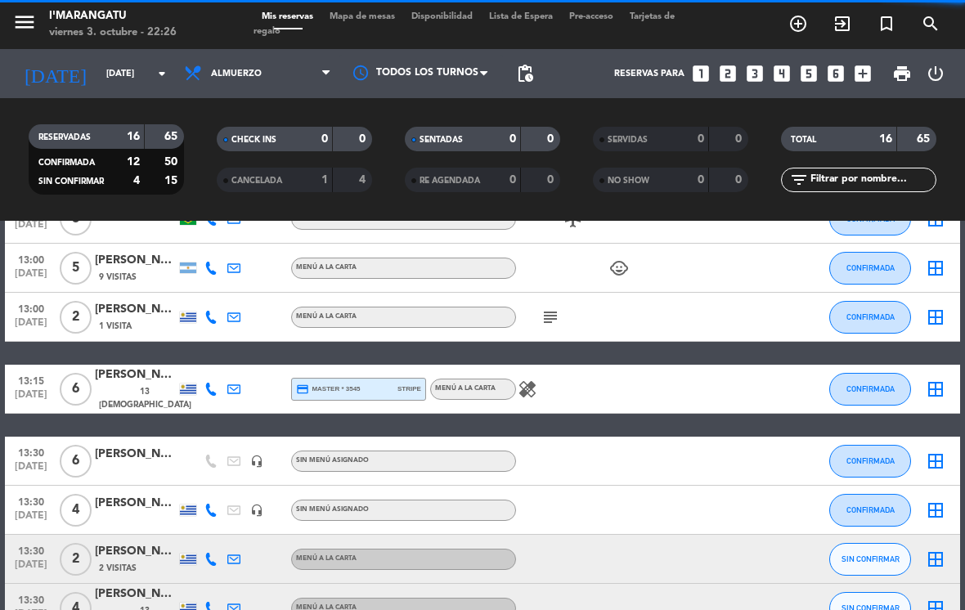
click at [876, 543] on button "SIN CONFIRMAR" at bounding box center [870, 559] width 82 height 33
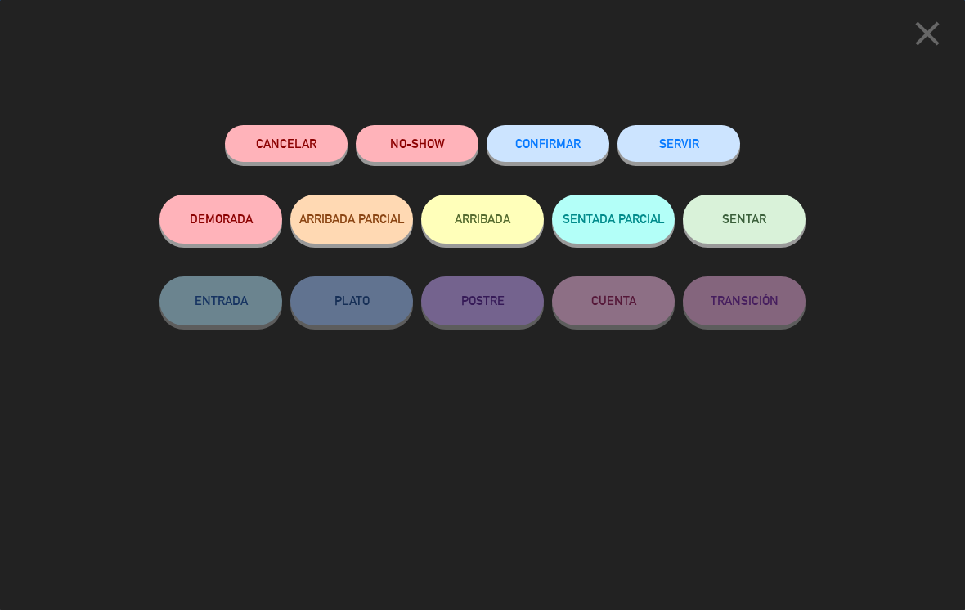
click at [558, 134] on button "CONFIRMAR" at bounding box center [547, 143] width 123 height 37
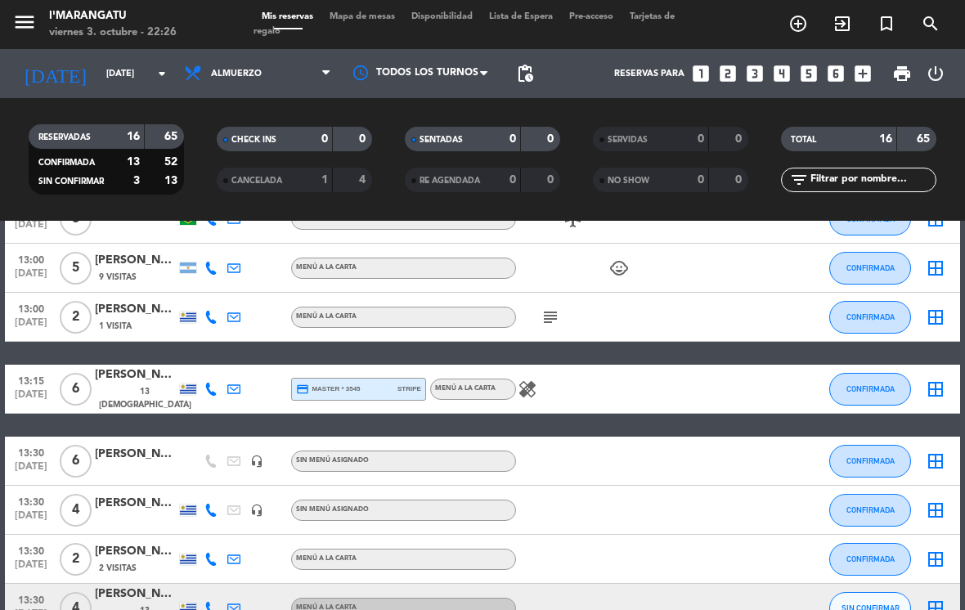
click at [880, 603] on span "SIN CONFIRMAR" at bounding box center [870, 607] width 58 height 9
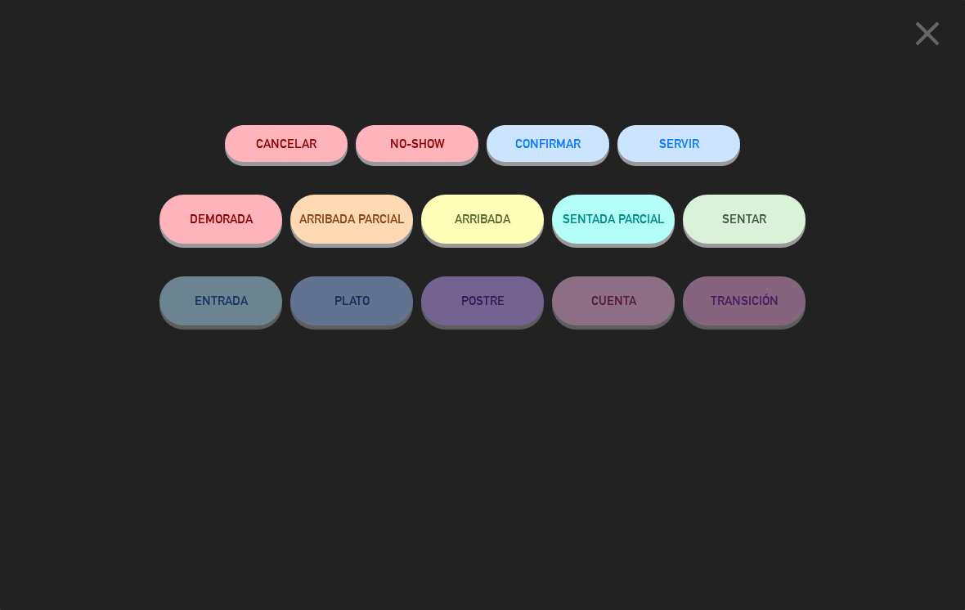
click at [562, 134] on button "CONFIRMAR" at bounding box center [547, 143] width 123 height 37
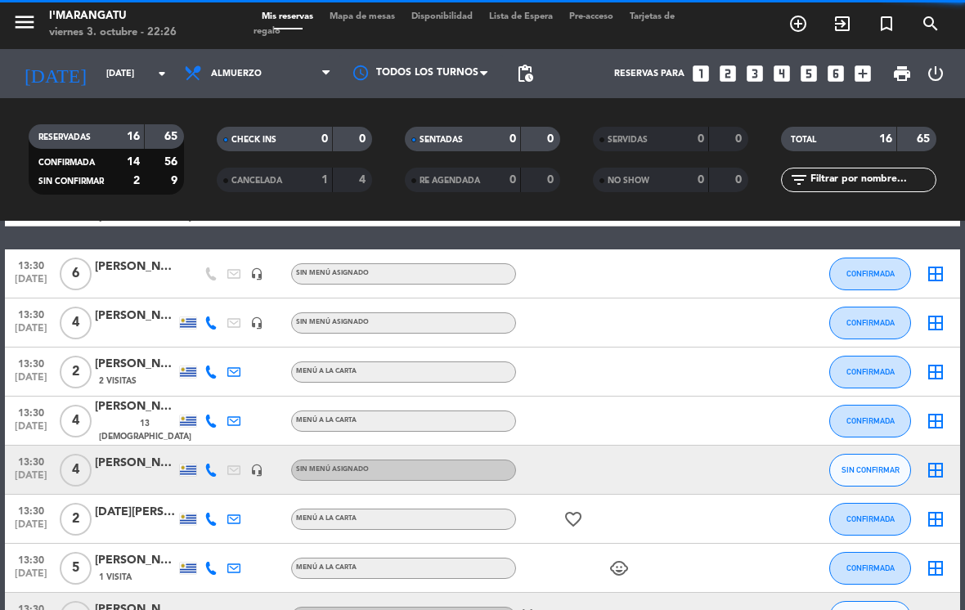
scroll to position [525, 0]
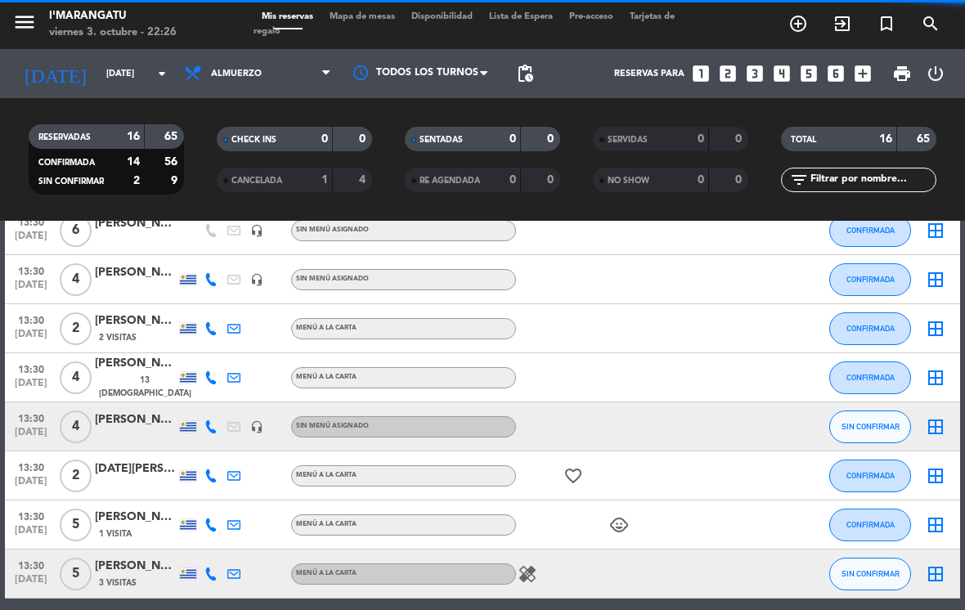
click at [885, 422] on span "SIN CONFIRMAR" at bounding box center [870, 426] width 58 height 9
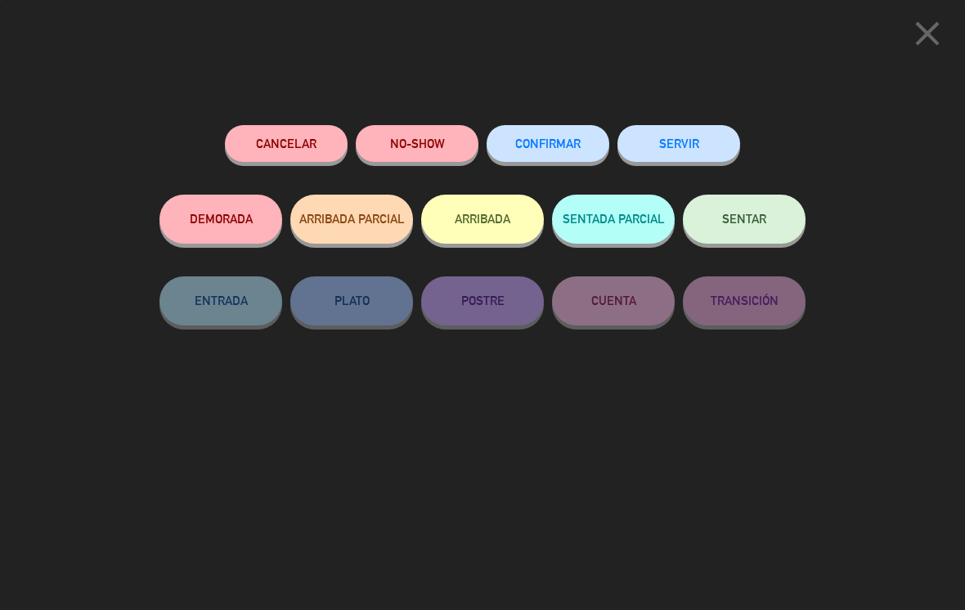
click at [566, 149] on button "CONFIRMAR" at bounding box center [547, 143] width 123 height 37
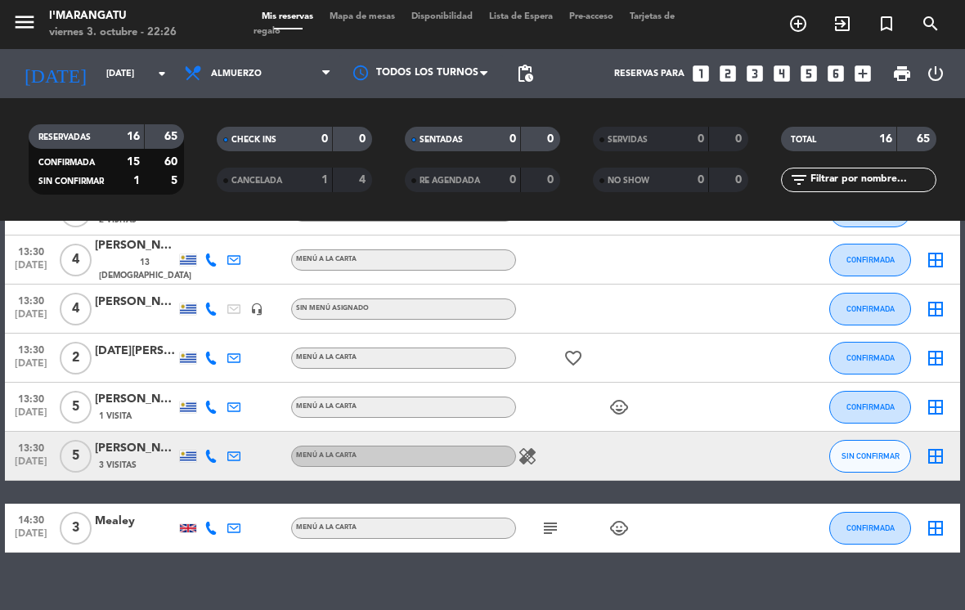
scroll to position [642, 0]
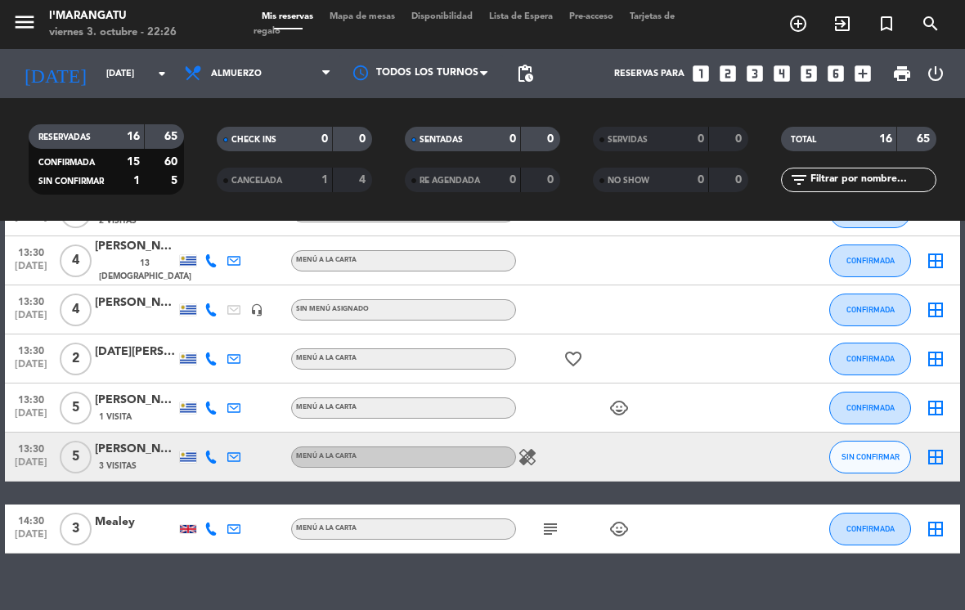
click at [880, 446] on button "SIN CONFIRMAR" at bounding box center [870, 457] width 82 height 33
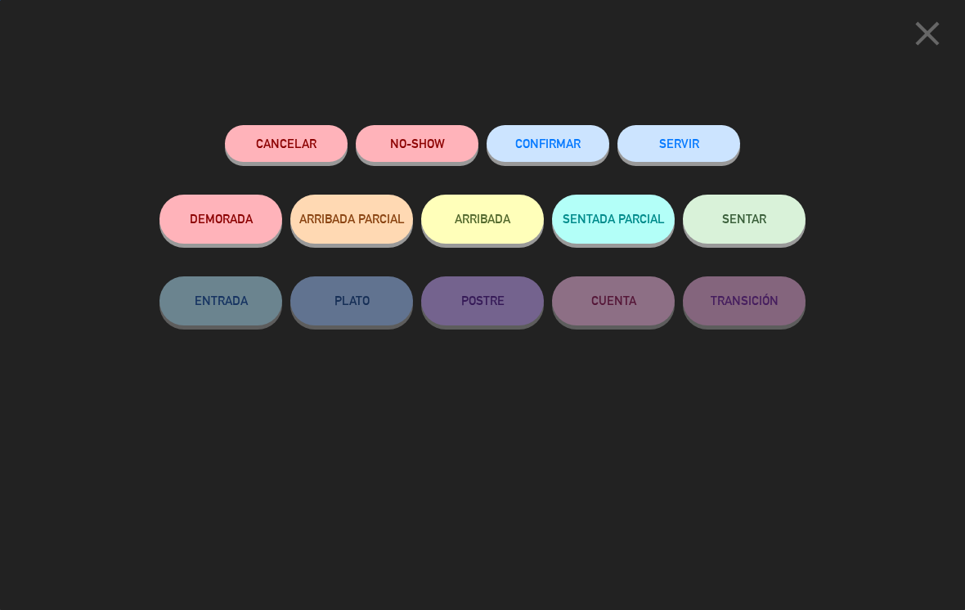
click at [564, 127] on button "CONFIRMAR" at bounding box center [547, 143] width 123 height 37
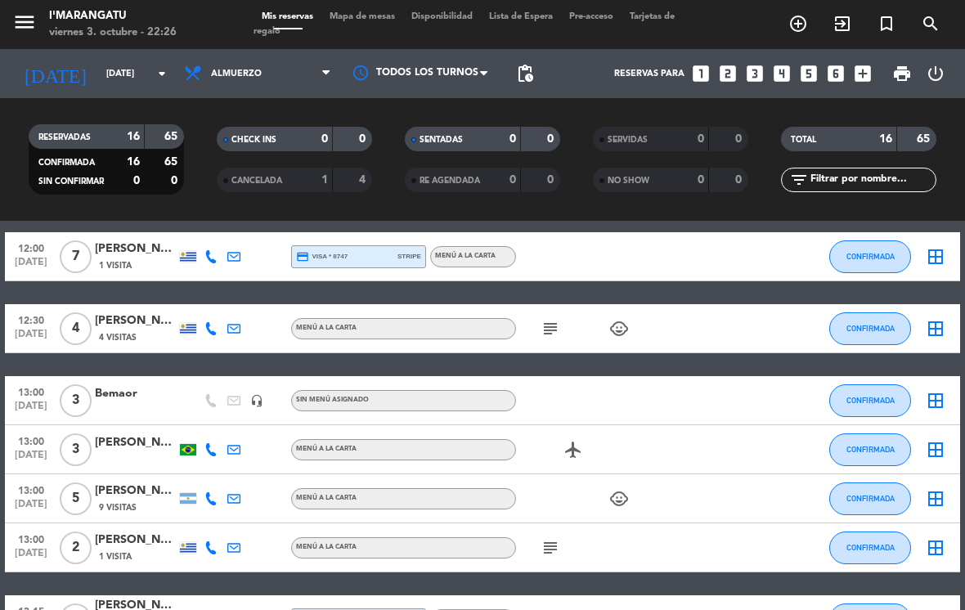
scroll to position [33, 0]
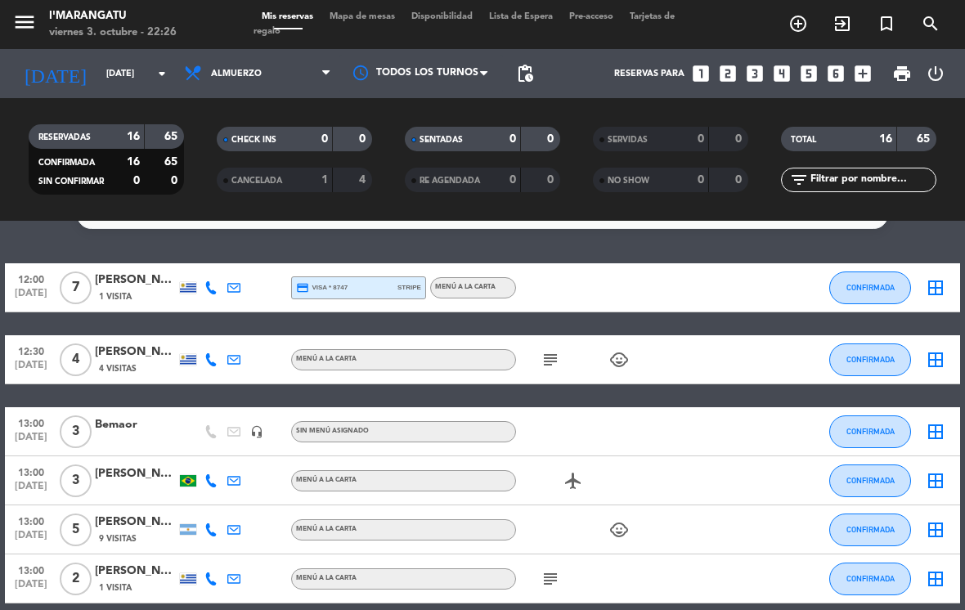
click at [129, 60] on input "[DATE]" at bounding box center [158, 73] width 121 height 27
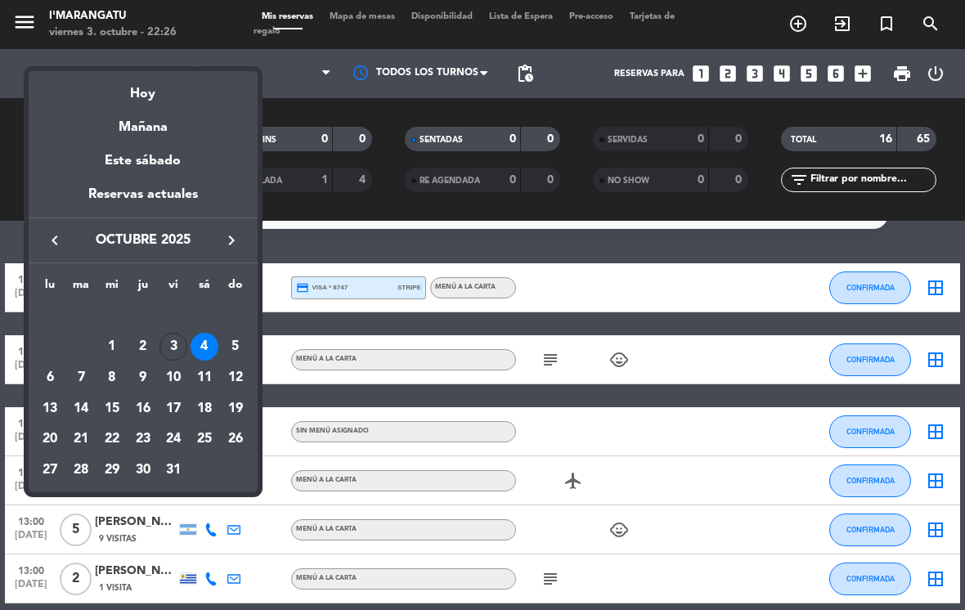
click at [181, 344] on div "3" at bounding box center [173, 347] width 28 height 28
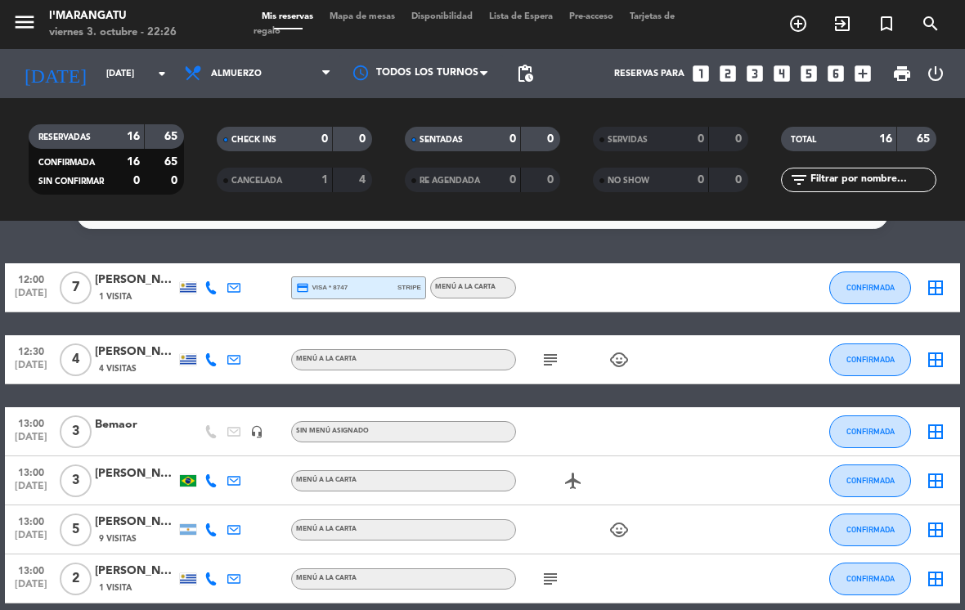
type input "[DATE]"
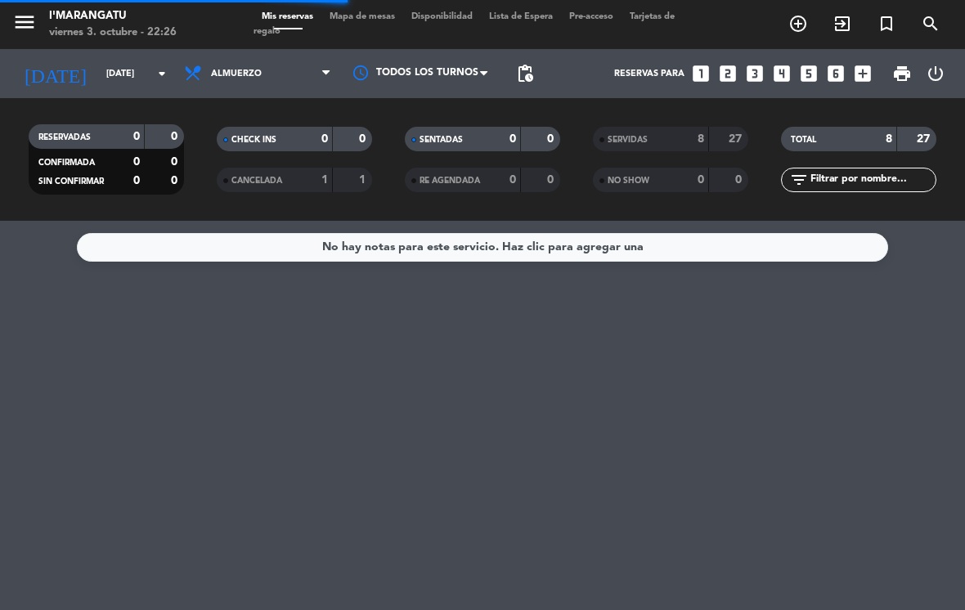
click at [278, 63] on span "Almuerzo" at bounding box center [257, 74] width 163 height 36
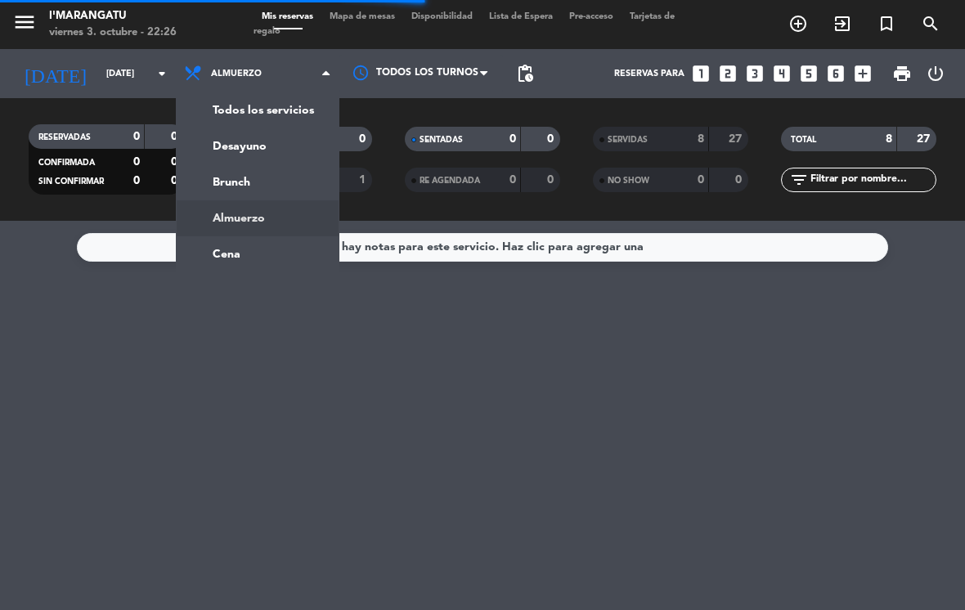
click at [262, 231] on ng-component "menu I'marangatu viernes 3. octubre - 22:26 Mis reservas Mapa de mesas Disponib…" at bounding box center [482, 305] width 965 height 610
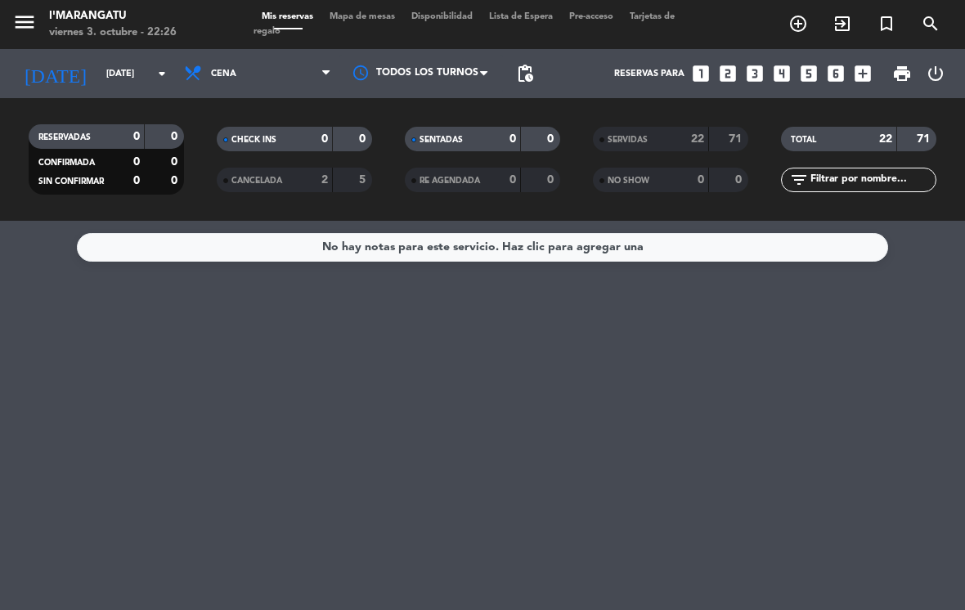
click at [657, 130] on div "SERVIDAS" at bounding box center [634, 139] width 75 height 19
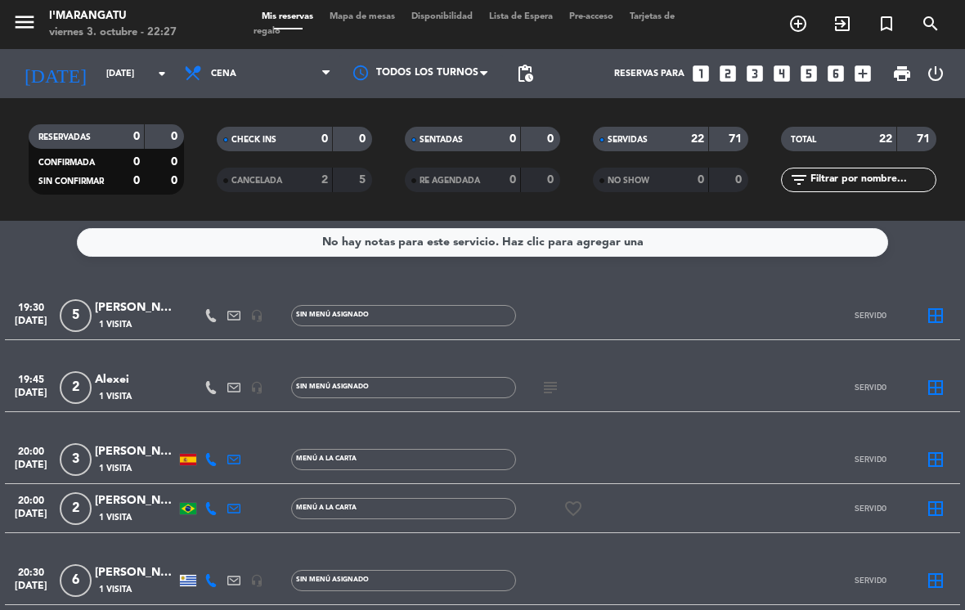
scroll to position [-1, 0]
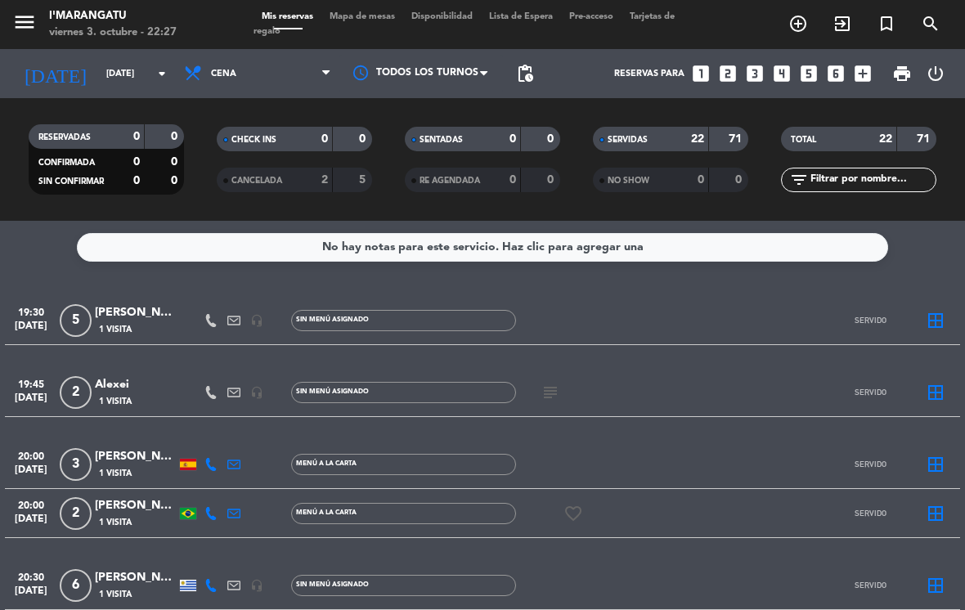
click at [782, 63] on icon "looks_4" at bounding box center [781, 73] width 21 height 21
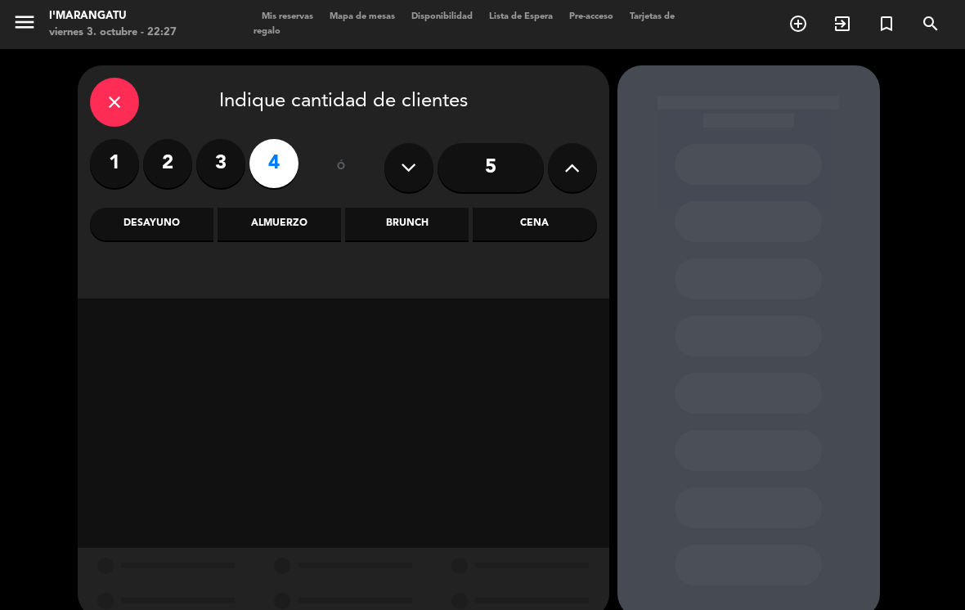
click at [551, 208] on div "Cena" at bounding box center [534, 224] width 123 height 33
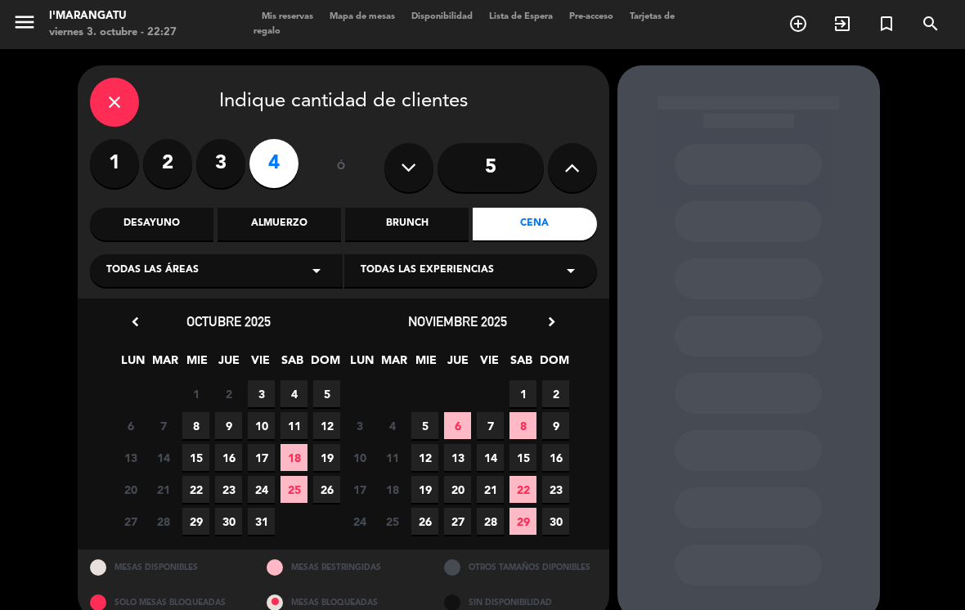
click at [302, 380] on span "4" at bounding box center [293, 393] width 27 height 27
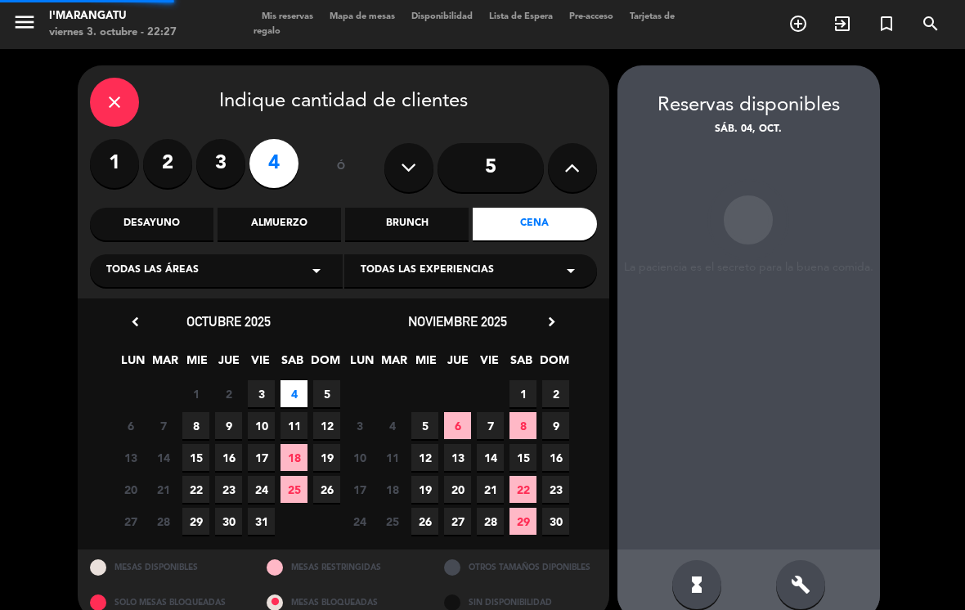
scroll to position [1, 0]
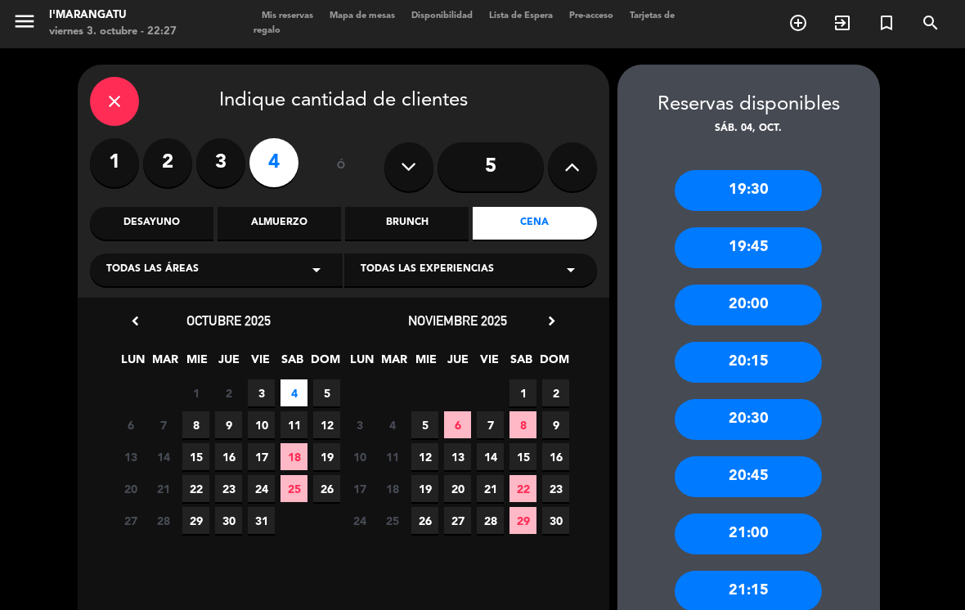
click at [777, 286] on div "20:00" at bounding box center [747, 304] width 147 height 41
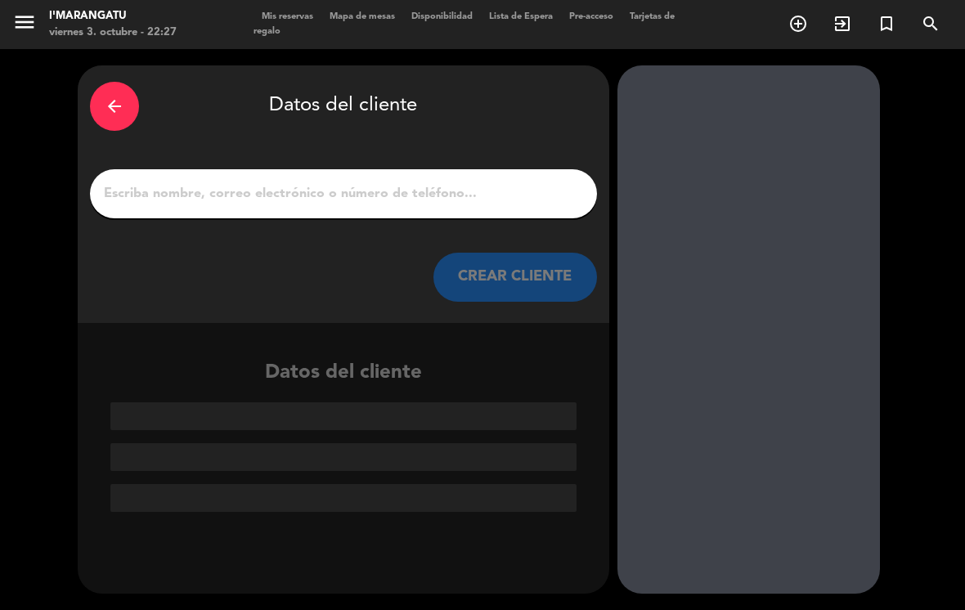
click at [427, 141] on div "arrow_back Datos del cliente CREAR CLIENTE" at bounding box center [343, 194] width 531 height 258
click at [286, 182] on input "1" at bounding box center [343, 193] width 482 height 23
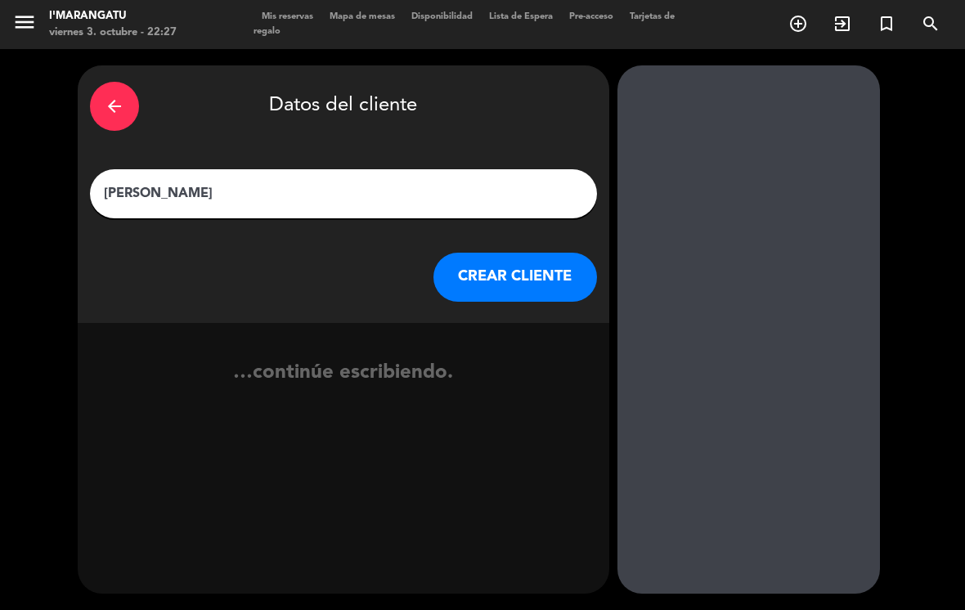
type input "[PERSON_NAME]"
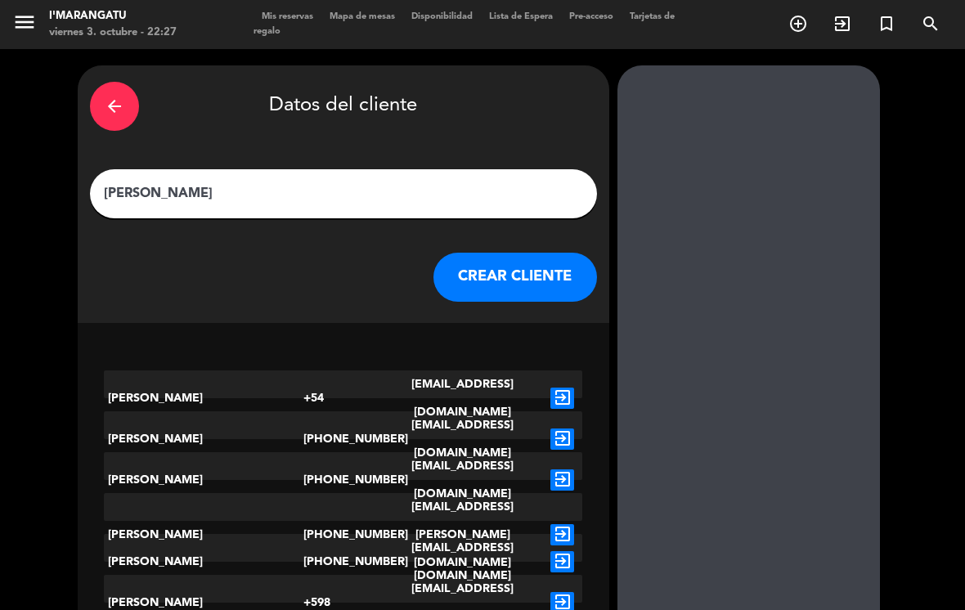
click at [534, 253] on button "CREAR CLIENTE" at bounding box center [514, 277] width 163 height 49
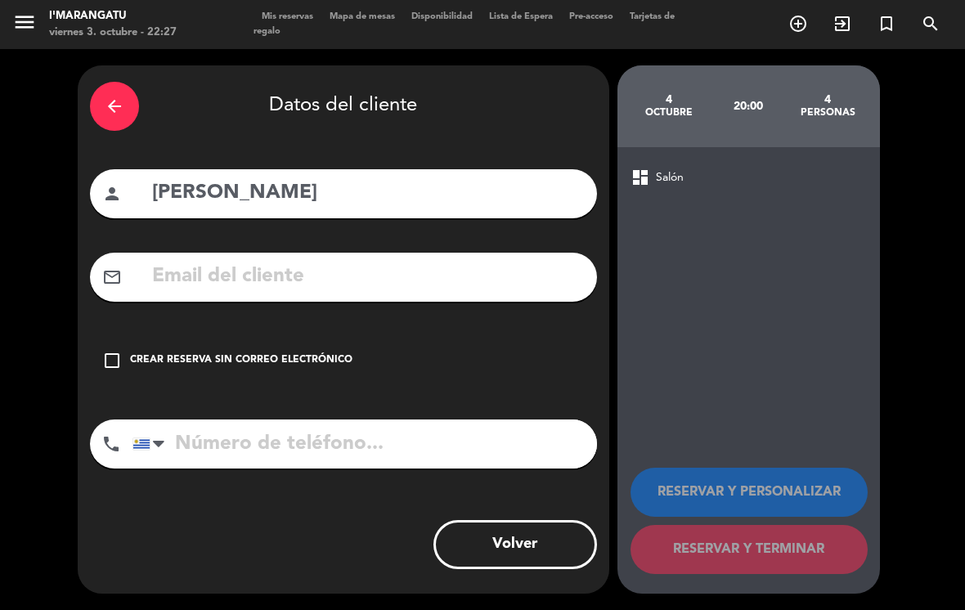
click at [116, 351] on icon "check_box_outline_blank" at bounding box center [112, 361] width 20 height 20
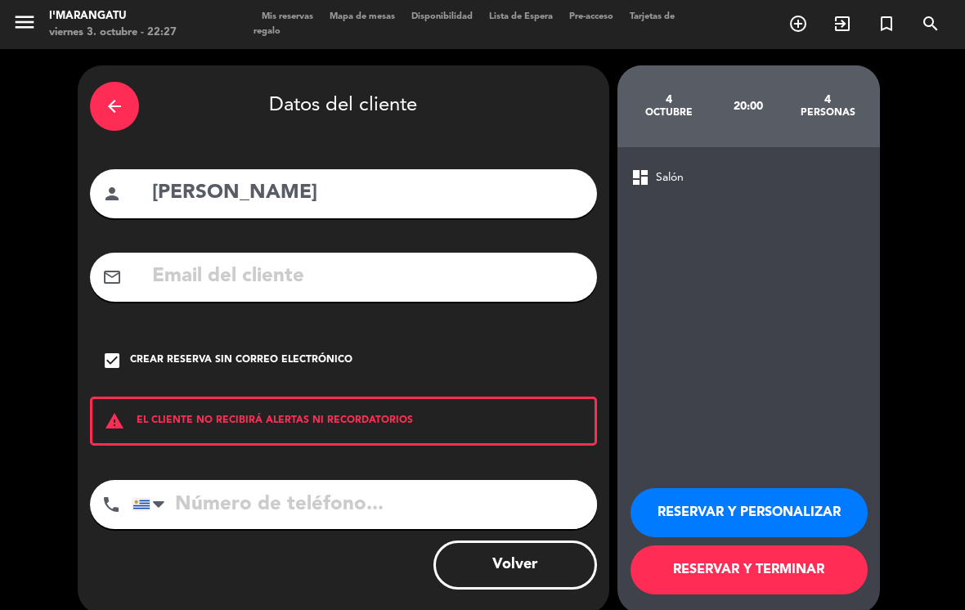
click at [791, 494] on button "RESERVAR Y PERSONALIZAR" at bounding box center [748, 512] width 237 height 49
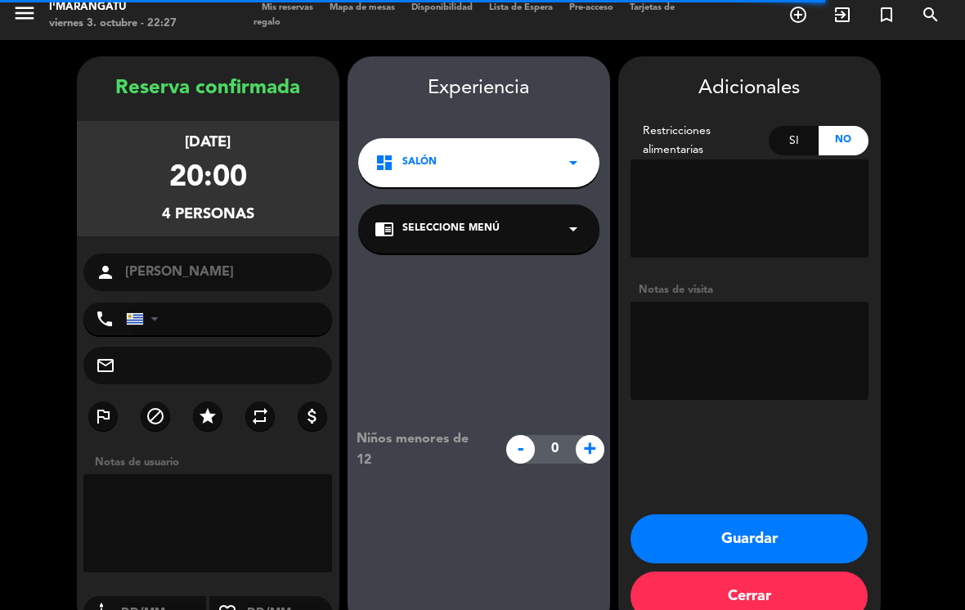
scroll to position [18, 0]
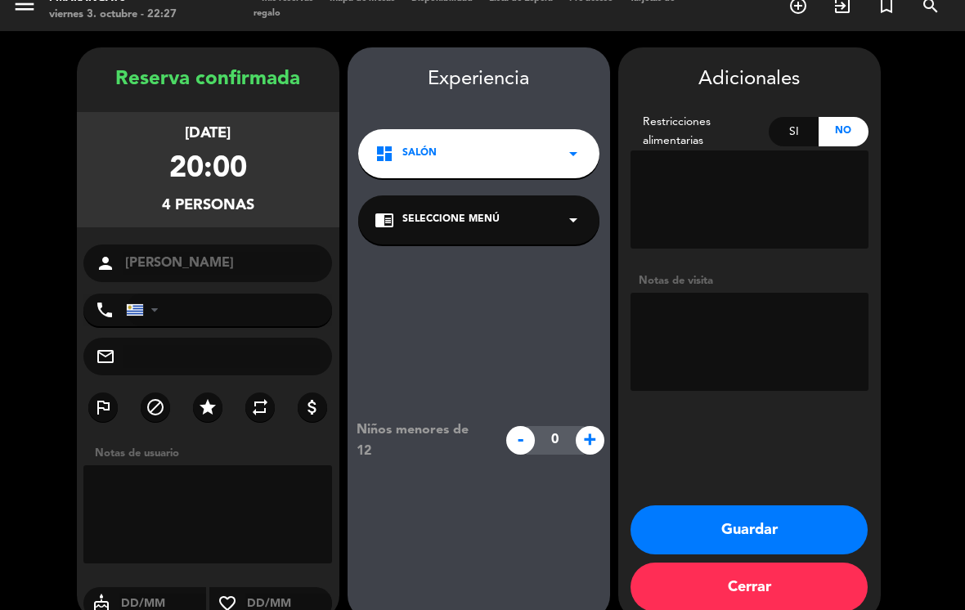
click at [714, 293] on textarea at bounding box center [749, 342] width 238 height 98
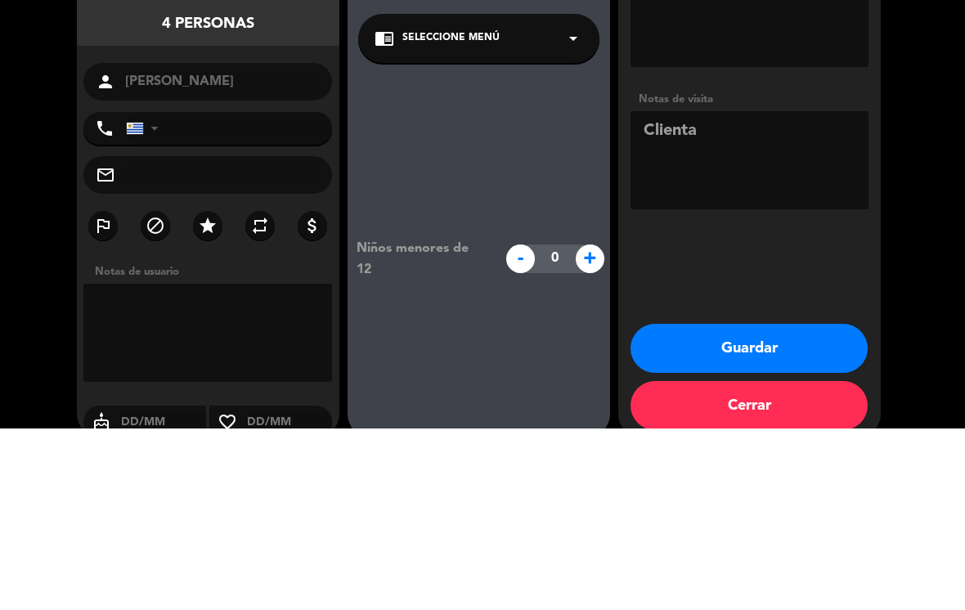
type textarea "Clienta"
click at [885, 197] on booking-confirmed "Reserva confirmada [DATE] 20:00 4 personas person Fabiana phone [GEOGRAPHIC_DAT…" at bounding box center [482, 333] width 932 height 572
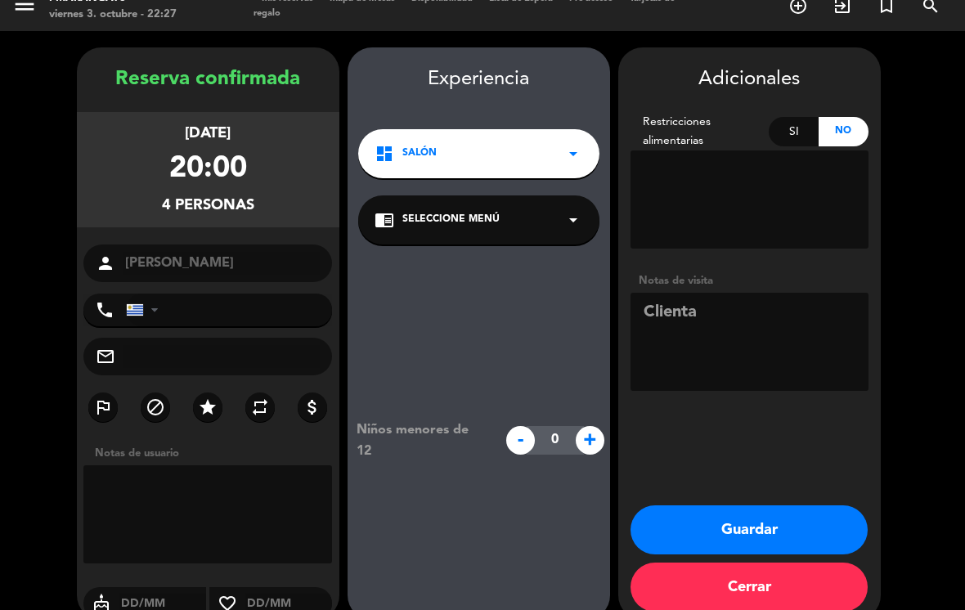
click at [741, 295] on textarea at bounding box center [749, 342] width 238 height 98
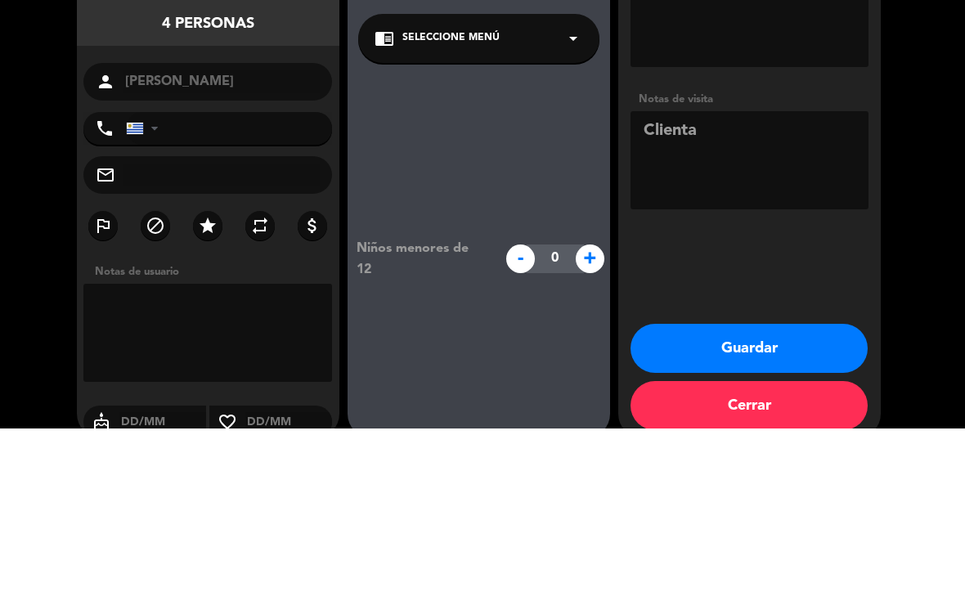
click at [907, 209] on booking-confirmed "Reserva confirmada [DATE] 20:00 4 personas person Fabiana phone [GEOGRAPHIC_DAT…" at bounding box center [482, 333] width 932 height 572
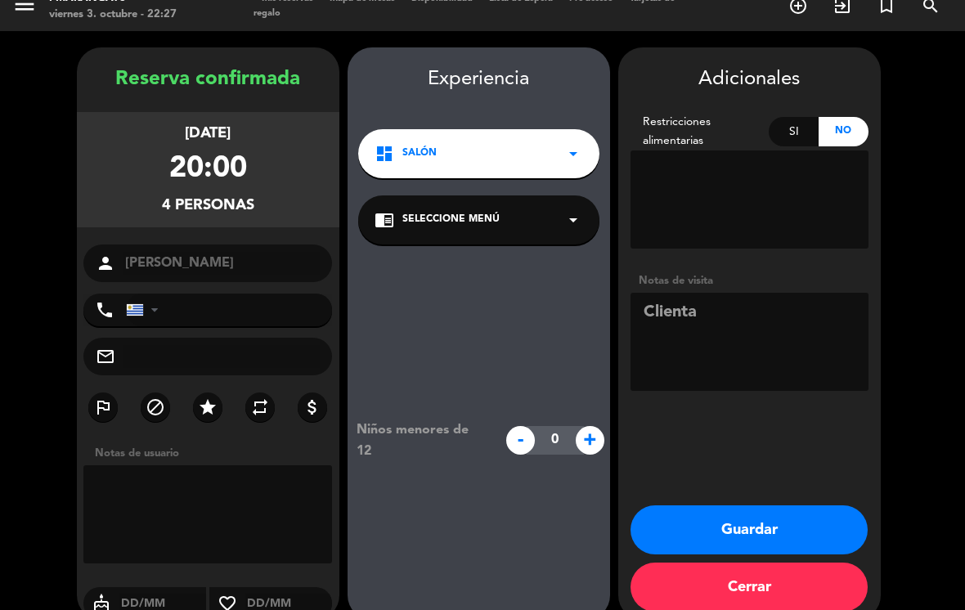
click at [769, 505] on button "Guardar" at bounding box center [748, 529] width 237 height 49
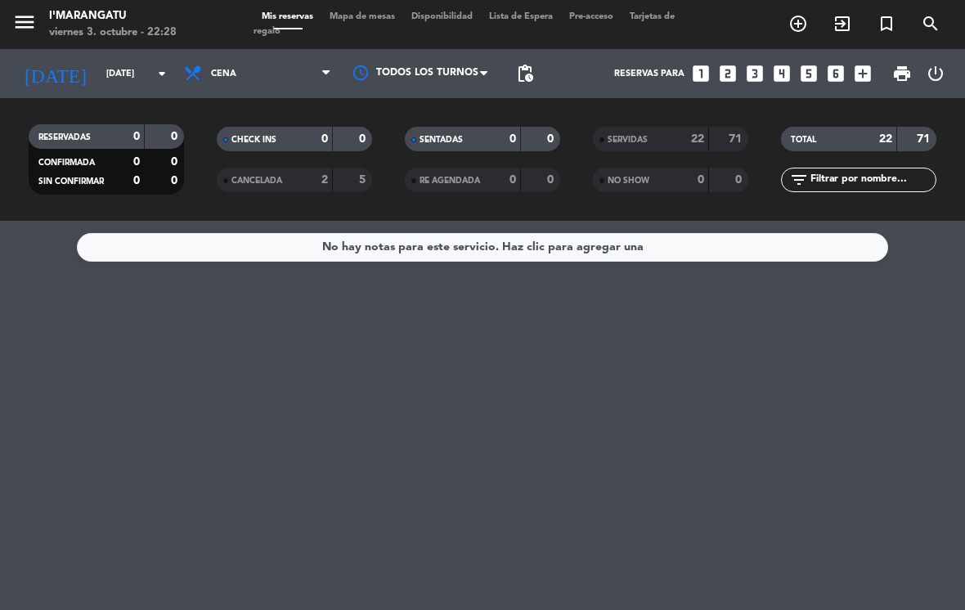
click at [791, 459] on div "No hay notas para este servicio. Haz clic para agregar una" at bounding box center [482, 415] width 965 height 389
